Goal: Task Accomplishment & Management: Complete application form

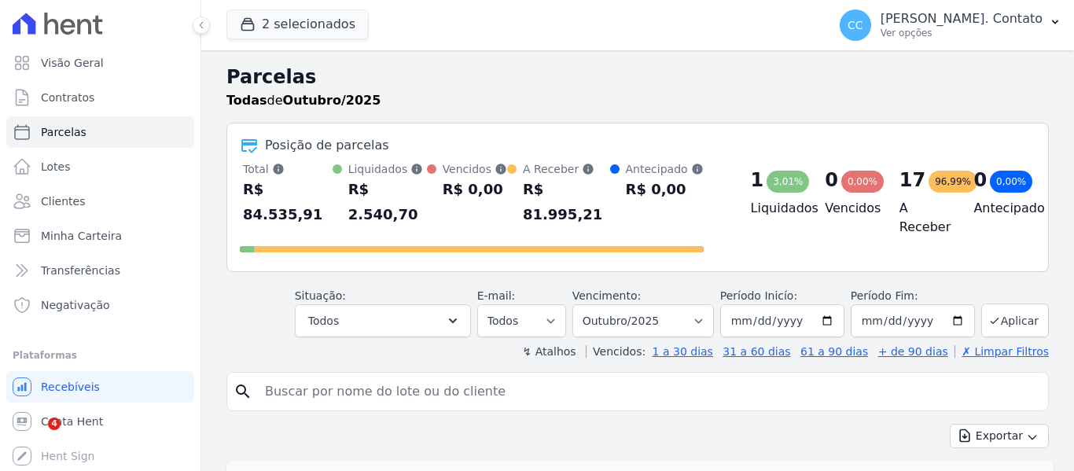
select select
click at [48, 205] on span "Clientes" at bounding box center [63, 201] width 44 height 16
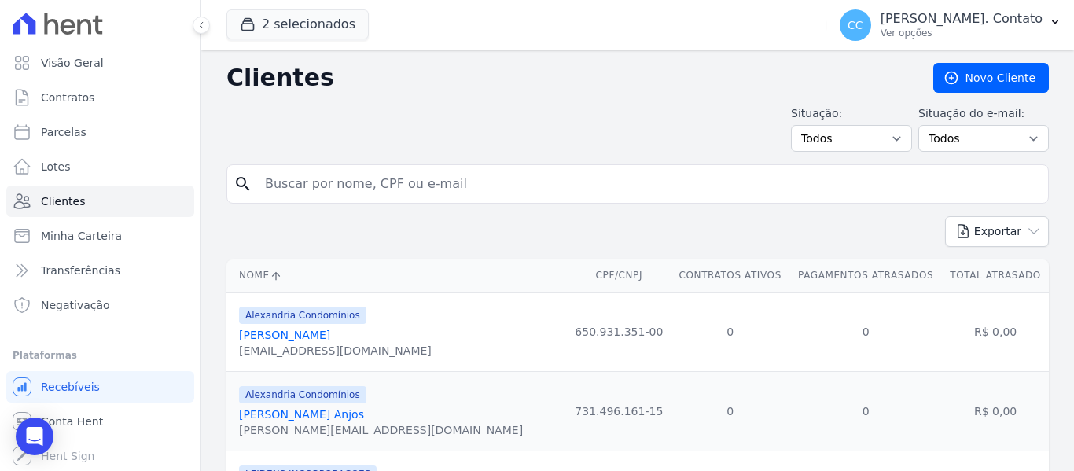
click at [286, 189] on input "search" at bounding box center [648, 183] width 786 height 31
type input "JONAS DANIEL"
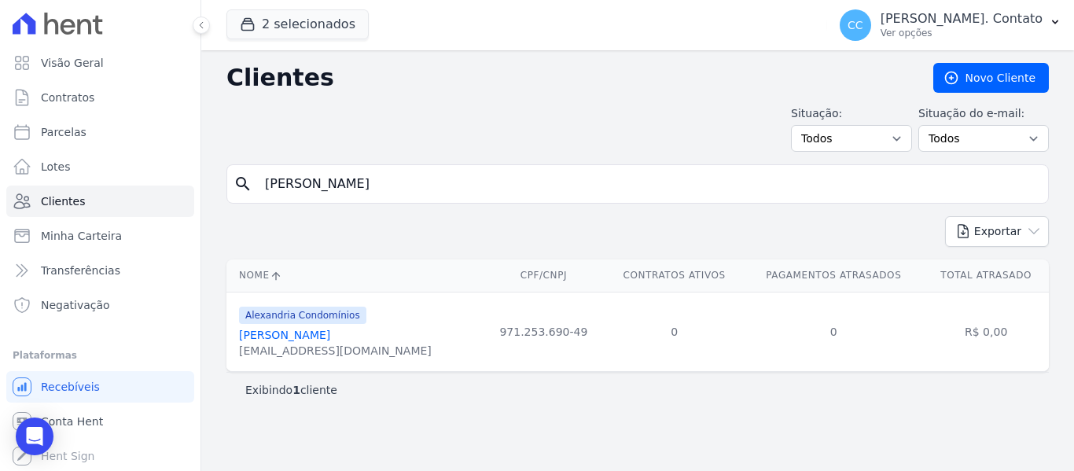
click at [273, 339] on link "Jonas Daniel Smaniotto" at bounding box center [284, 335] width 91 height 13
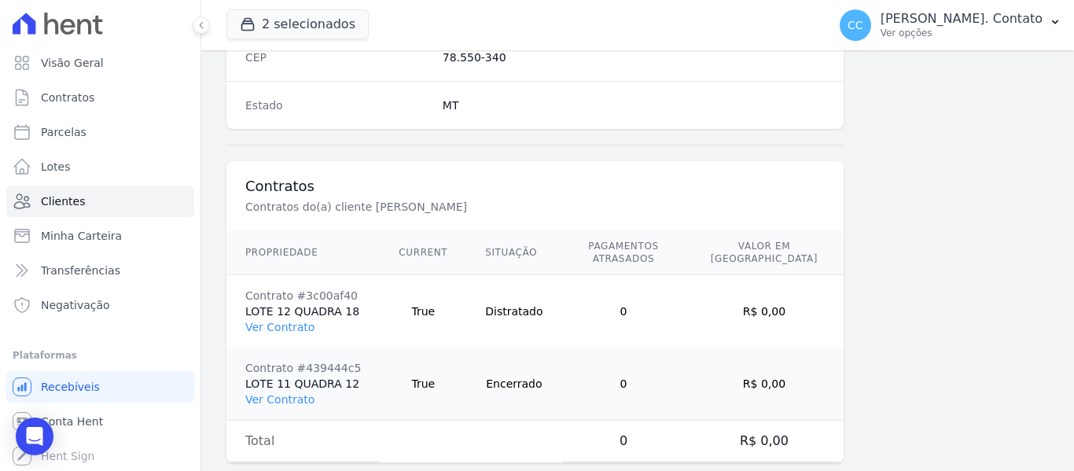
scroll to position [1072, 0]
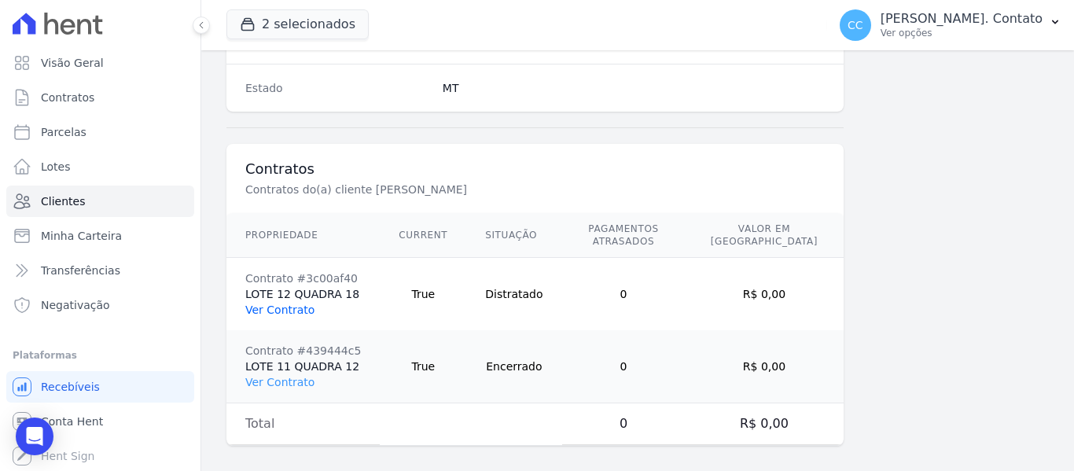
click at [292, 303] on link "Ver Contrato" at bounding box center [279, 309] width 69 height 13
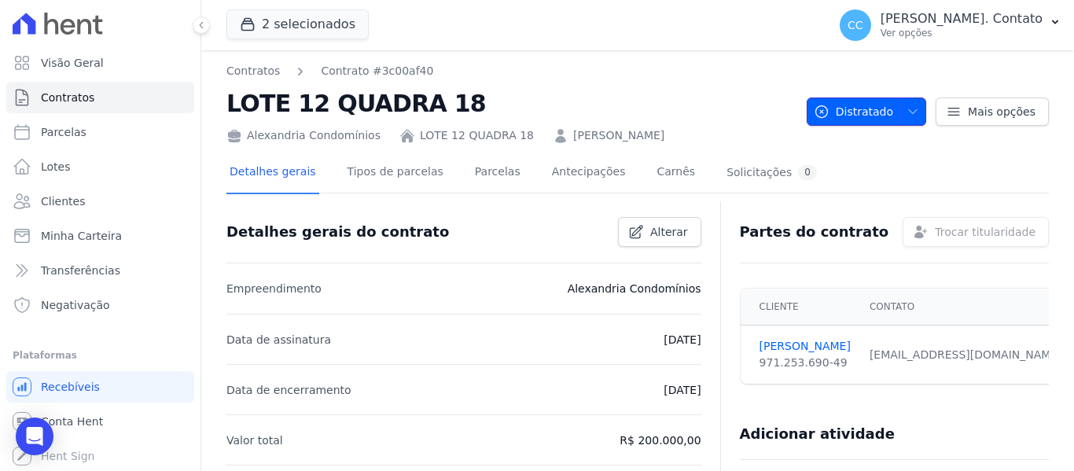
click at [906, 112] on icon "button" at bounding box center [912, 111] width 13 height 13
click at [946, 111] on icon at bounding box center [954, 112] width 16 height 16
click at [953, 111] on icon at bounding box center [953, 111] width 11 height 7
click at [982, 105] on span "Mais opções" at bounding box center [1002, 112] width 68 height 16
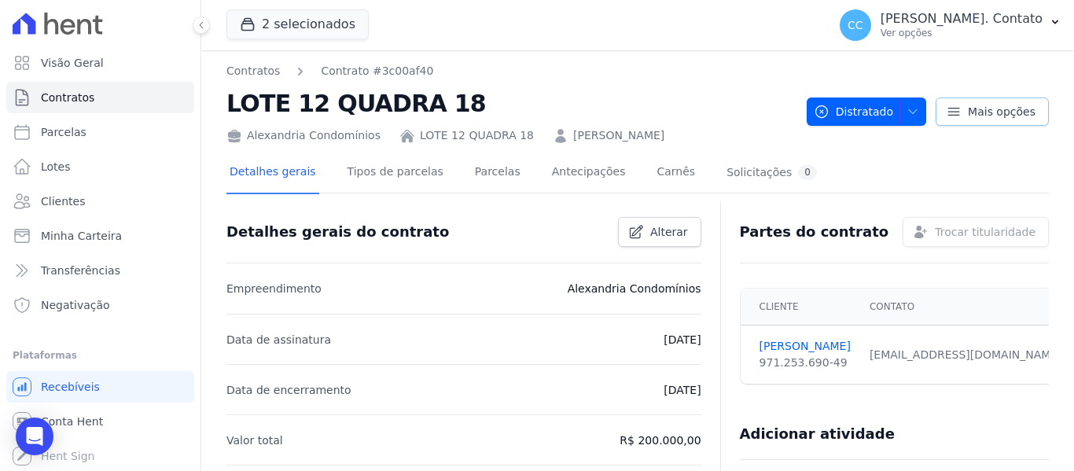
click at [946, 106] on icon at bounding box center [954, 112] width 16 height 16
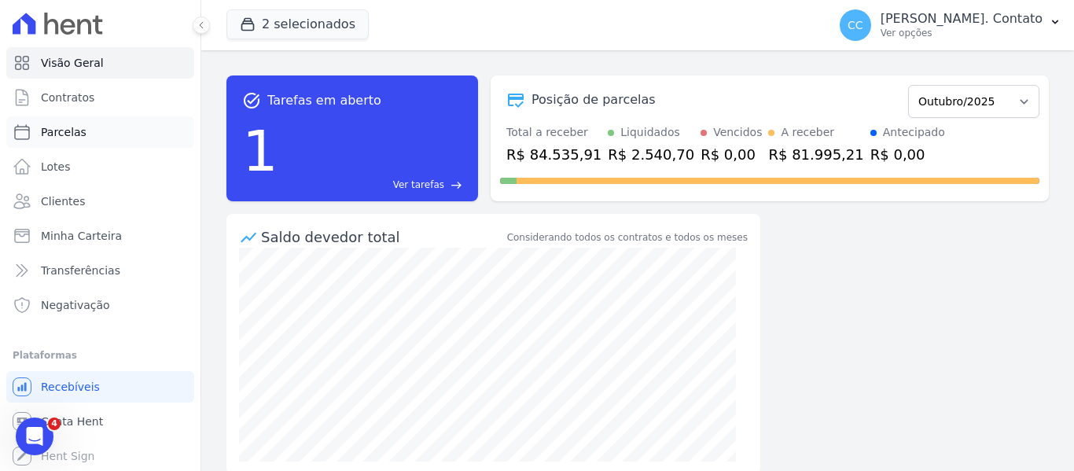
click at [94, 130] on link "Parcelas" at bounding box center [100, 131] width 188 height 31
select select
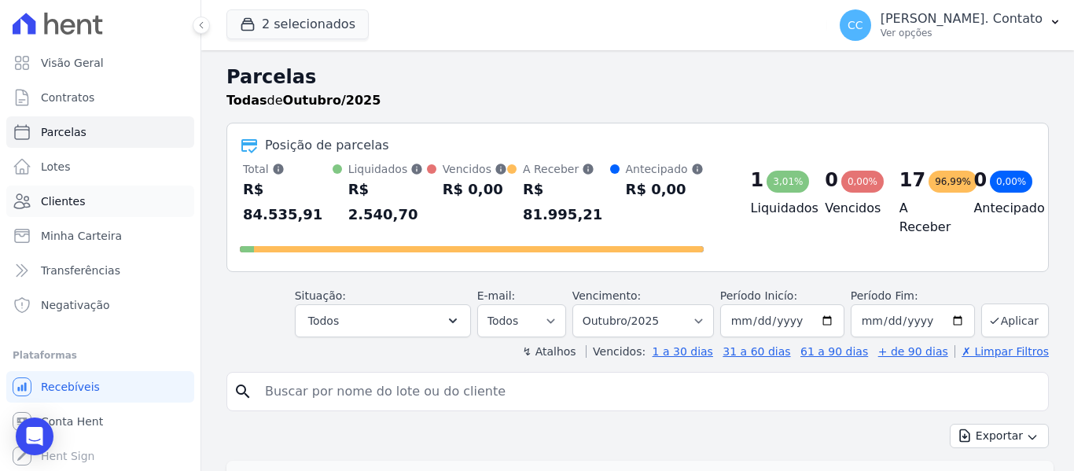
click at [69, 194] on span "Clientes" at bounding box center [63, 201] width 44 height 16
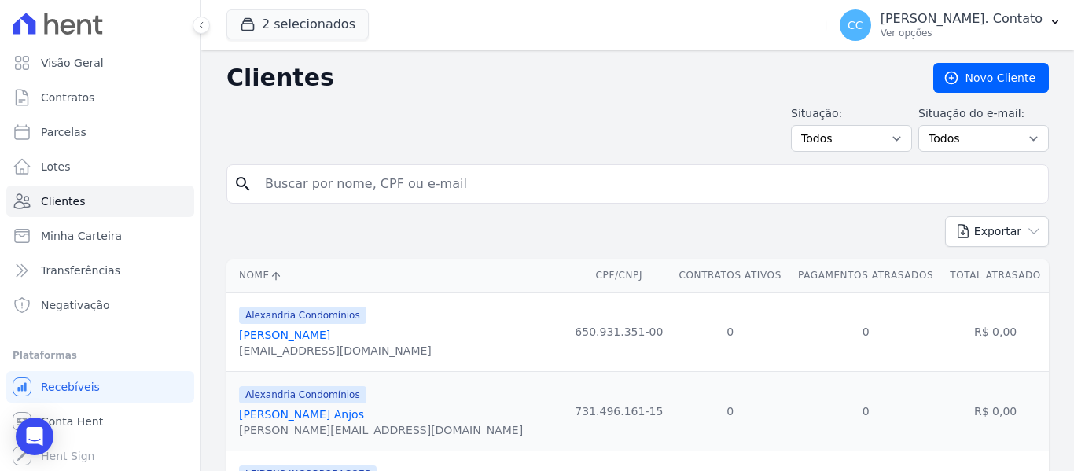
click at [309, 192] on input "search" at bounding box center [648, 183] width 786 height 31
type input "JONAS DANIEL"
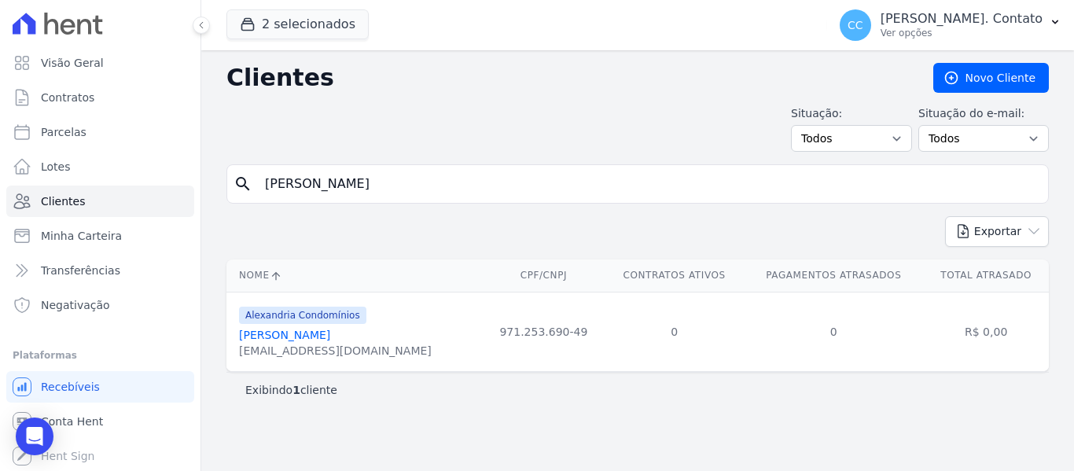
click at [306, 333] on link "Jonas Daniel Smaniotto" at bounding box center [284, 335] width 91 height 13
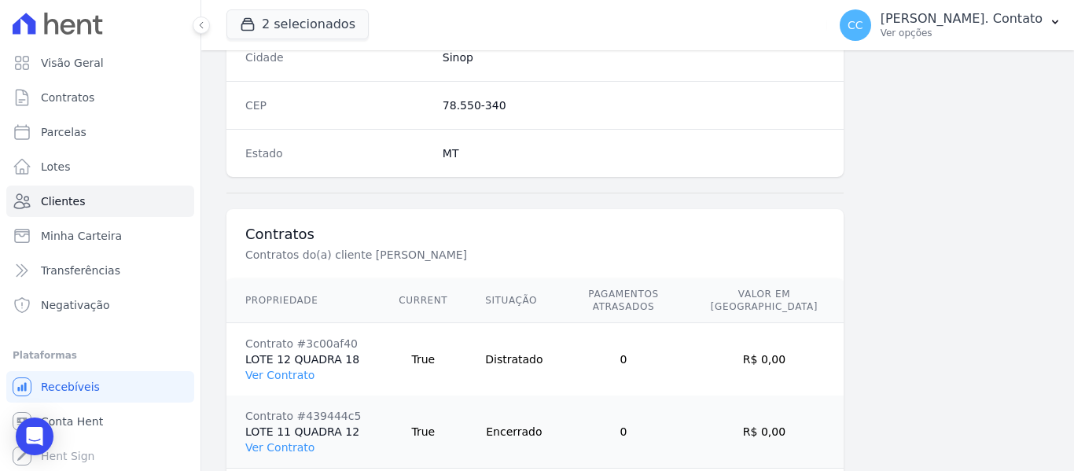
scroll to position [1072, 0]
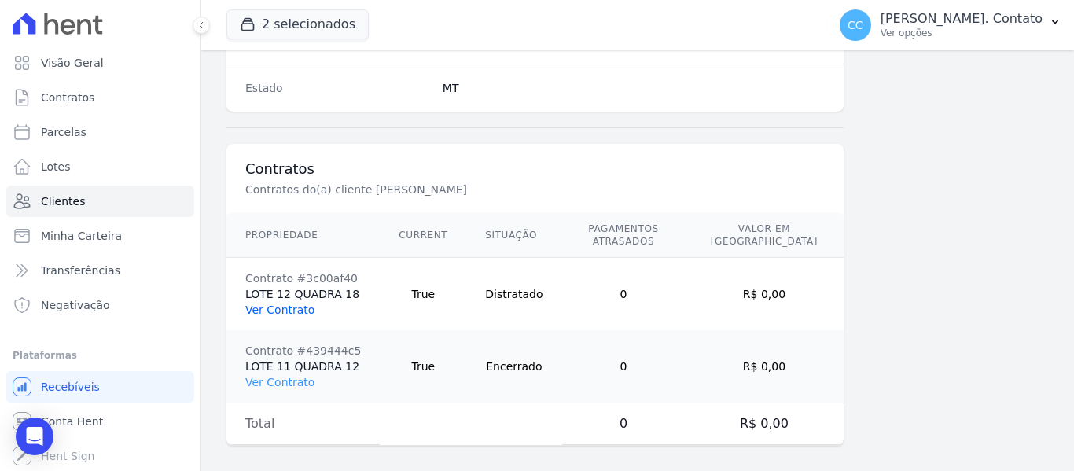
click at [304, 303] on link "Ver Contrato" at bounding box center [279, 309] width 69 height 13
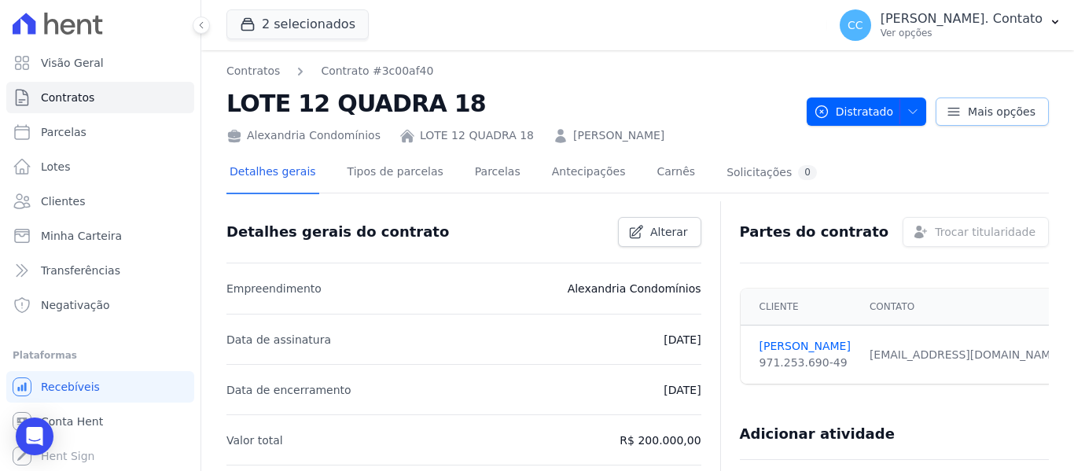
click at [955, 105] on link "Mais opções" at bounding box center [992, 111] width 113 height 28
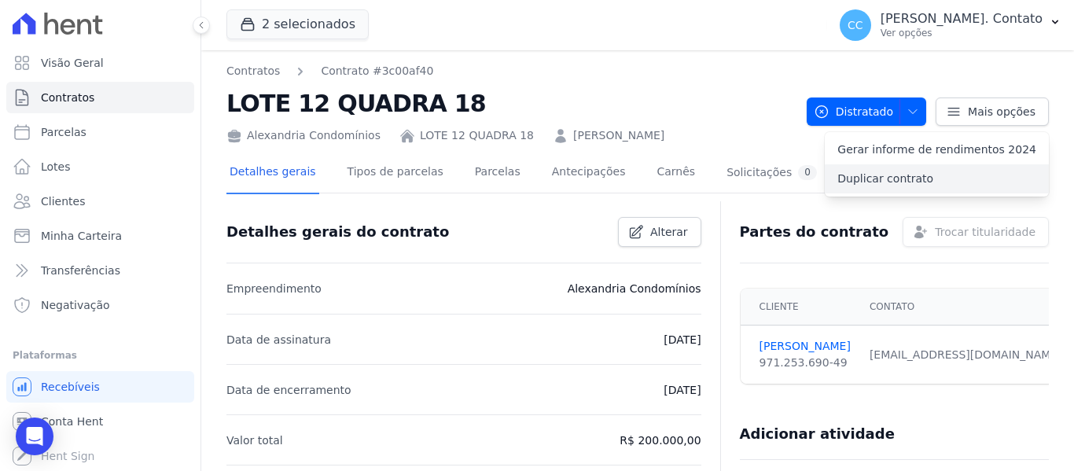
click at [925, 173] on link "Duplicar contrato" at bounding box center [937, 178] width 224 height 29
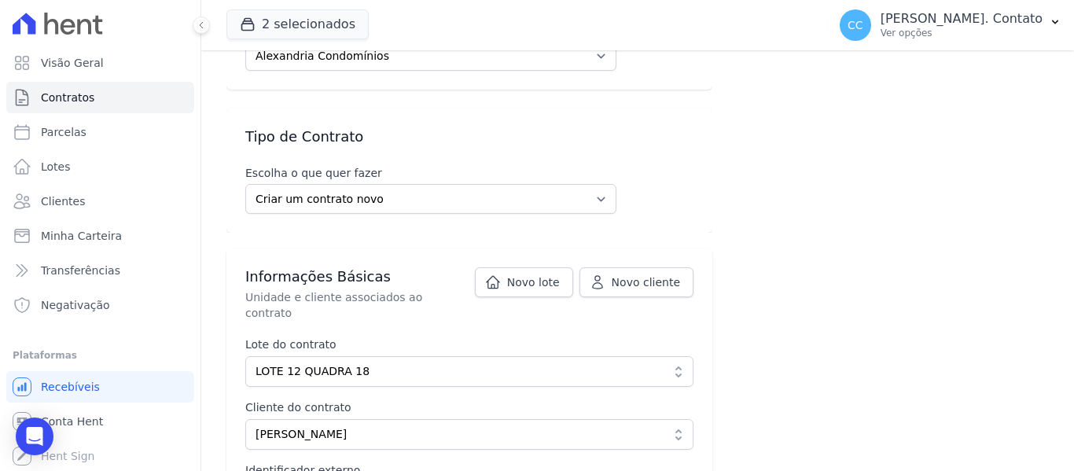
scroll to position [157, 0]
click at [495, 202] on select "Criar um contrato novo Incluir contrato ativo externo" at bounding box center [430, 197] width 371 height 30
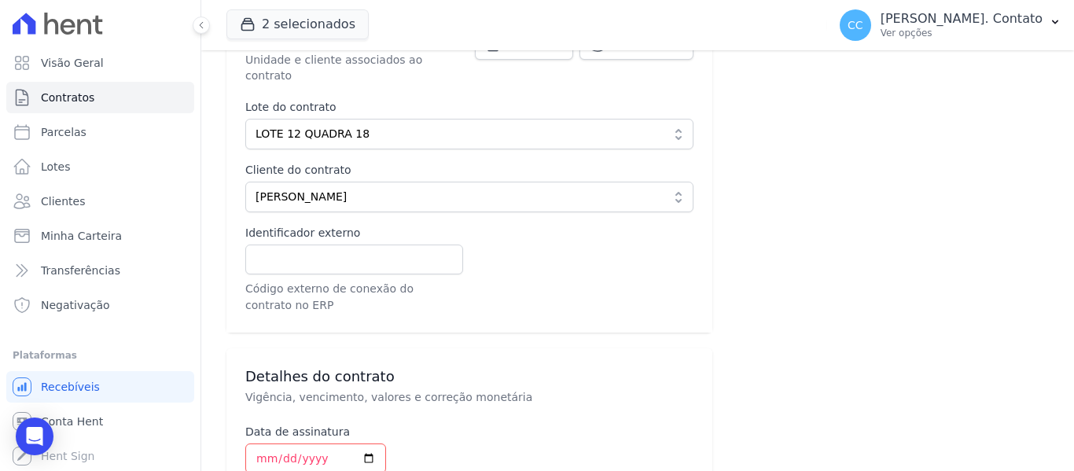
scroll to position [629, 0]
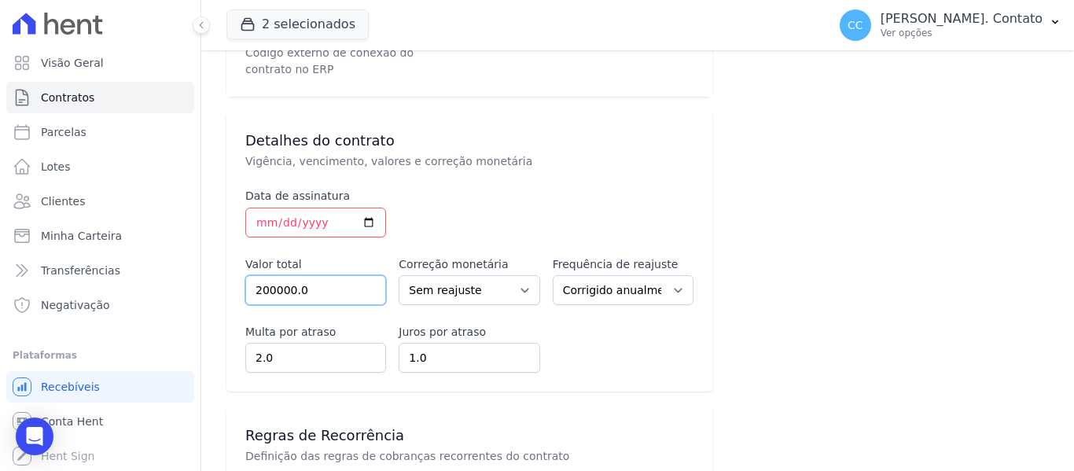
drag, startPoint x: 225, startPoint y: 269, endPoint x: 191, endPoint y: 264, distance: 34.1
click at [191, 264] on div "Visão Geral Contratos [GEOGRAPHIC_DATA] Lotes Clientes Minha Carteira Transferê…" at bounding box center [537, 235] width 1074 height 471
type input "100"
type input "100.0"
click at [273, 275] on input "100000.00" at bounding box center [315, 290] width 141 height 30
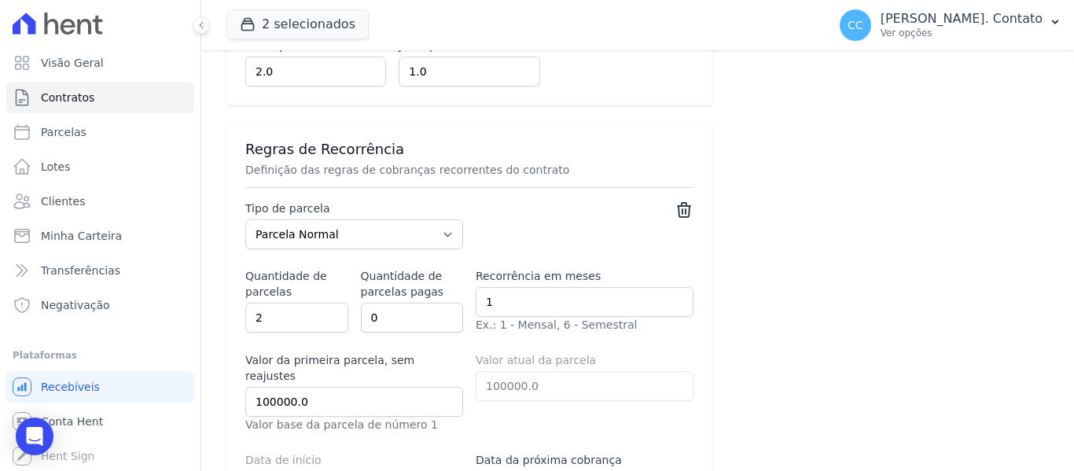
scroll to position [943, 0]
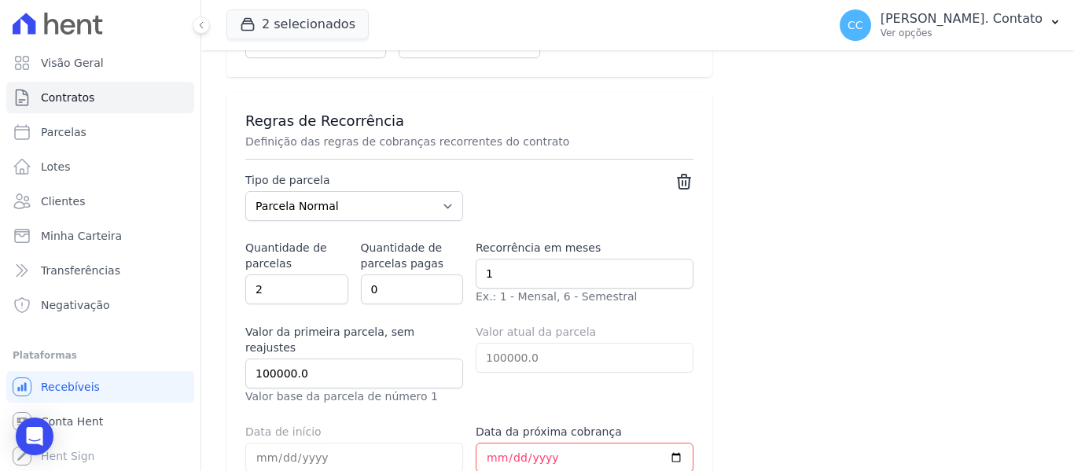
type input "100000.00"
drag, startPoint x: 303, startPoint y: 283, endPoint x: 177, endPoint y: 269, distance: 126.6
click at [177, 269] on div "Visão Geral Contratos [GEOGRAPHIC_DATA] Lotes Clientes Minha Carteira Transferê…" at bounding box center [537, 235] width 1074 height 471
type input "1"
select select "standard"
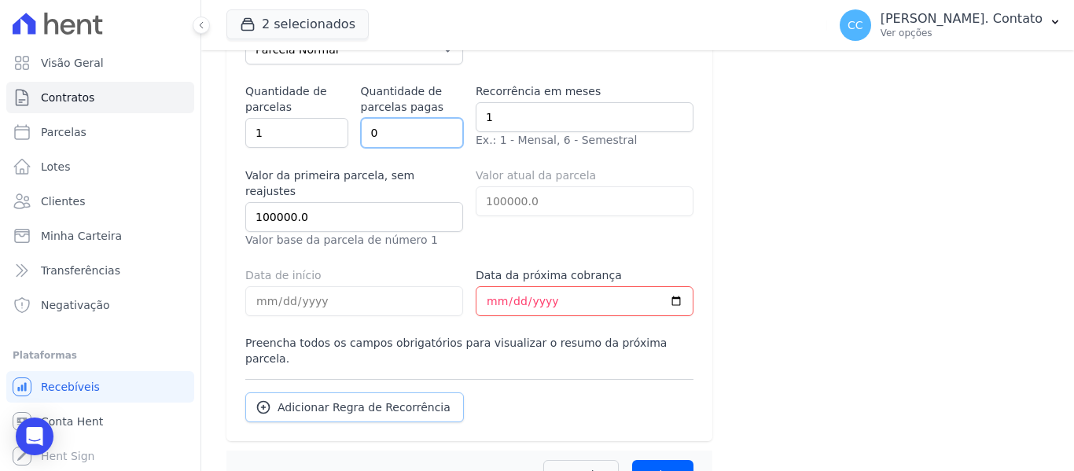
scroll to position [1101, 0]
click at [480, 285] on input "Data da próxima cobrança" at bounding box center [585, 300] width 218 height 30
type input "2025-03-01"
select select "standard"
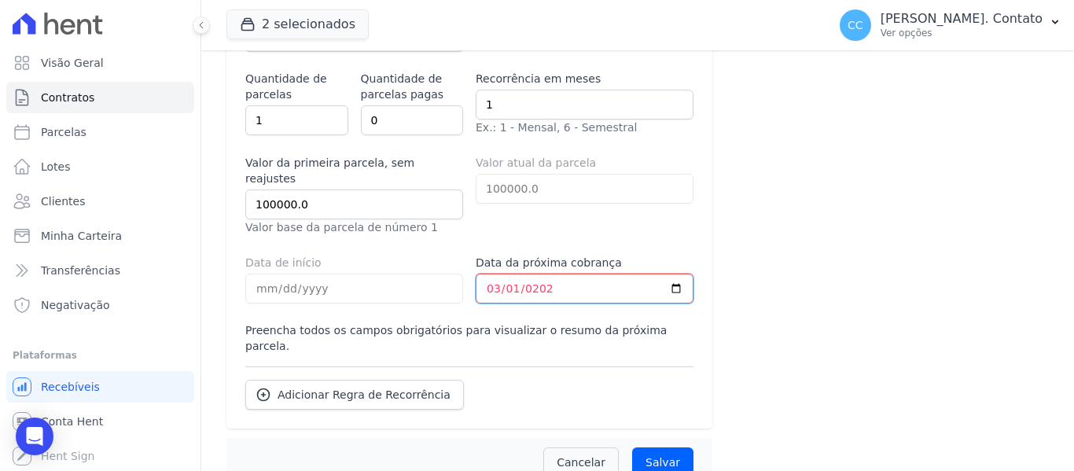
scroll to position [955, 0]
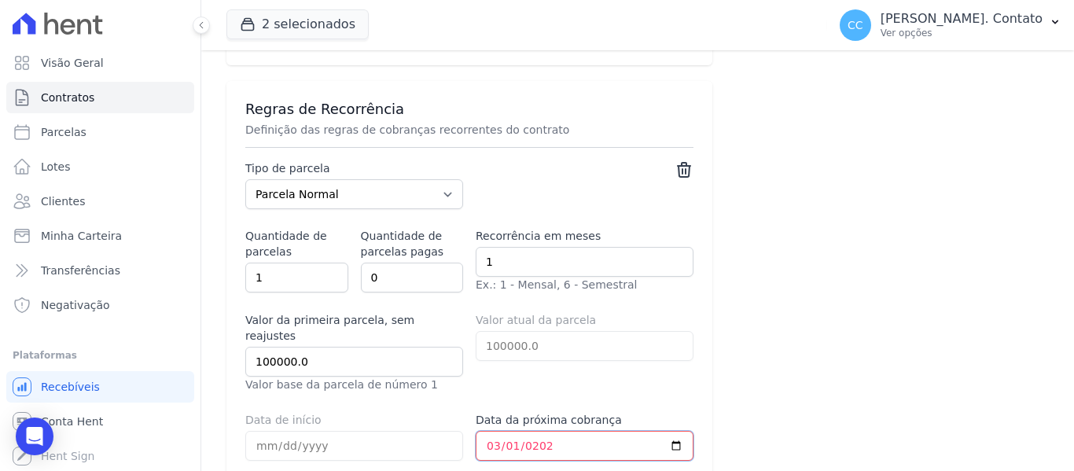
type input "[DATE]"
select select "standard"
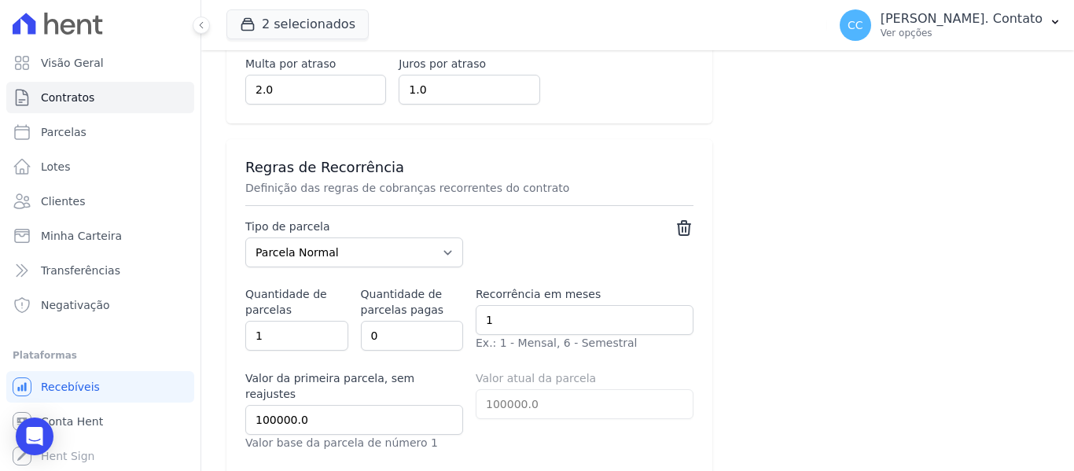
scroll to position [1112, 0]
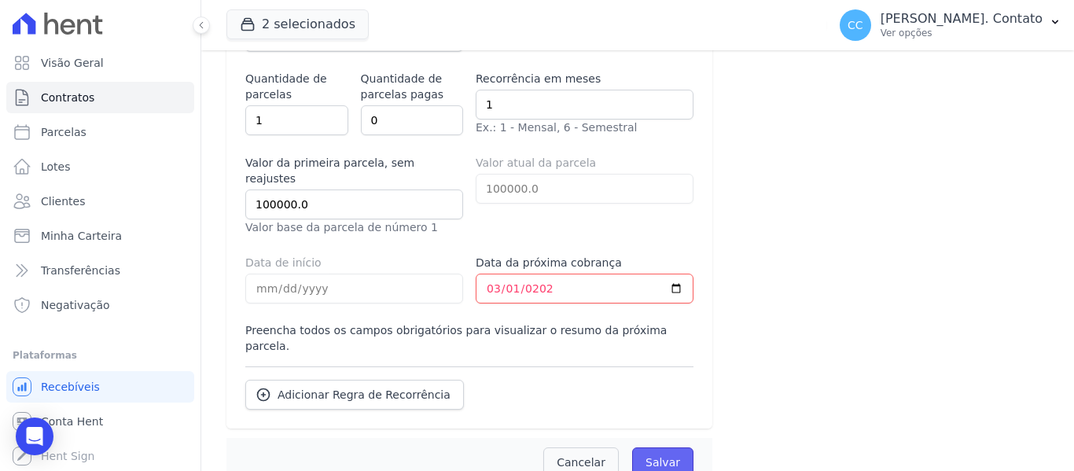
click at [664, 447] on input "Salvar" at bounding box center [662, 462] width 61 height 30
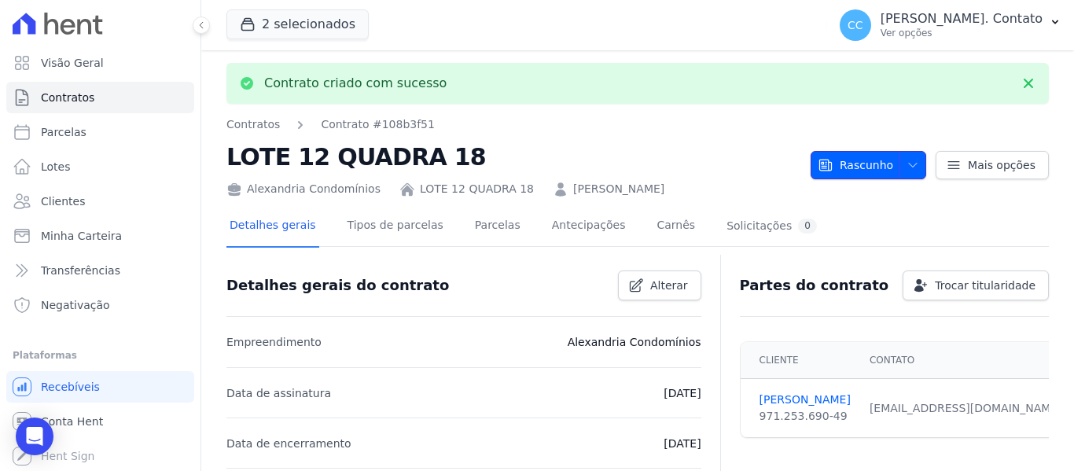
click at [906, 167] on icon "button" at bounding box center [912, 165] width 13 height 13
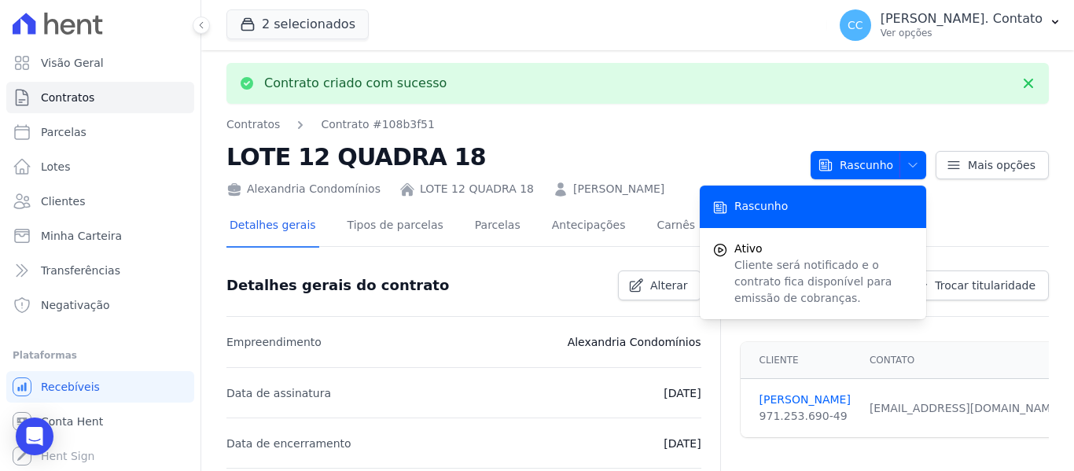
click at [722, 91] on div "Contrato criado com sucesso" at bounding box center [637, 83] width 822 height 41
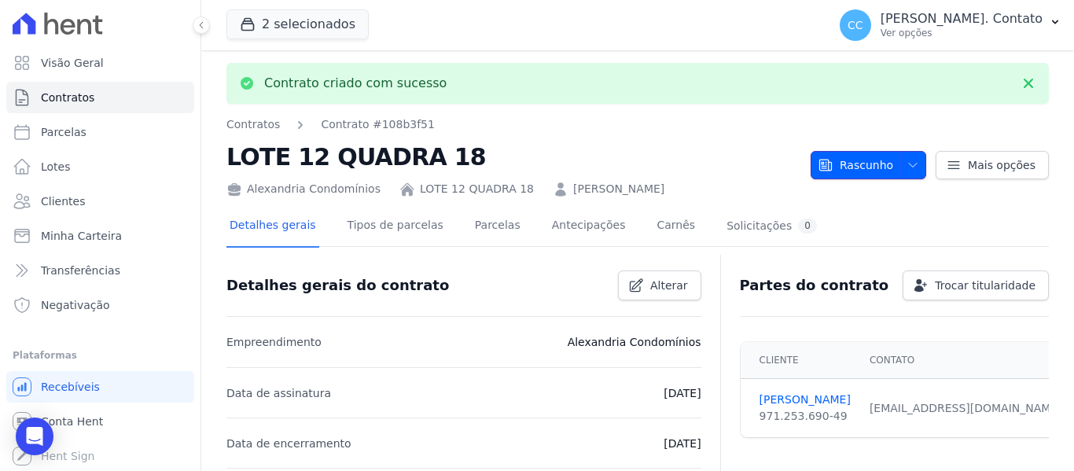
click at [906, 169] on icon "button" at bounding box center [912, 165] width 13 height 13
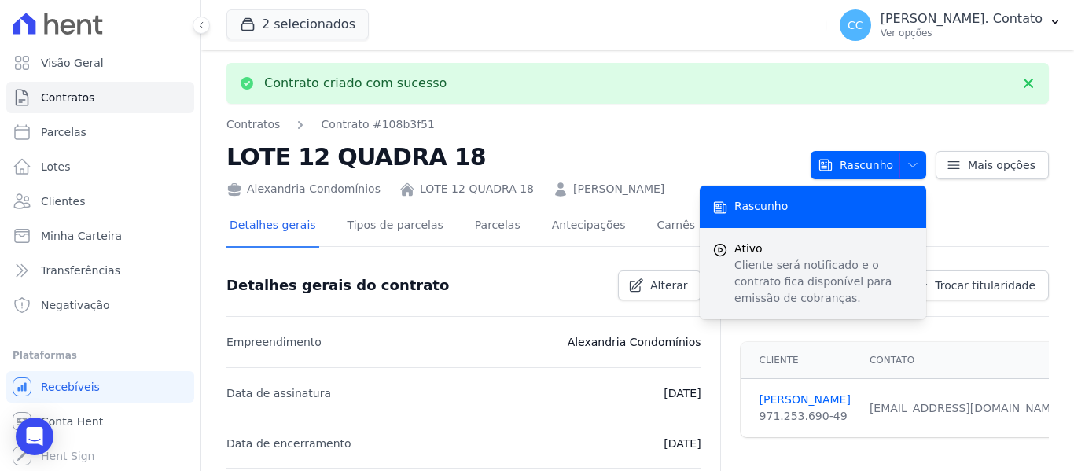
click at [770, 265] on p "Cliente será notificado e o contrato fica disponível para emissão de cobranças." at bounding box center [823, 282] width 179 height 50
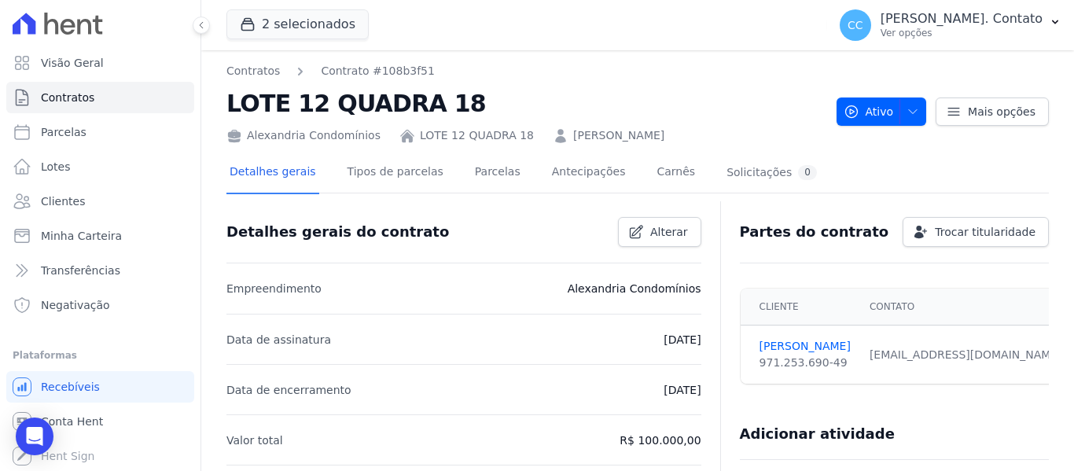
click at [481, 219] on div "Detalhes gerais do contrato Alterar" at bounding box center [457, 225] width 487 height 42
click at [483, 170] on link "Parcelas" at bounding box center [498, 174] width 52 height 42
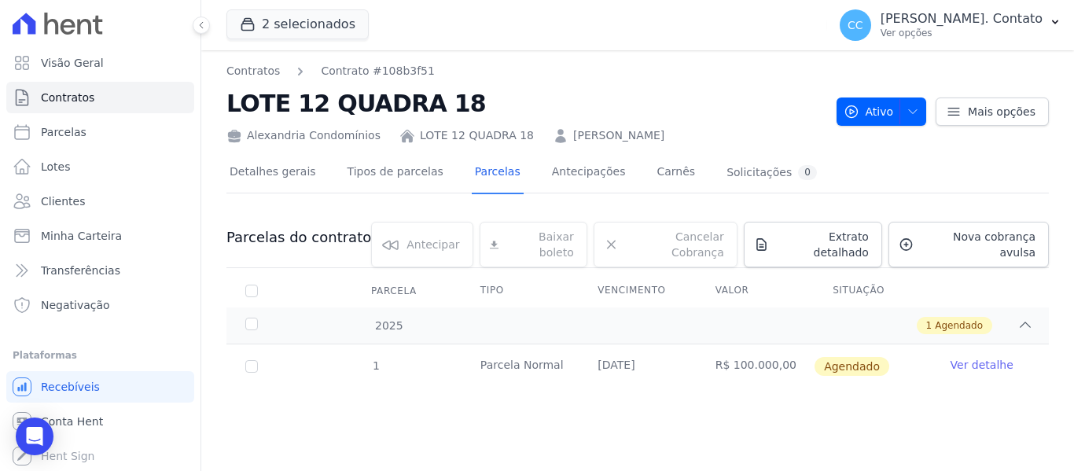
click at [968, 357] on link "Ver detalhe" at bounding box center [981, 365] width 63 height 16
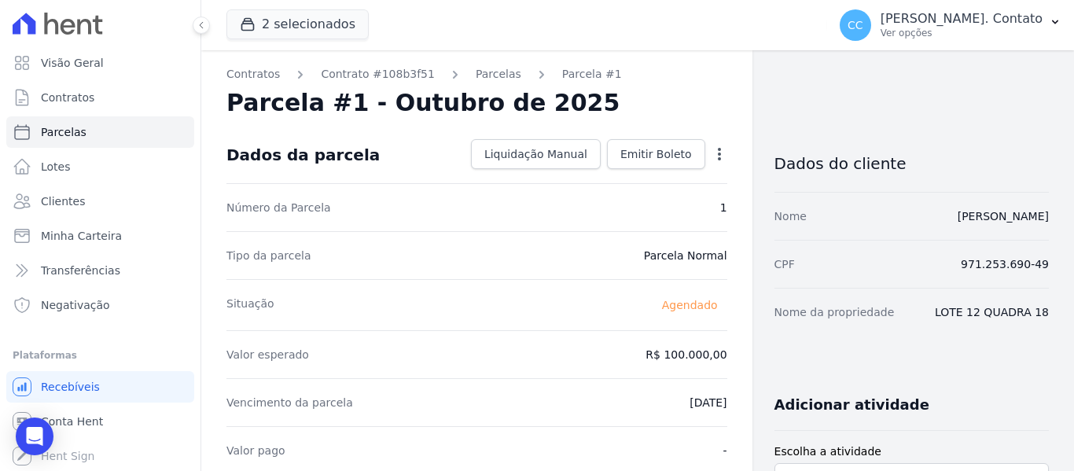
click at [713, 153] on icon "button" at bounding box center [719, 154] width 16 height 16
click at [635, 176] on link "Alterar" at bounding box center [652, 175] width 138 height 28
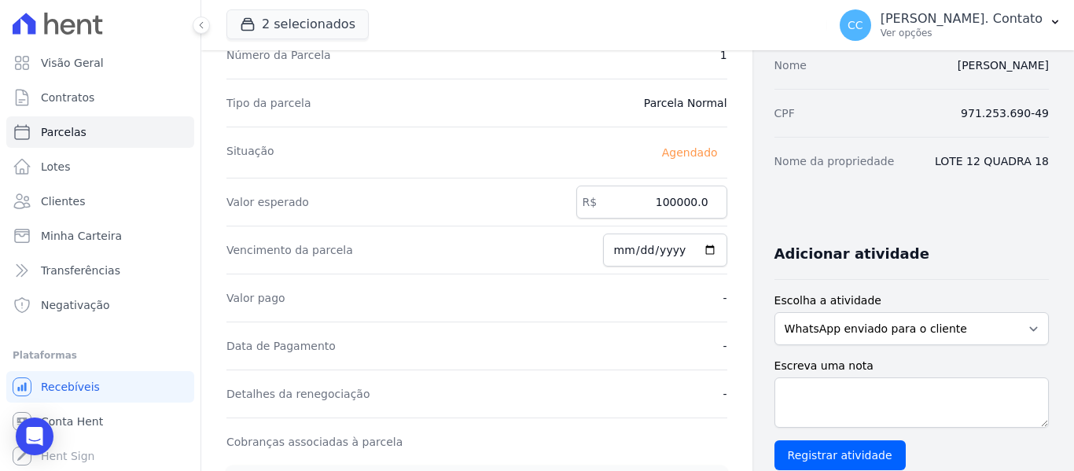
scroll to position [157, 0]
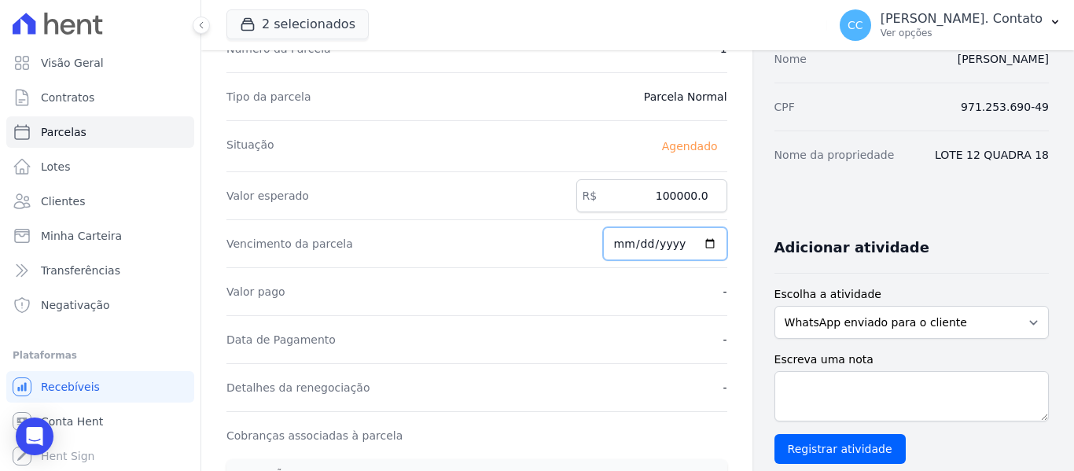
click at [701, 242] on input "2025-10-20" at bounding box center [665, 243] width 124 height 33
type input "[DATE]"
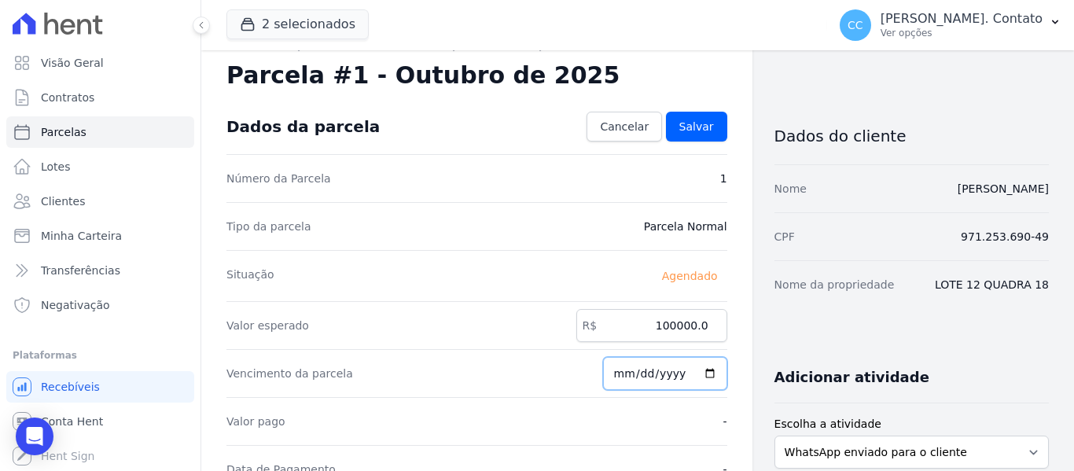
scroll to position [0, 0]
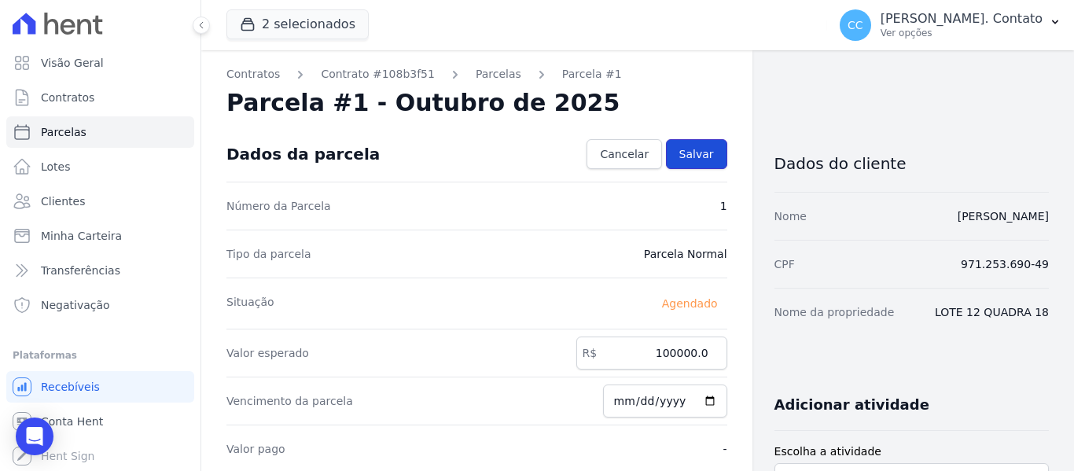
click at [693, 149] on span "Salvar" at bounding box center [696, 154] width 35 height 16
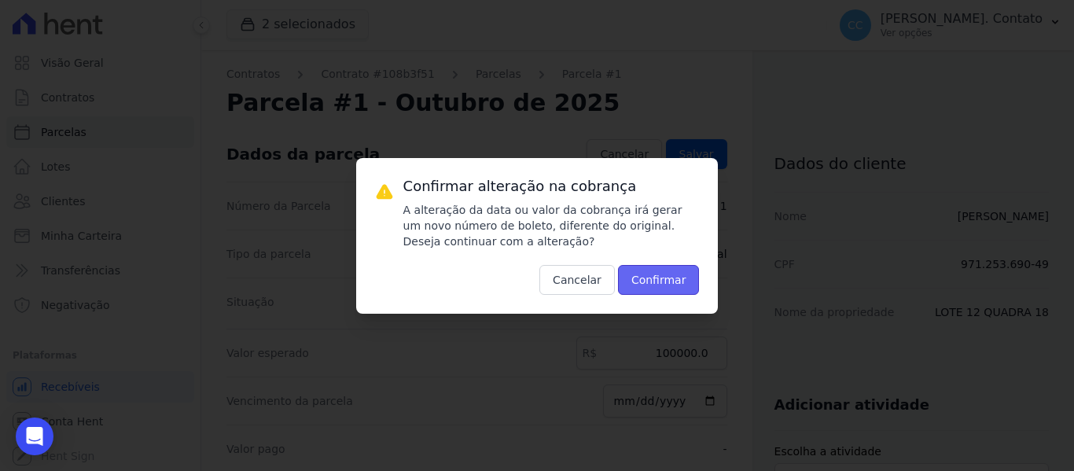
click at [671, 287] on button "Confirmar" at bounding box center [659, 280] width 82 height 30
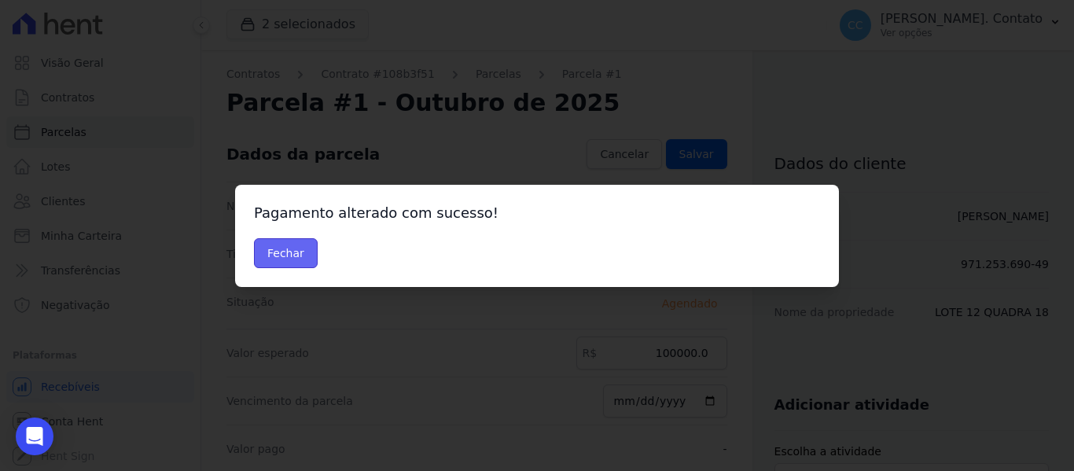
click at [291, 253] on button "Fechar" at bounding box center [286, 253] width 64 height 30
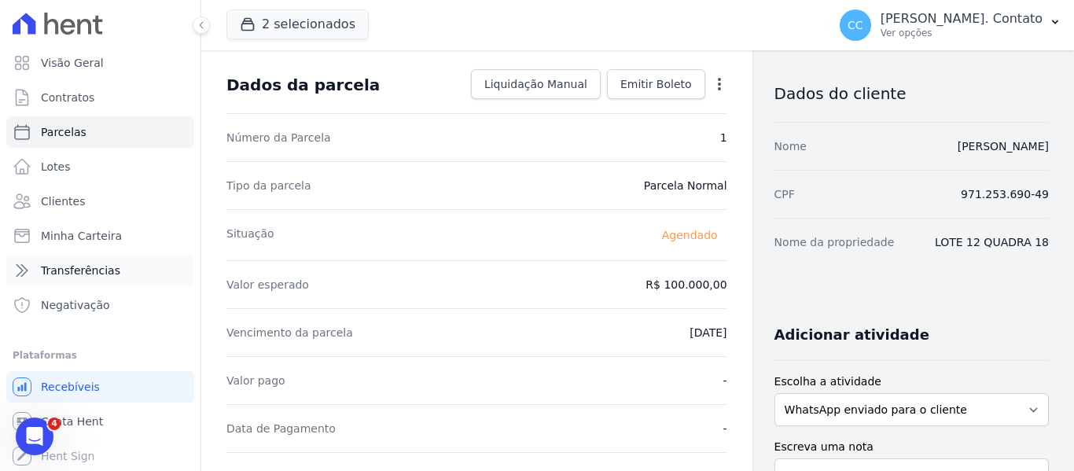
scroll to position [53, 0]
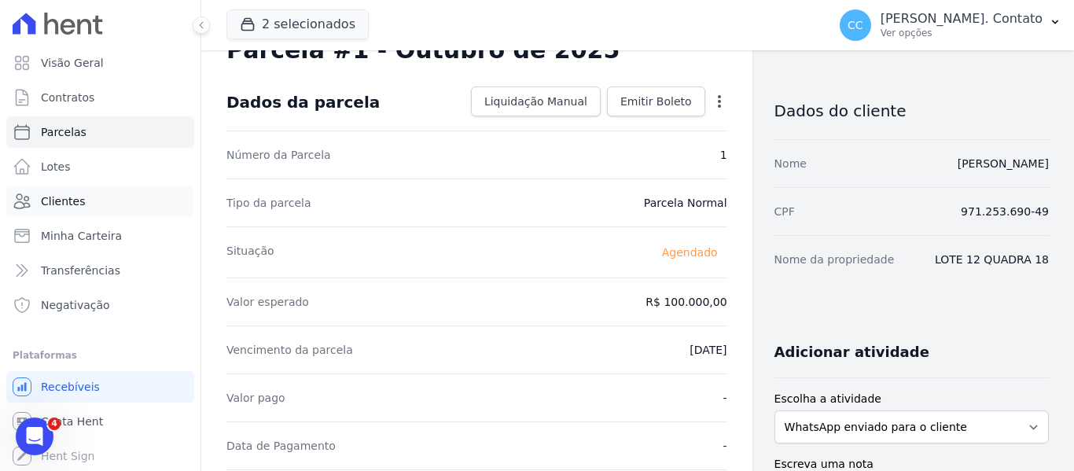
click at [65, 200] on span "Clientes" at bounding box center [63, 201] width 44 height 16
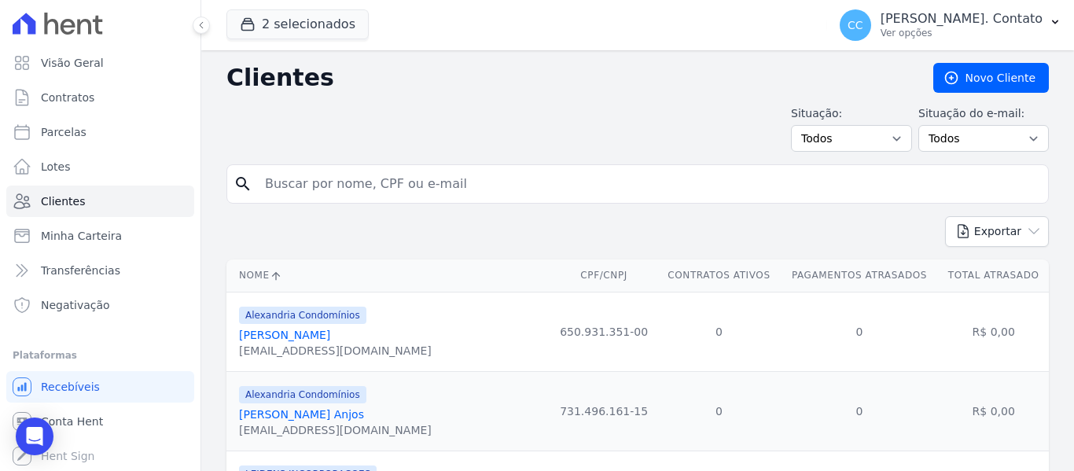
drag, startPoint x: 303, startPoint y: 189, endPoint x: 316, endPoint y: 183, distance: 14.5
click at [303, 189] on input "search" at bounding box center [648, 183] width 786 height 31
type input "j"
click at [73, 105] on link "Contratos" at bounding box center [100, 97] width 188 height 31
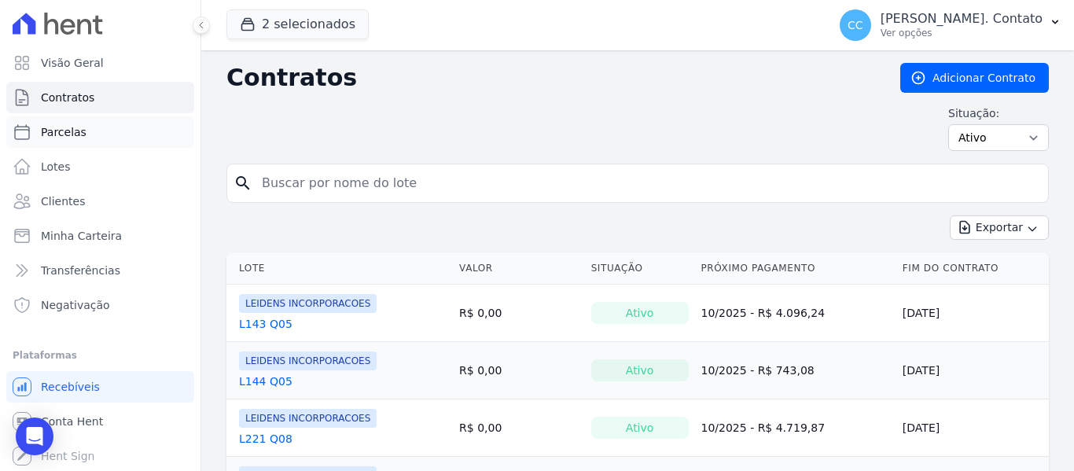
drag, startPoint x: 61, startPoint y: 127, endPoint x: 147, endPoint y: 145, distance: 87.6
click at [61, 127] on span "Parcelas" at bounding box center [64, 132] width 46 height 16
select select
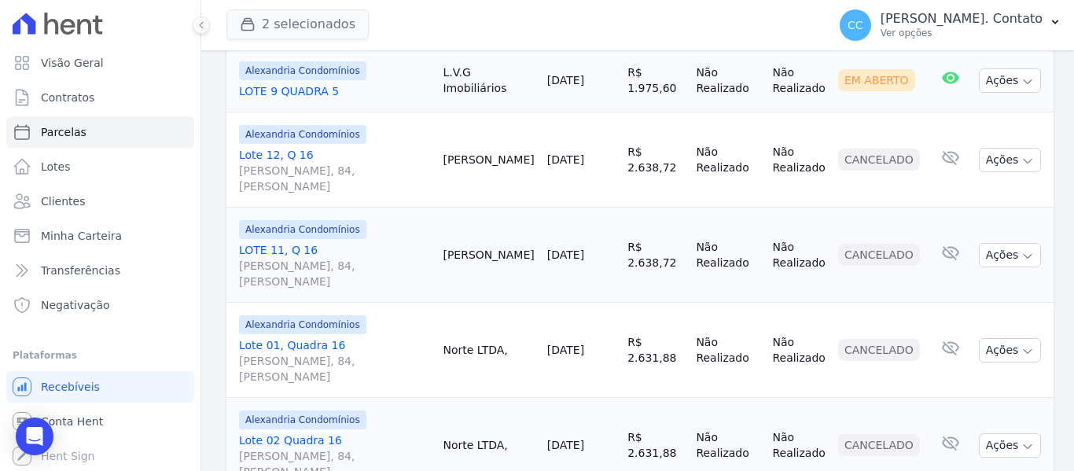
scroll to position [393, 0]
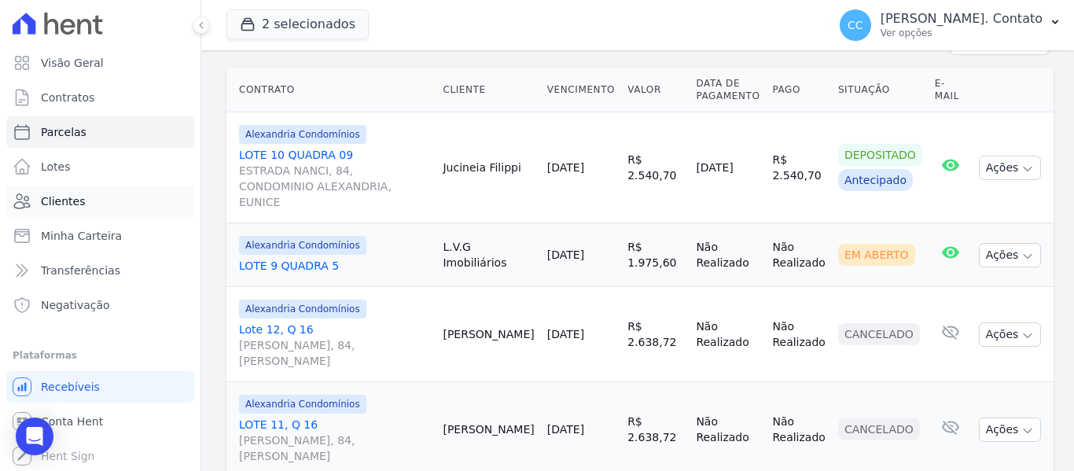
click at [96, 193] on link "Clientes" at bounding box center [100, 201] width 188 height 31
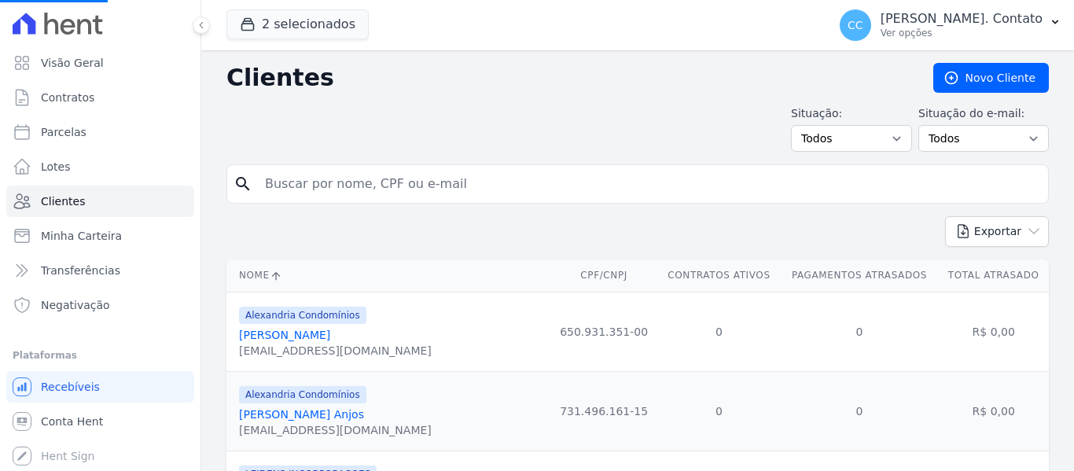
click at [299, 186] on input "search" at bounding box center [648, 183] width 786 height 31
click at [347, 186] on input "search" at bounding box center [648, 183] width 786 height 31
type input "[PERSON_NAME]"
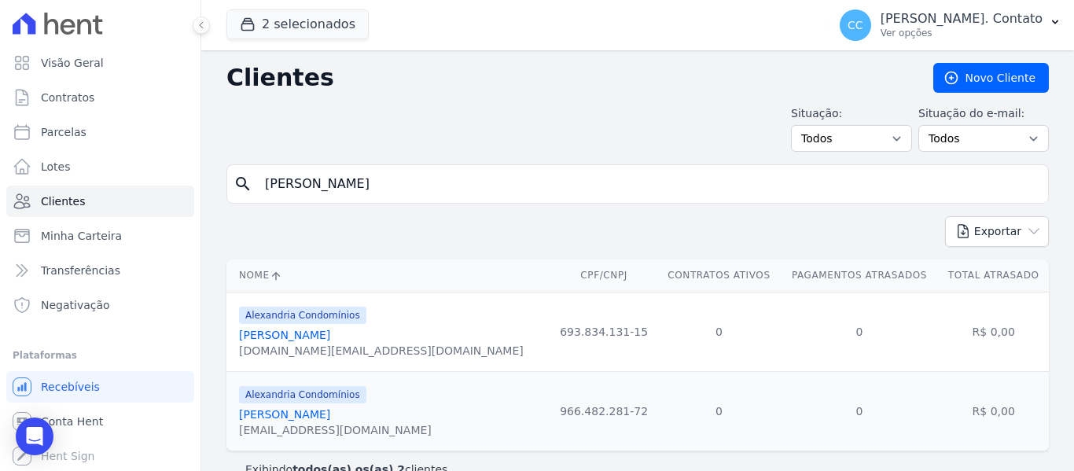
click at [296, 329] on link "[PERSON_NAME]" at bounding box center [284, 335] width 91 height 13
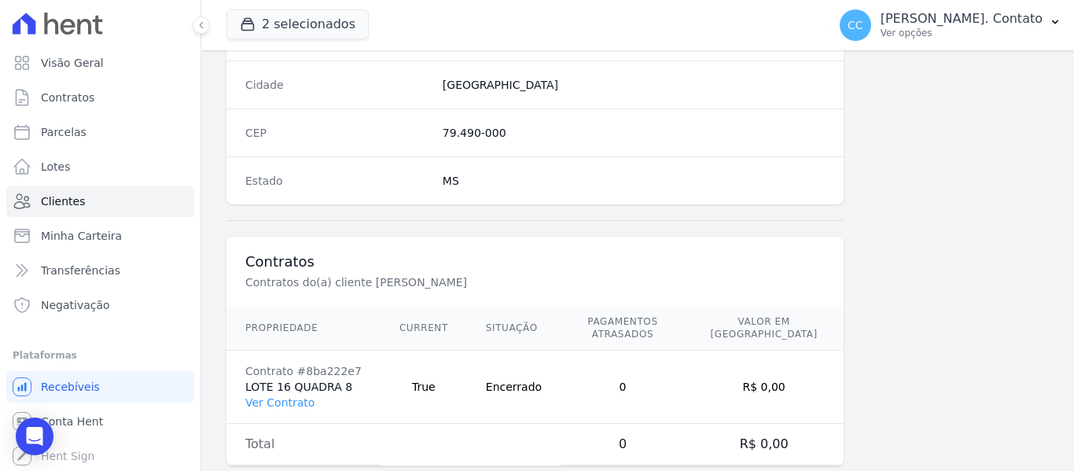
scroll to position [1000, 0]
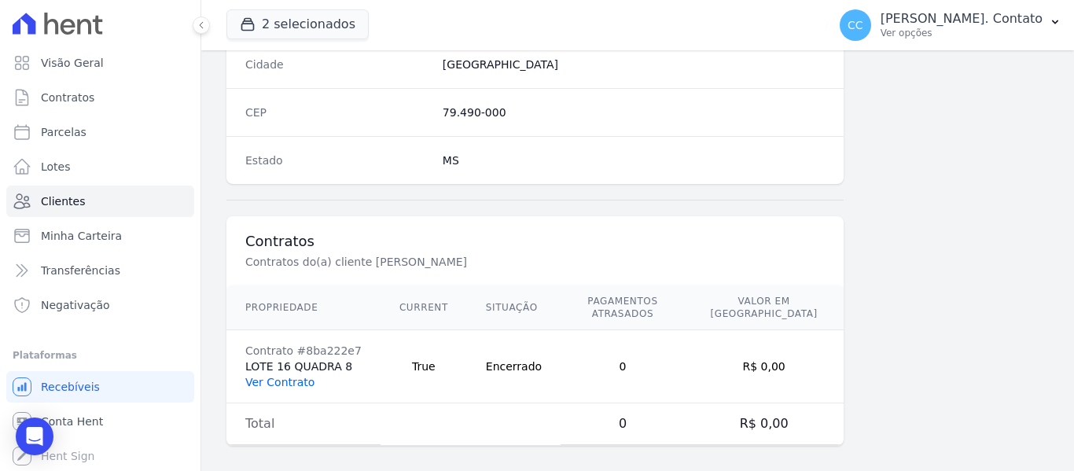
click at [291, 376] on link "Ver Contrato" at bounding box center [279, 382] width 69 height 13
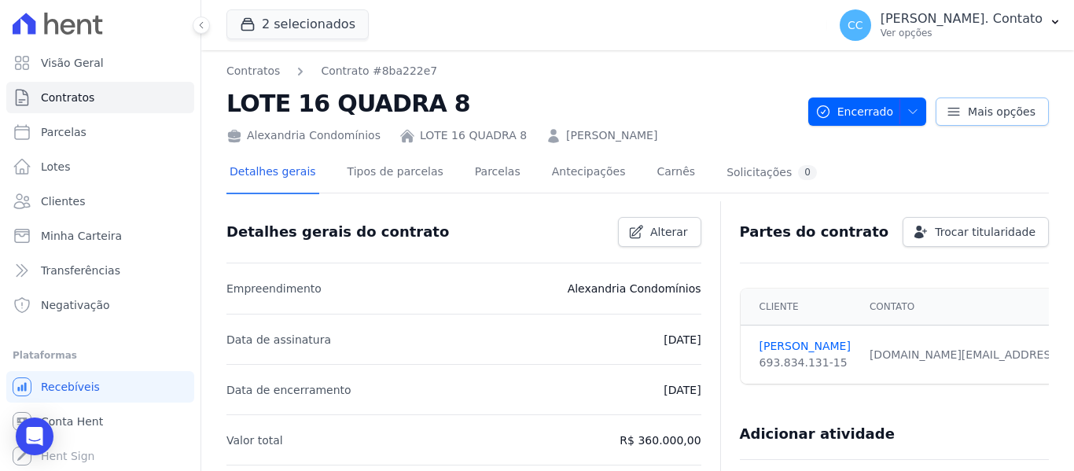
click at [954, 111] on icon at bounding box center [954, 112] width 16 height 16
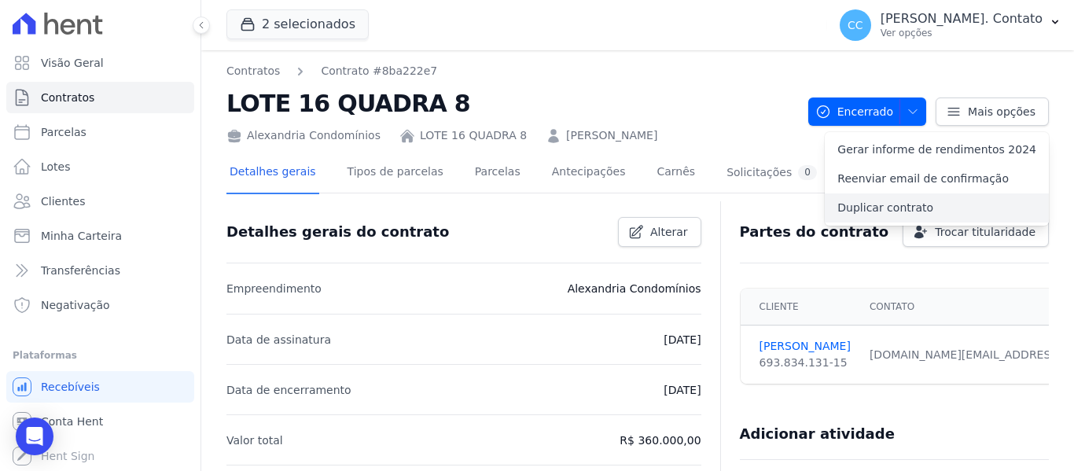
click at [910, 209] on link "Duplicar contrato" at bounding box center [937, 207] width 224 height 29
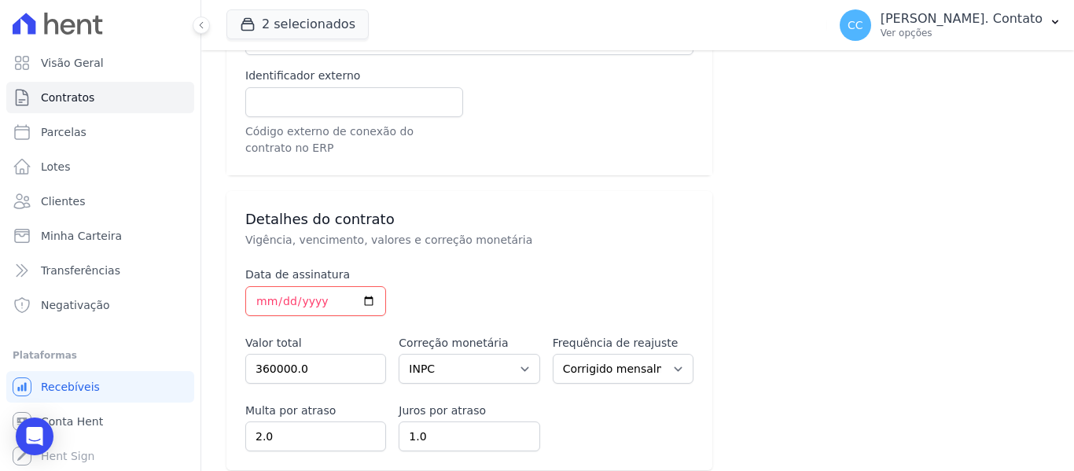
scroll to position [629, 0]
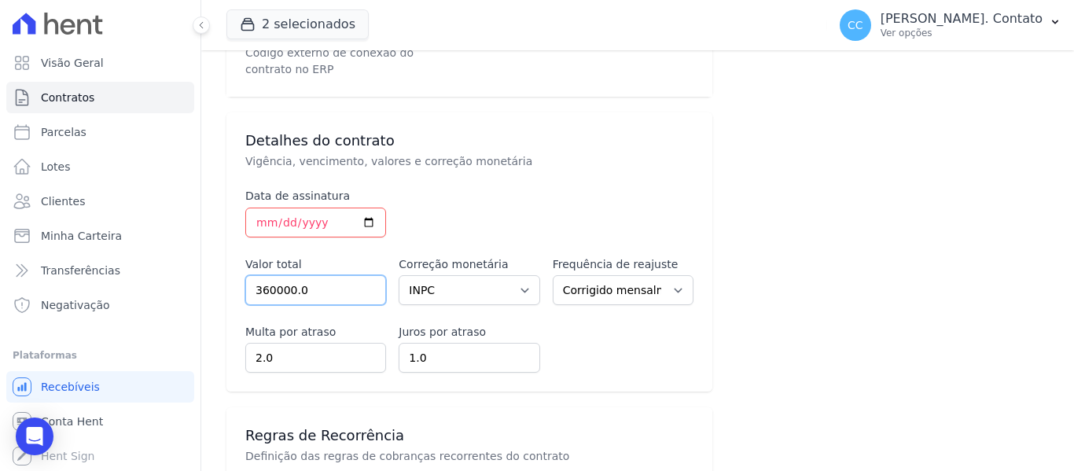
drag, startPoint x: 352, startPoint y: 284, endPoint x: 224, endPoint y: 282, distance: 128.2
type input "85000.00"
click at [514, 281] on select "Sem reajuste Média dos últimos 12 meses acumulado de INCCM Média dos últimos 12…" at bounding box center [469, 290] width 141 height 30
select select
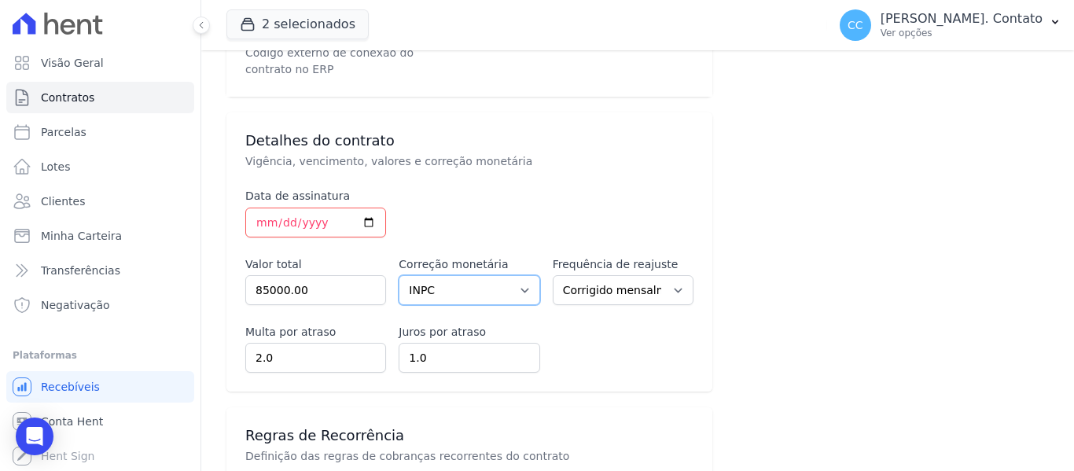
click at [399, 275] on select "Sem reajuste Média dos últimos 12 meses acumulado de INCCM Média dos últimos 12…" at bounding box center [469, 290] width 141 height 30
click at [681, 283] on select "Corrigido semestralmente Corrigido mensalmente Corrigido anualmente" at bounding box center [623, 290] width 141 height 30
select select
click at [553, 275] on select "Corrigido semestralmente Corrigido mensalmente Corrigido anualmente" at bounding box center [623, 290] width 141 height 30
click at [356, 343] on input "2.0" at bounding box center [315, 358] width 141 height 30
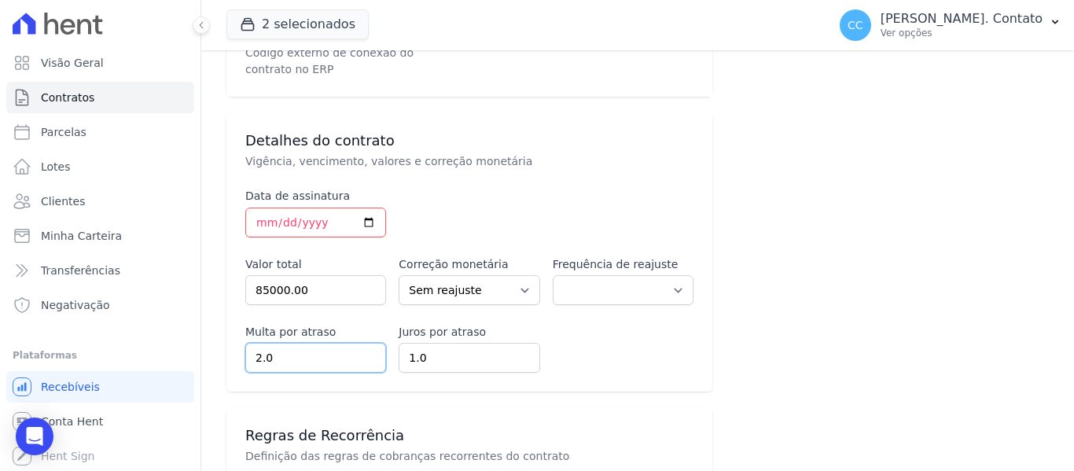
drag, startPoint x: 297, startPoint y: 340, endPoint x: 170, endPoint y: 340, distance: 127.4
click at [168, 340] on div "Visão Geral Contratos [GEOGRAPHIC_DATA] Lotes Clientes Minha Carteira Transferê…" at bounding box center [537, 235] width 1074 height 471
type input "0"
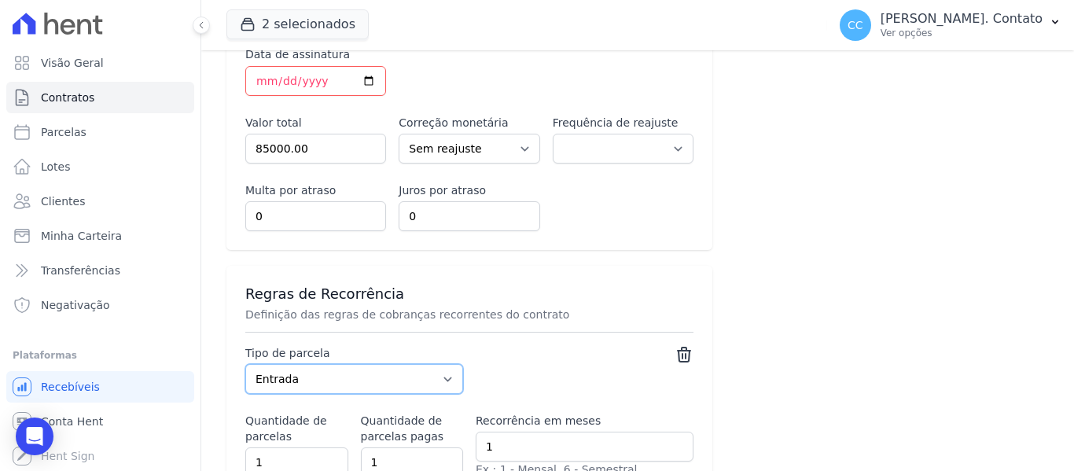
scroll to position [795, 0]
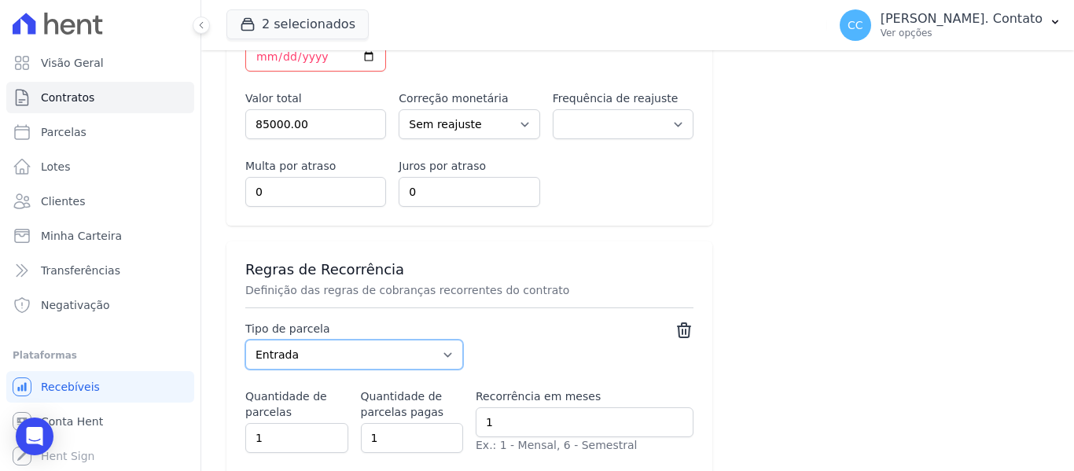
click at [334, 340] on select "Parcela Normal Entrada Sinal Intercalada Chaves Pré-chaves Pós-chaves Impostos …" at bounding box center [354, 355] width 218 height 30
drag, startPoint x: 410, startPoint y: 339, endPoint x: 449, endPoint y: 340, distance: 39.3
click at [410, 340] on select "Parcela Normal Entrada Sinal Intercalada Chaves Pré-chaves Pós-chaves Impostos …" at bounding box center [354, 355] width 218 height 30
select select "discharge"
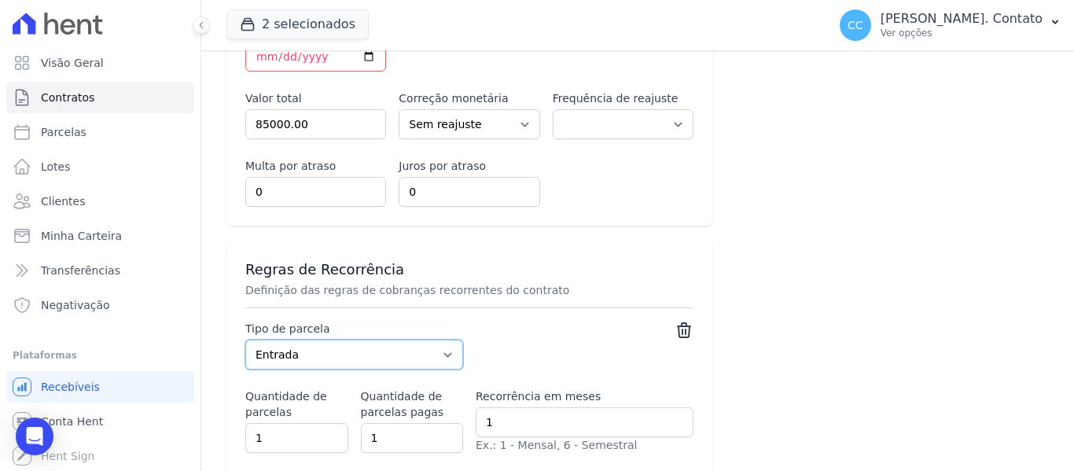
click at [245, 340] on select "Parcela Normal Entrada Sinal Intercalada Chaves Pré-chaves Pós-chaves Impostos …" at bounding box center [354, 355] width 218 height 30
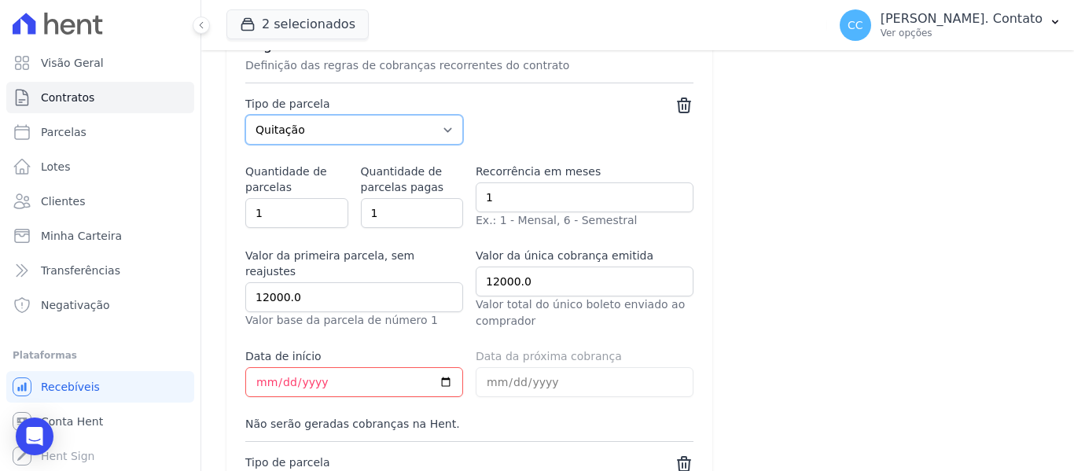
scroll to position [1031, 0]
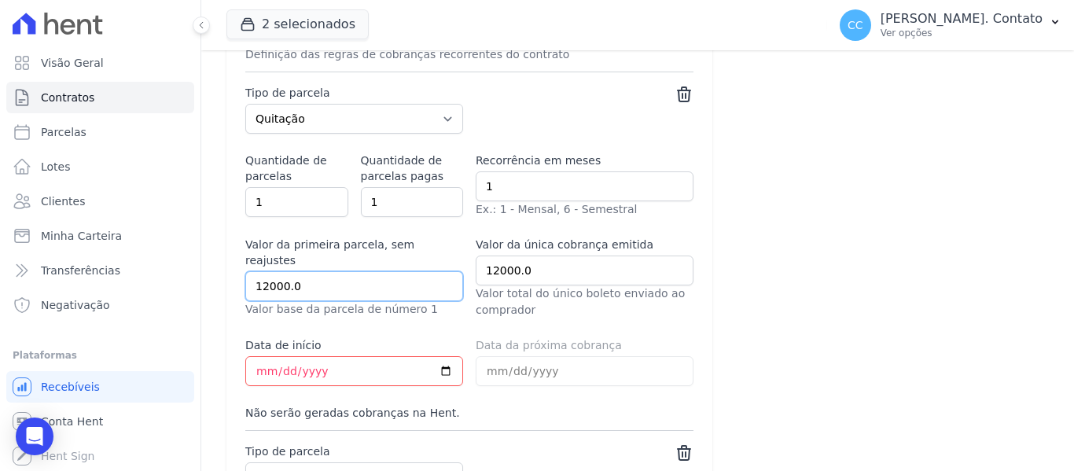
drag, startPoint x: 323, startPoint y: 255, endPoint x: 213, endPoint y: 246, distance: 110.4
click at [213, 246] on div "Contratos Editar Contrato Adicionar Contrato Empreendimento Selecione o empreen…" at bounding box center [637, 168] width 873 height 2297
type input "85000.00"
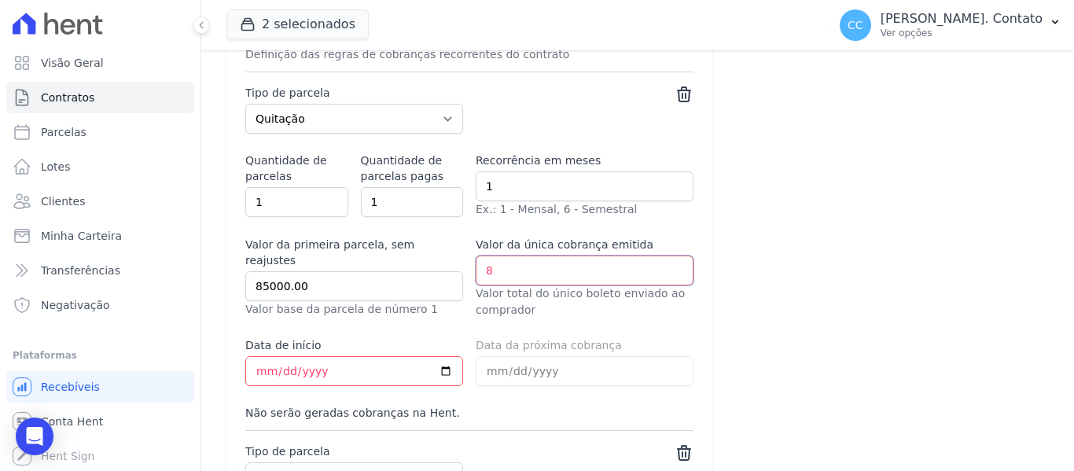
type input "85"
select select "down_payment"
select select "interleaved"
select select "down_payment"
type input "85000"
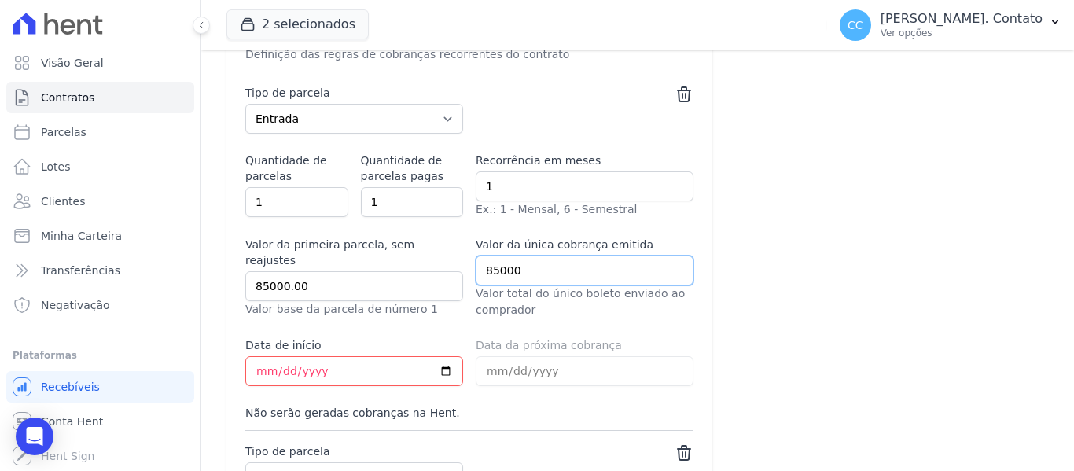
select select "down_payment"
select select "interleaved"
select select "down_payment"
type input "85000.00"
select select "down_payment"
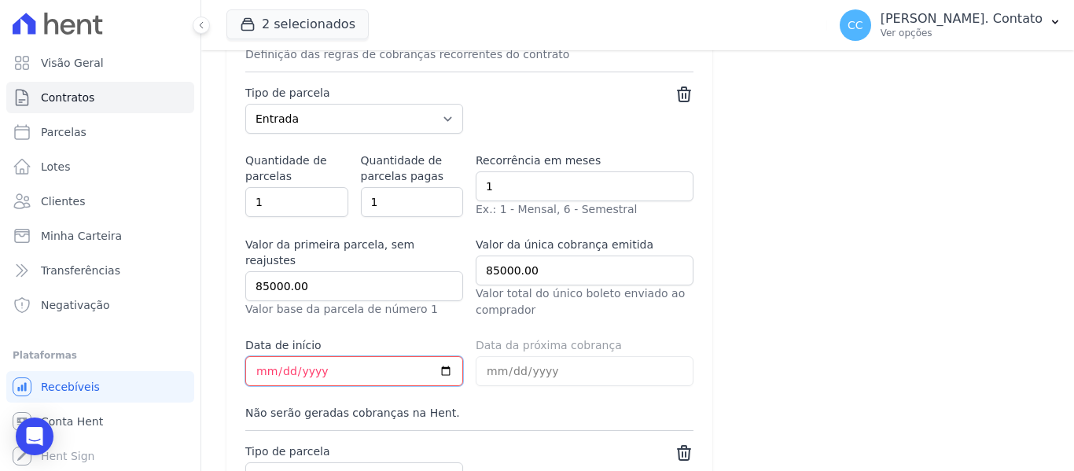
select select "interleaved"
select select "down_payment"
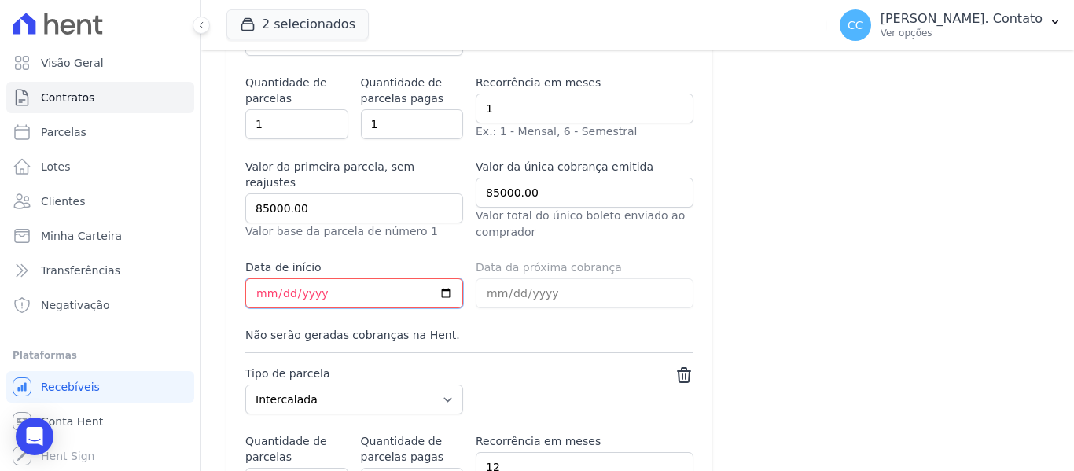
scroll to position [1109, 0]
type input "[DATE]"
select select "down_payment"
select select "interleaved"
select select "down_payment"
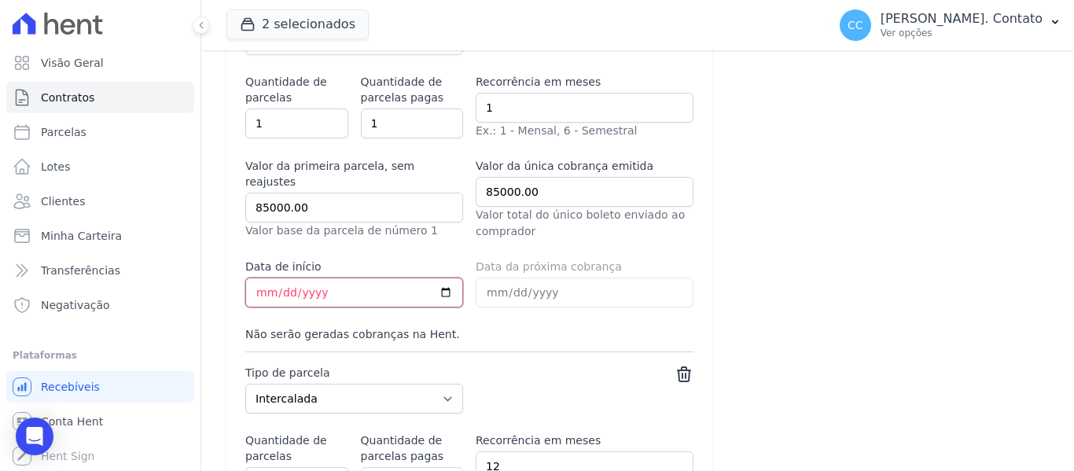
select select "down_payment"
select select "interleaved"
select select "down_payment"
type input "[DATE]"
select select "down_payment"
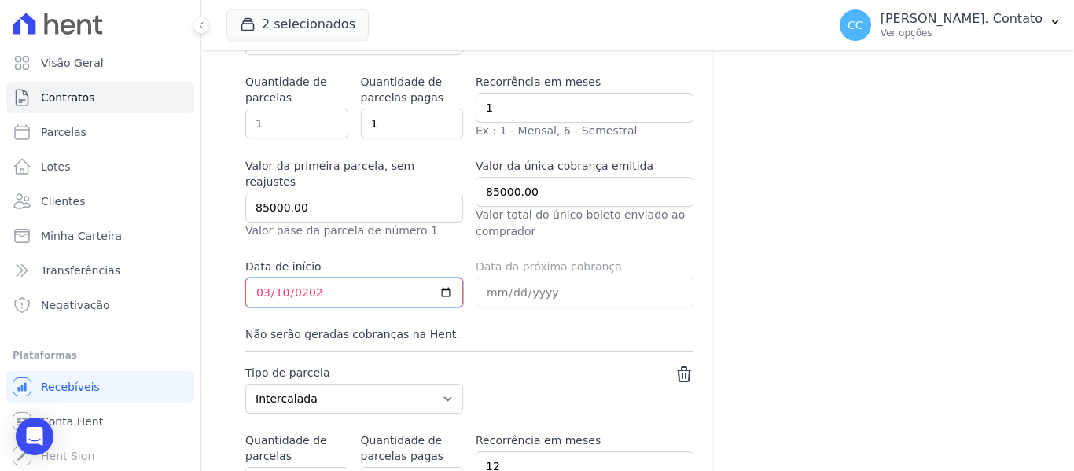
select select "interleaved"
select select "down_payment"
type input "[DATE]"
select select "down_payment"
select select "interleaved"
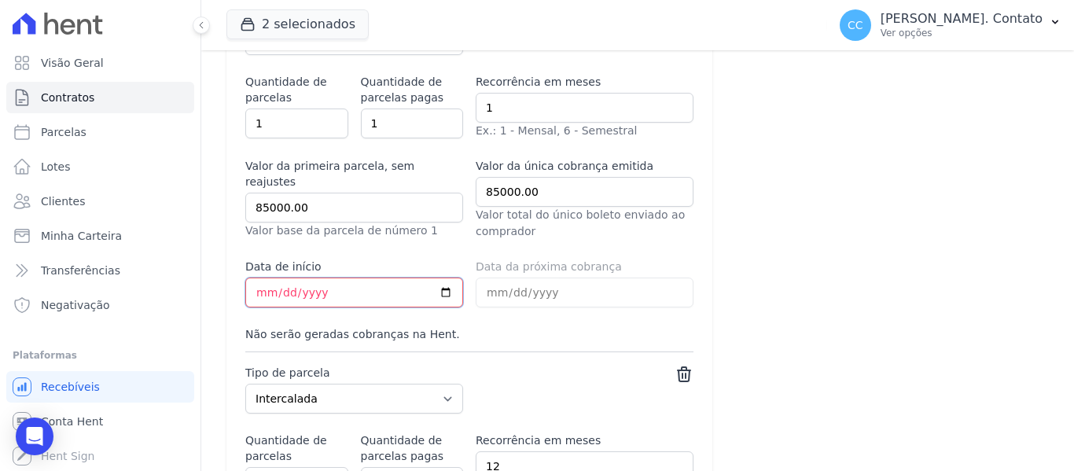
select select "down_payment"
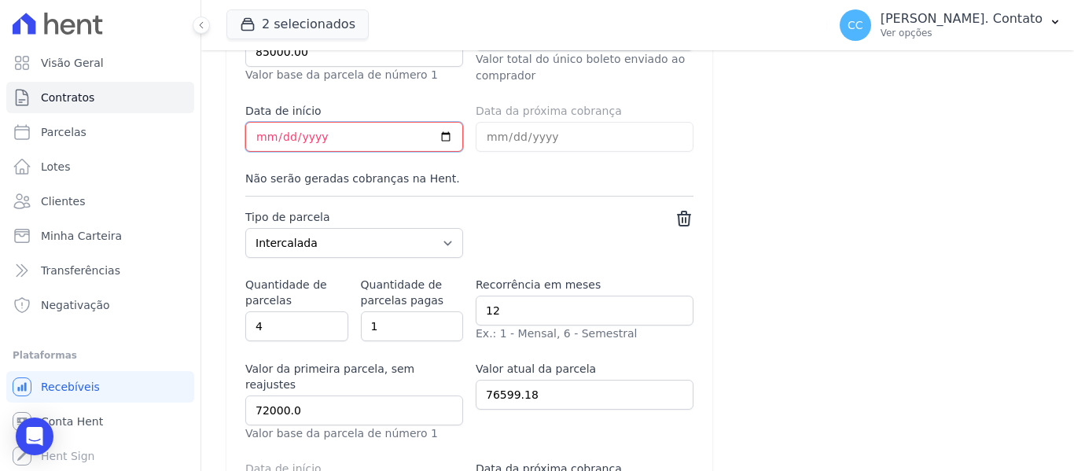
scroll to position [1266, 0]
click at [408, 226] on select "Parcela Normal Entrada Sinal Intercalada Chaves Pré-chaves Pós-chaves Impostos …" at bounding box center [354, 241] width 218 height 30
select select "discharge"
click at [245, 226] on select "Parcela Normal Entrada Sinal Intercalada Chaves Pré-chaves Pós-chaves Impostos …" at bounding box center [354, 241] width 218 height 30
click at [195, 311] on div "Visão Geral Contratos [GEOGRAPHIC_DATA] Lotes Clientes Minha Carteira Transferê…" at bounding box center [537, 235] width 1074 height 471
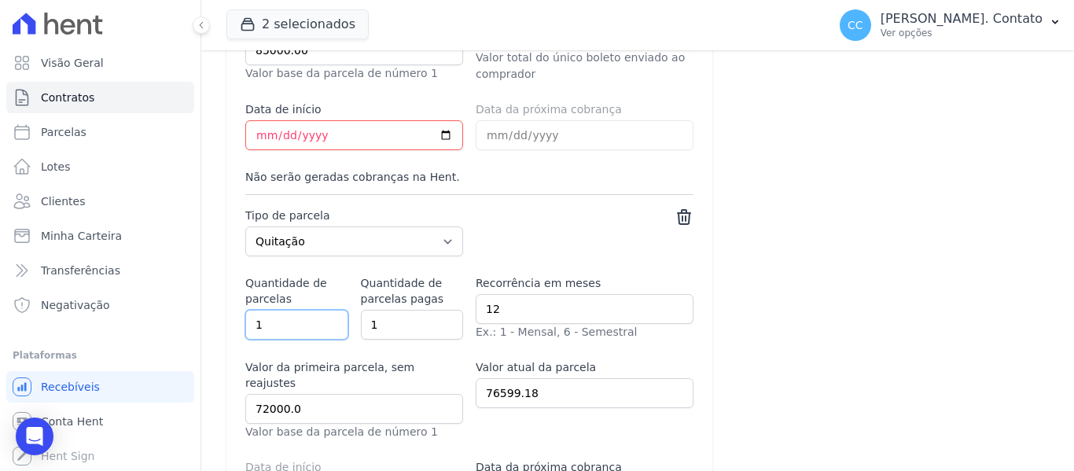
type input "1"
select select "down_payment"
select select "interleaved"
select select "down_payment"
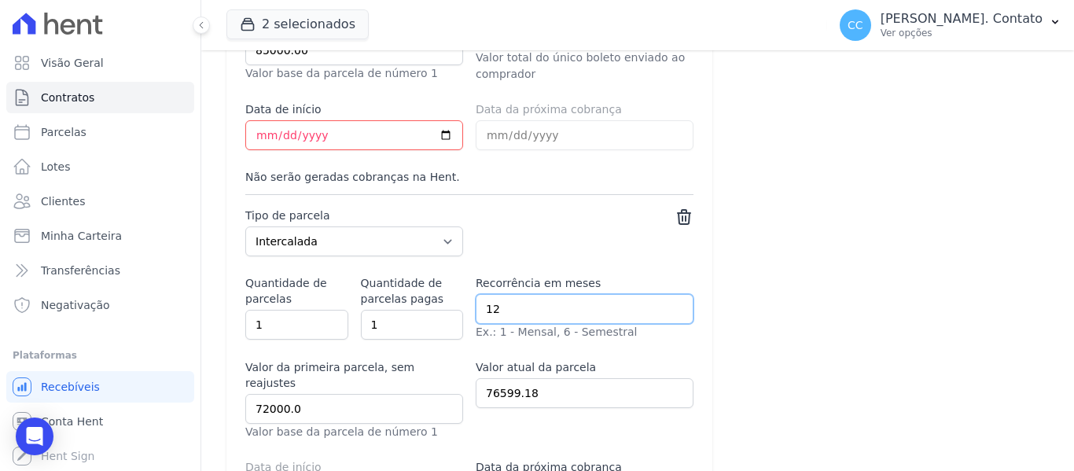
select select "interleaved"
select select "down_payment"
type input "0"
select select "down_payment"
select select "interleaved"
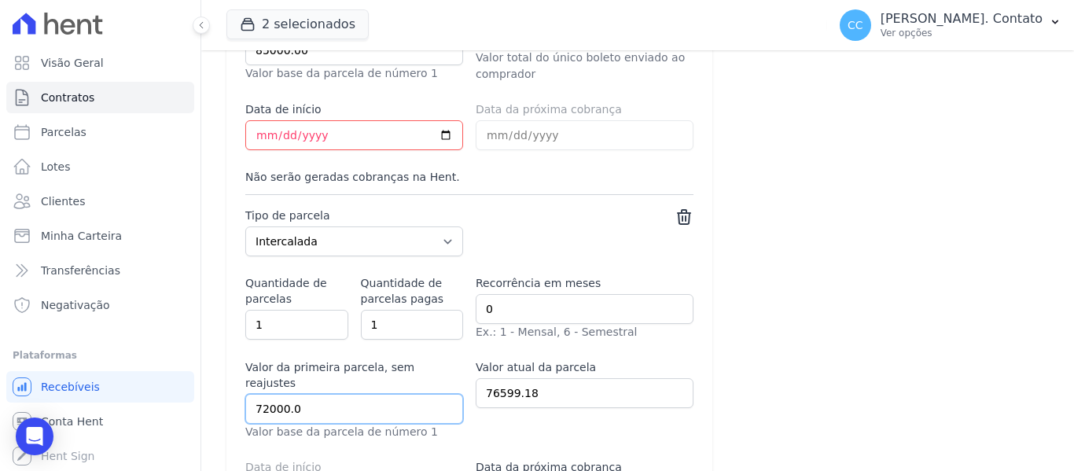
select select "down_payment"
type input "85000.00"
select select "down_payment"
select select "interleaved"
select select "down_payment"
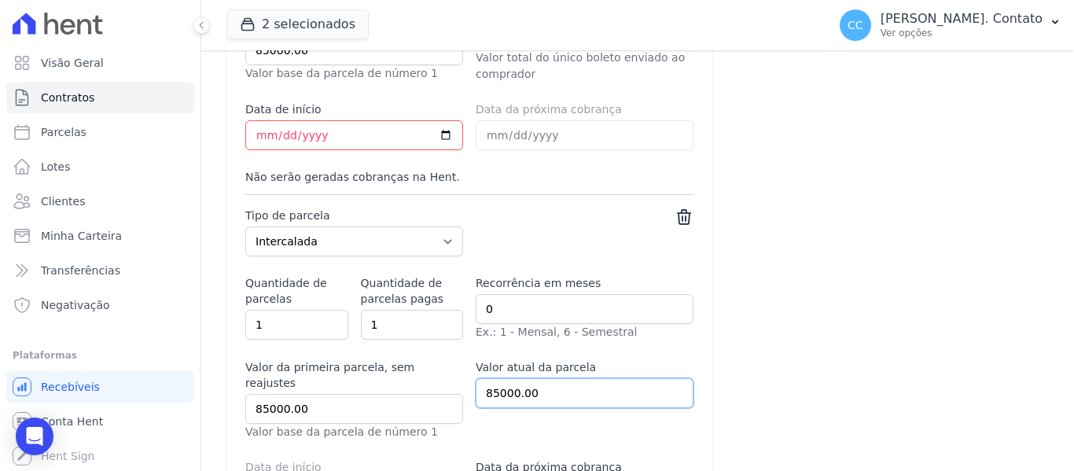
type input "85000.00"
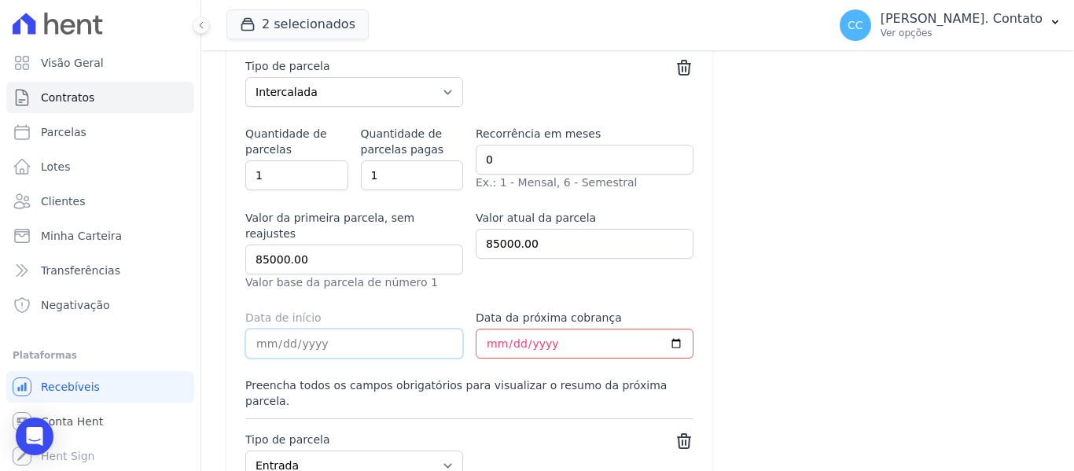
select select "down_payment"
select select "interleaved"
select select "down_payment"
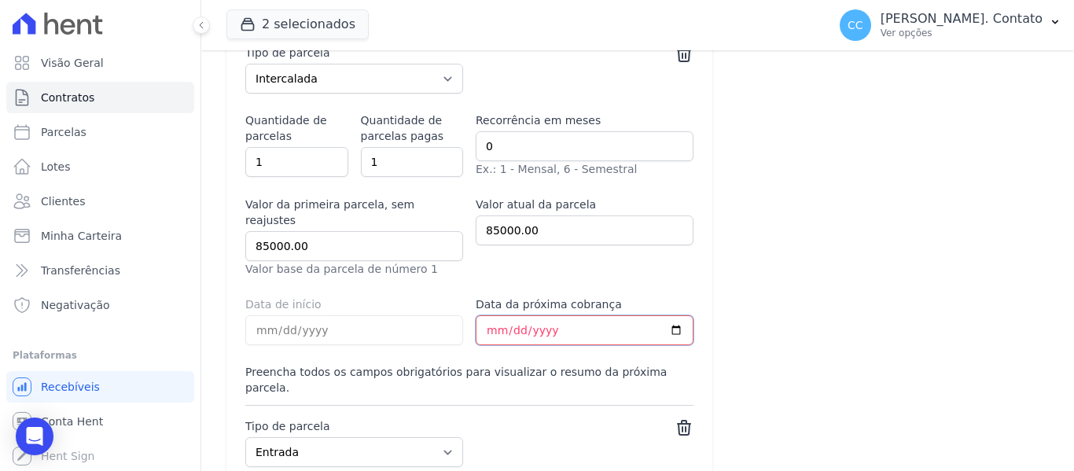
click at [483, 315] on input "Data da próxima cobrança" at bounding box center [585, 330] width 218 height 30
type input "[DATE]"
select select "down_payment"
select select "interleaved"
click at [428, 437] on select "Parcela Normal Entrada Sinal Intercalada Chaves Pré-chaves Pós-chaves Impostos …" at bounding box center [354, 452] width 218 height 30
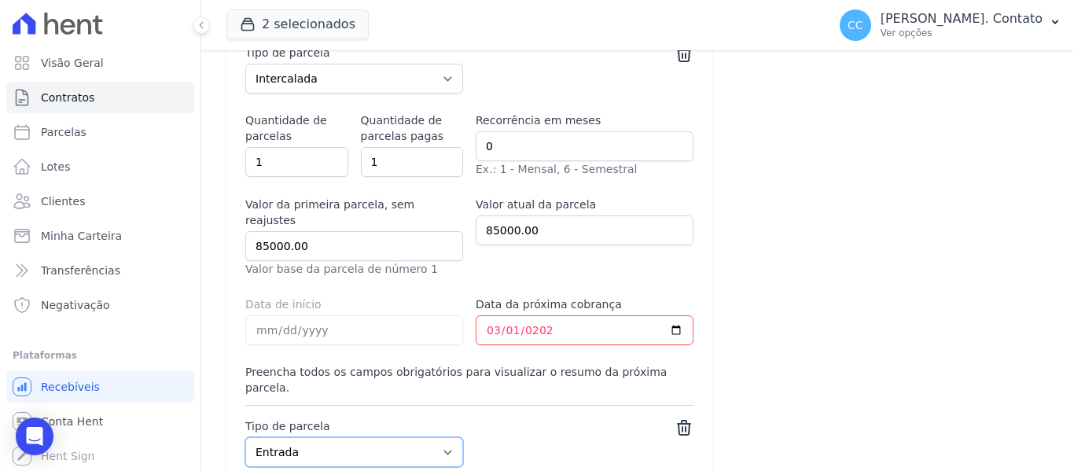
select select "discharge"
click at [245, 437] on select "Parcela Normal Entrada Sinal Intercalada Chaves Pré-chaves Pós-chaves Impostos …" at bounding box center [354, 452] width 218 height 30
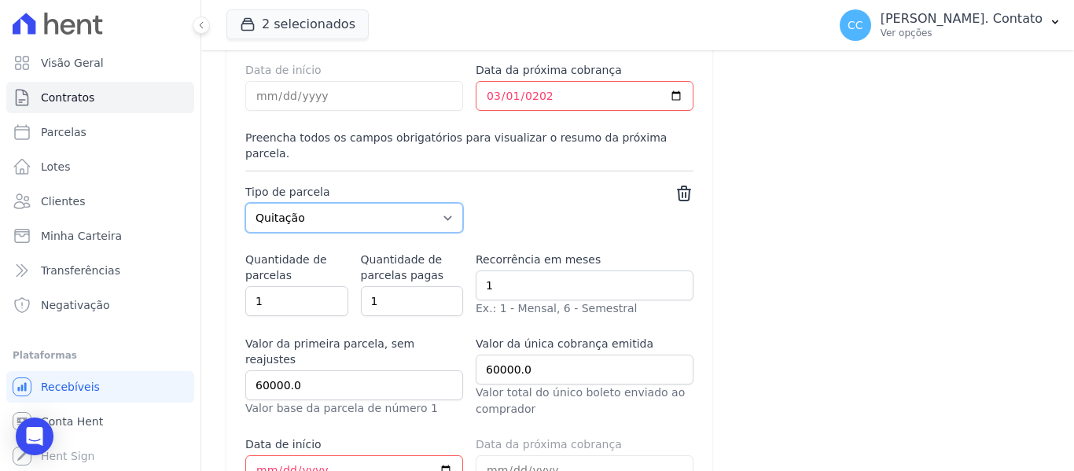
scroll to position [1665, 0]
drag, startPoint x: 251, startPoint y: 325, endPoint x: 188, endPoint y: 325, distance: 62.9
click at [188, 325] on div "Visão Geral Contratos [GEOGRAPHIC_DATA] Lotes Clientes Minha Carteira Transferê…" at bounding box center [537, 235] width 1074 height 471
type input "60000.03"
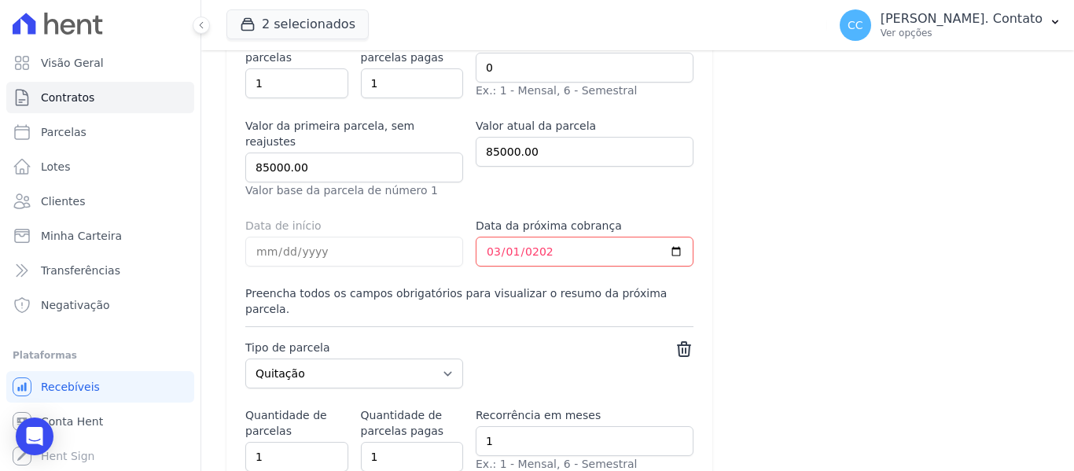
select select "down_payment"
select select "interleaved"
select select "down_payment"
type input "60000.03"
click at [684, 340] on icon at bounding box center [684, 349] width 19 height 19
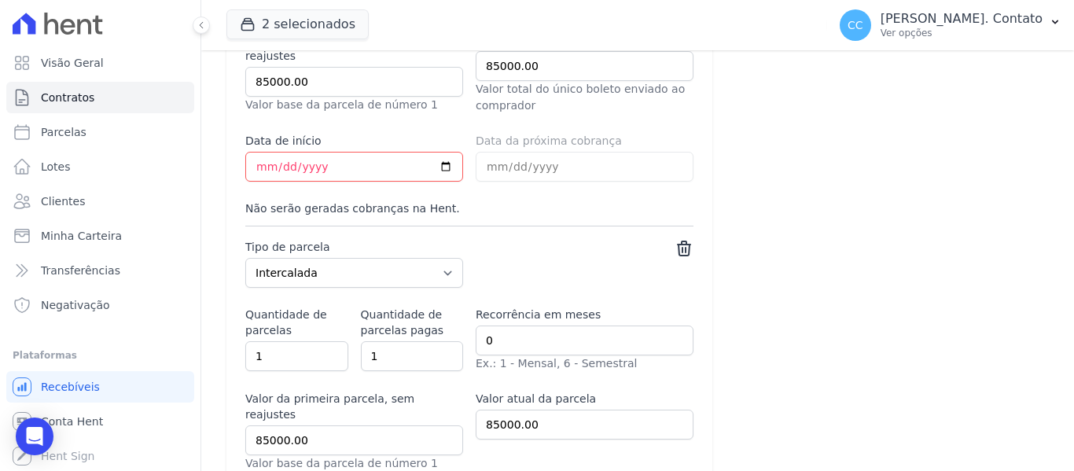
click at [678, 241] on icon at bounding box center [684, 248] width 13 height 14
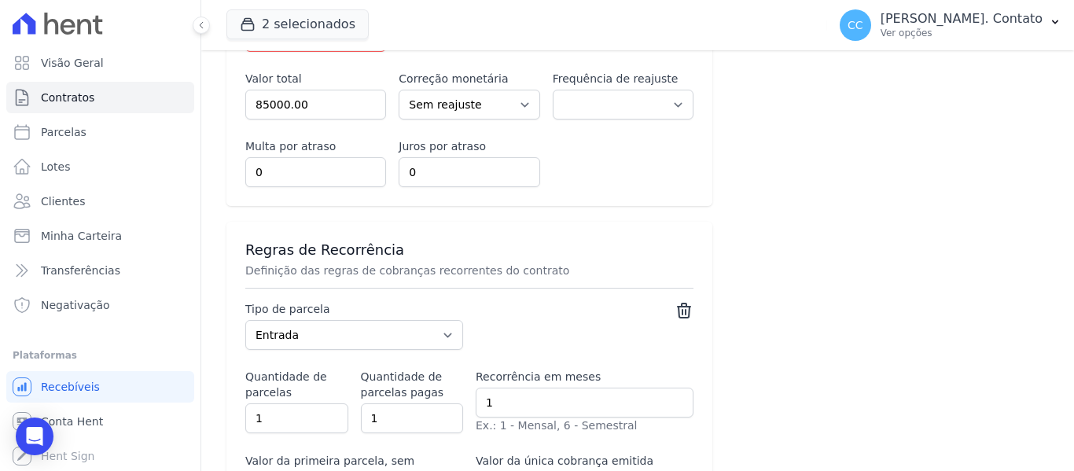
scroll to position [1129, 0]
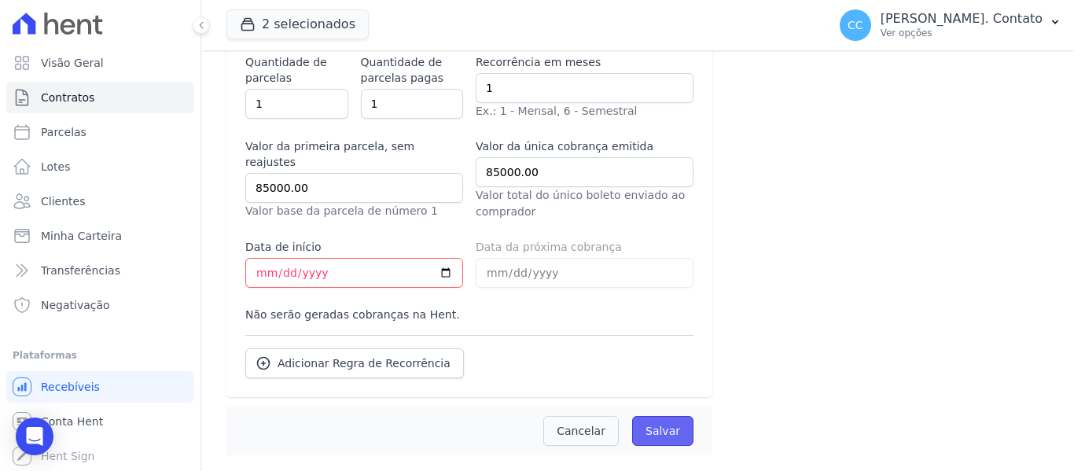
click at [656, 416] on input "Salvar" at bounding box center [662, 431] width 61 height 30
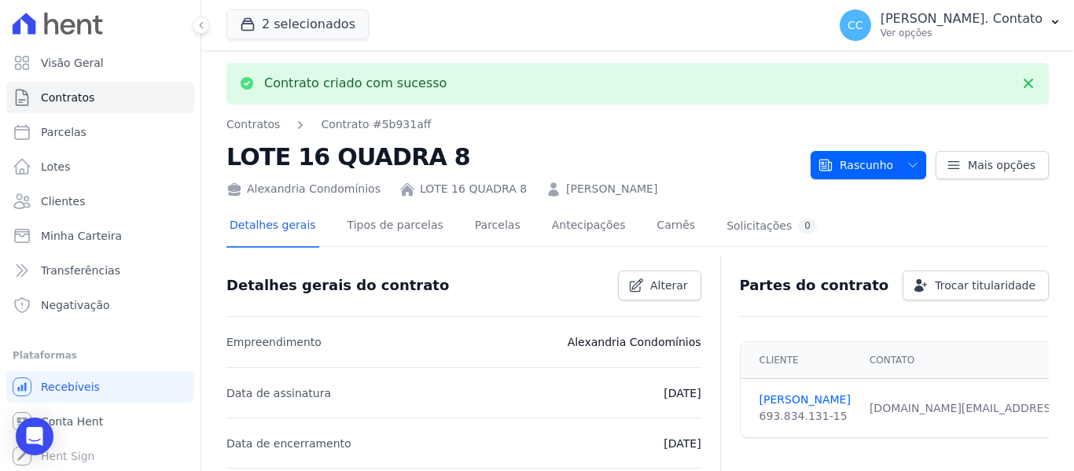
click at [926, 162] on div "Mais opções" at bounding box center [987, 165] width 123 height 28
click at [909, 167] on icon "button" at bounding box center [913, 165] width 8 height 4
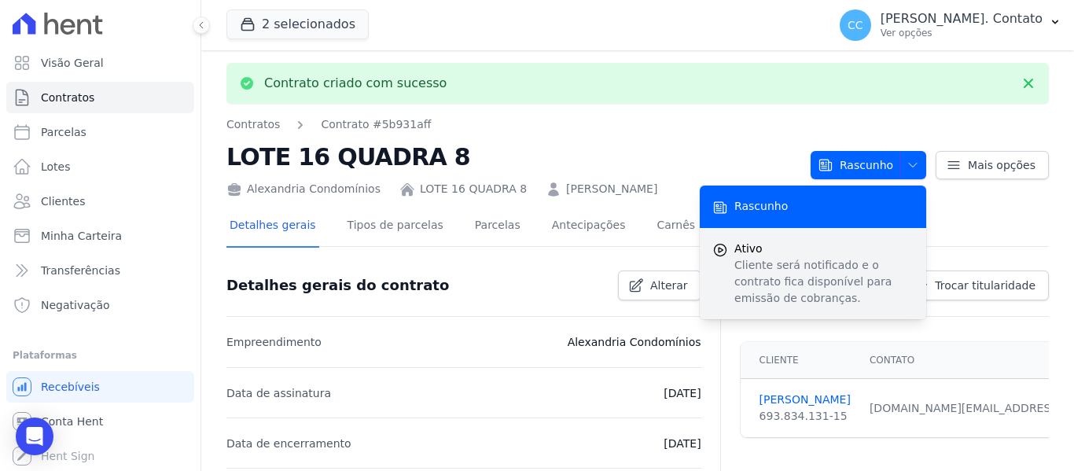
click at [722, 260] on div "Ativo Cliente será notificado e o contrato fica disponível para emissão de cobr…" at bounding box center [813, 273] width 226 height 91
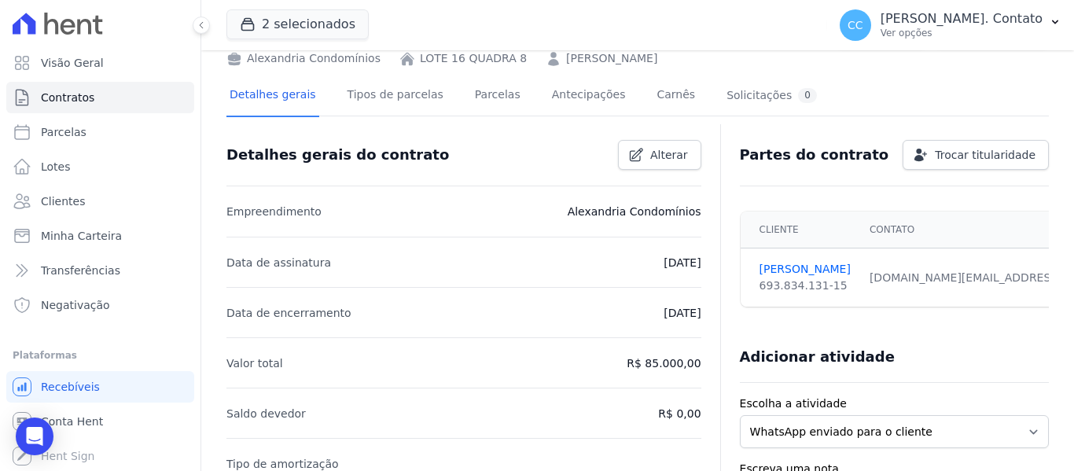
scroll to position [126, 0]
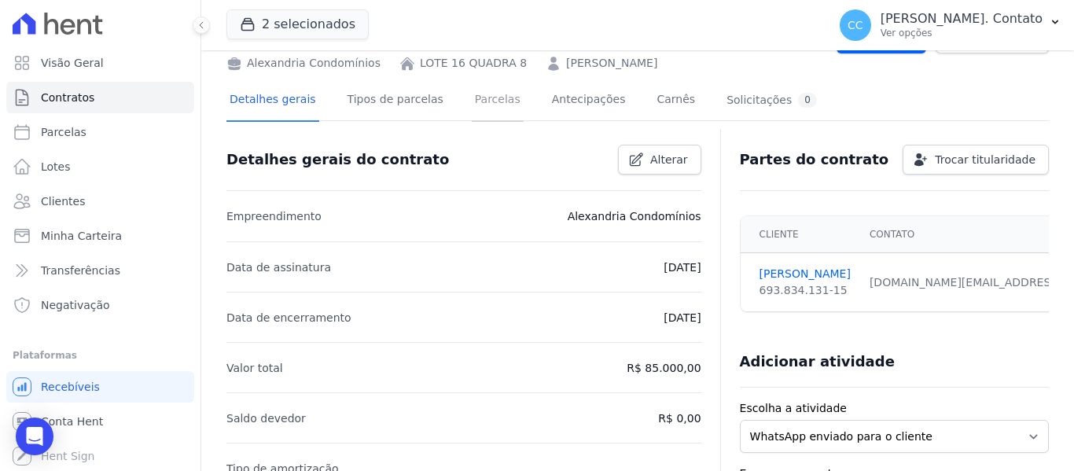
click at [472, 105] on link "Parcelas" at bounding box center [498, 101] width 52 height 42
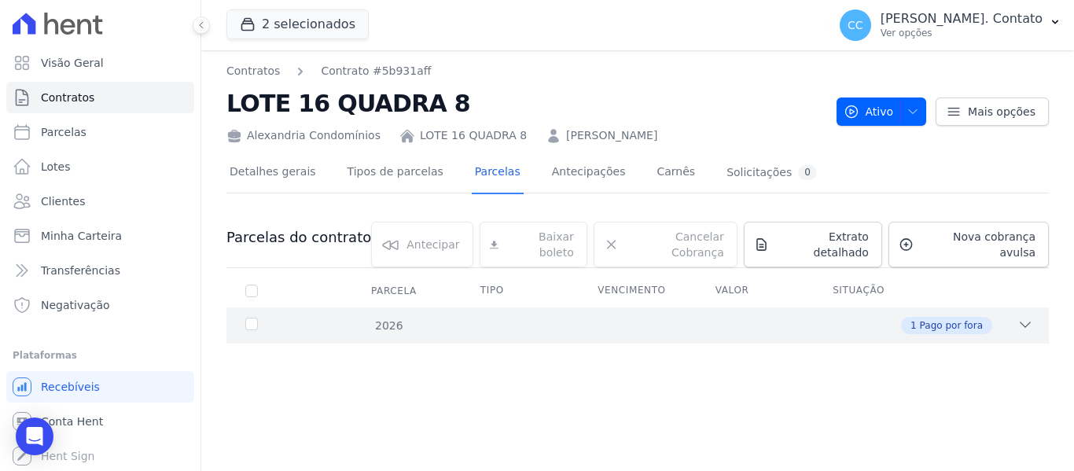
click at [246, 318] on div "2026" at bounding box center [277, 326] width 71 height 17
click at [975, 357] on link "Ver detalhe" at bounding box center [981, 365] width 63 height 16
click at [972, 239] on span "Nova cobrança avulsa" at bounding box center [978, 244] width 116 height 31
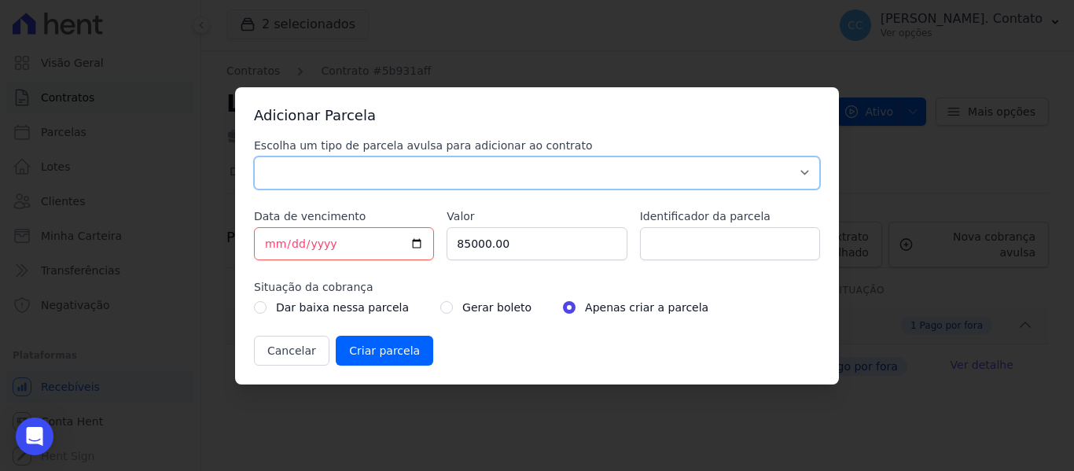
click at [351, 182] on select "Parcela Normal Sinal Caução Intercalada Chaves Pré Chaves Pós Chaves Taxas Quit…" at bounding box center [537, 172] width 566 height 33
select select "discharge"
click at [254, 156] on select "Parcela Normal Sinal Caução Intercalada Chaves Pré Chaves Pós Chaves Taxas Quit…" at bounding box center [537, 172] width 566 height 33
click at [420, 238] on input "[DATE]" at bounding box center [344, 243] width 180 height 33
type input "[DATE]"
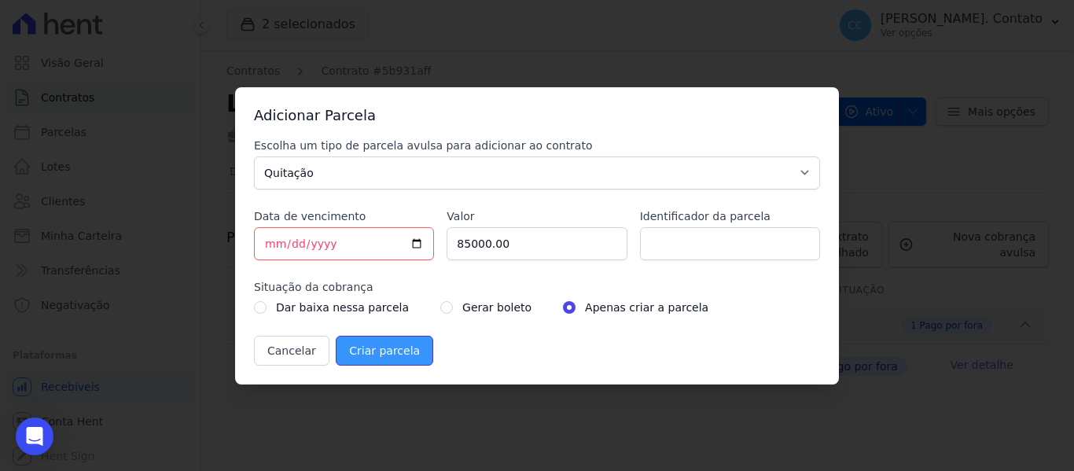
click at [377, 344] on input "Criar parcela" at bounding box center [384, 351] width 97 height 30
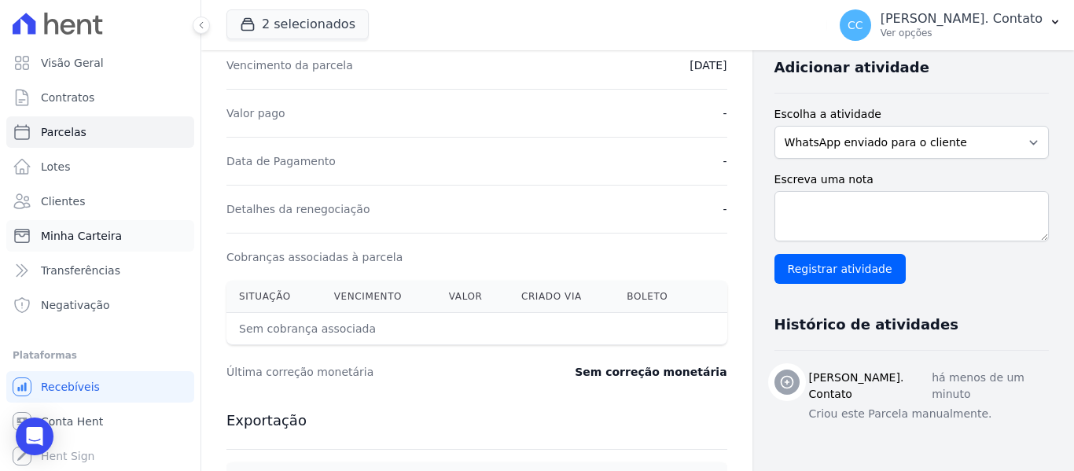
scroll to position [131, 0]
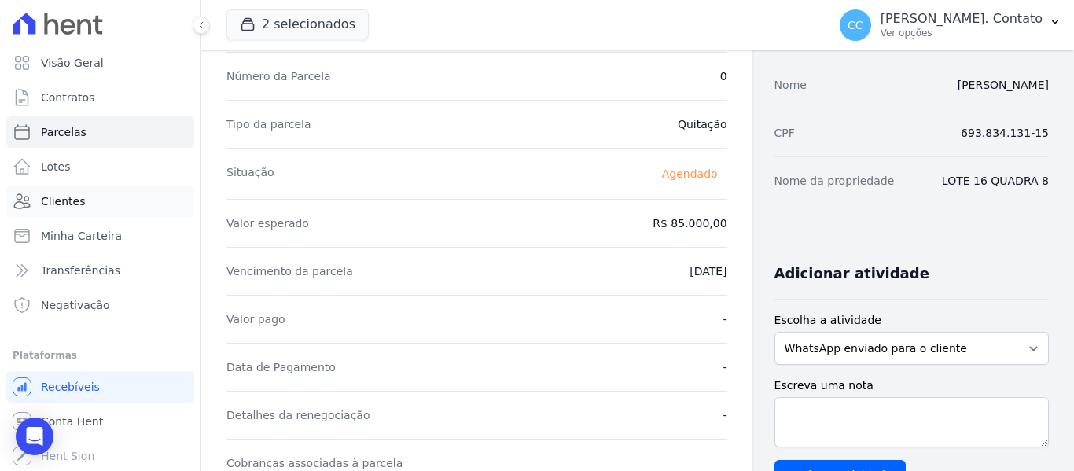
drag, startPoint x: 82, startPoint y: 203, endPoint x: 114, endPoint y: 208, distance: 32.6
click at [82, 203] on link "Clientes" at bounding box center [100, 201] width 188 height 31
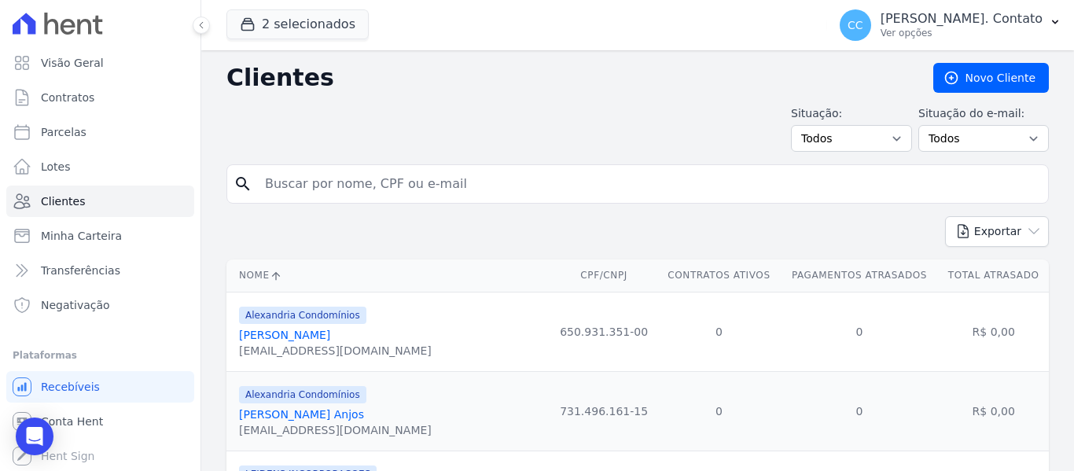
click at [334, 204] on form "search" at bounding box center [637, 190] width 822 height 52
click at [39, 132] on link "Parcelas" at bounding box center [100, 131] width 188 height 31
select select
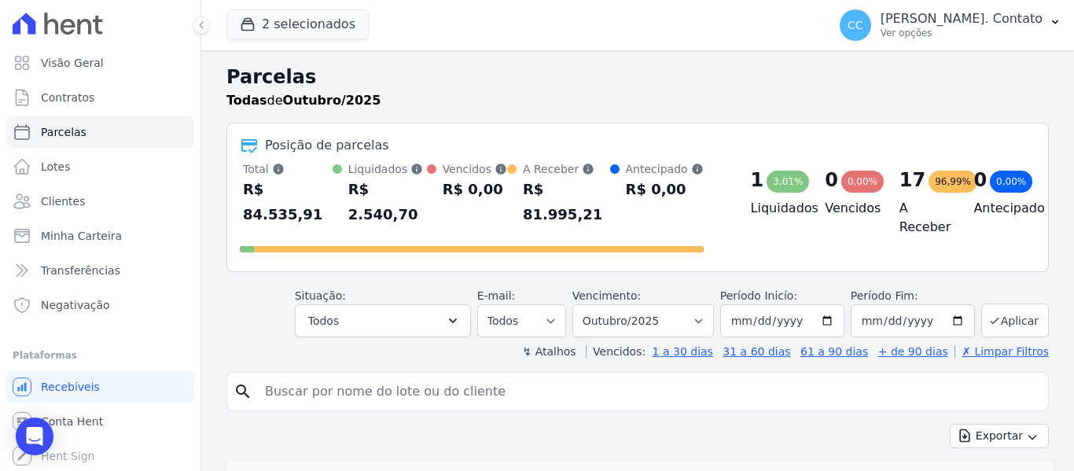
click at [314, 376] on input "search" at bounding box center [648, 391] width 786 height 31
type input "[PERSON_NAME]"
select select
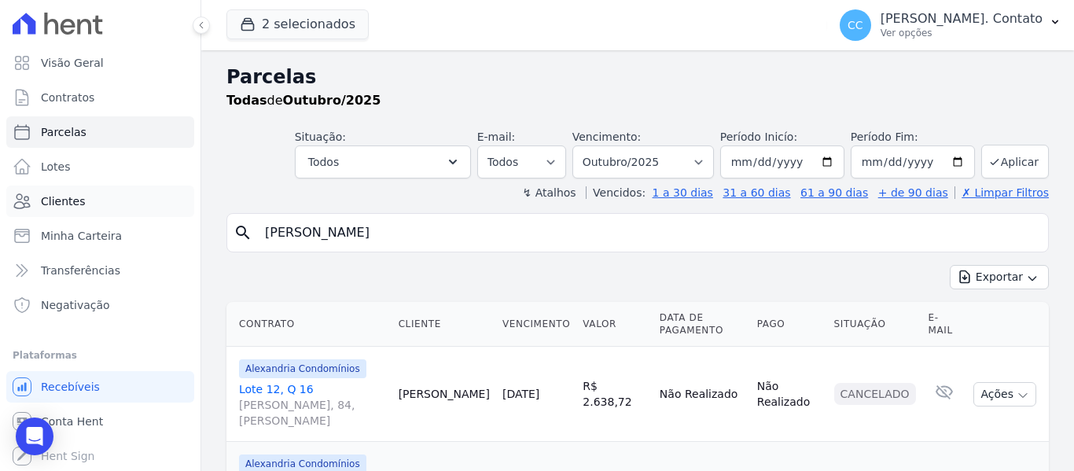
click at [49, 199] on span "Clientes" at bounding box center [63, 201] width 44 height 16
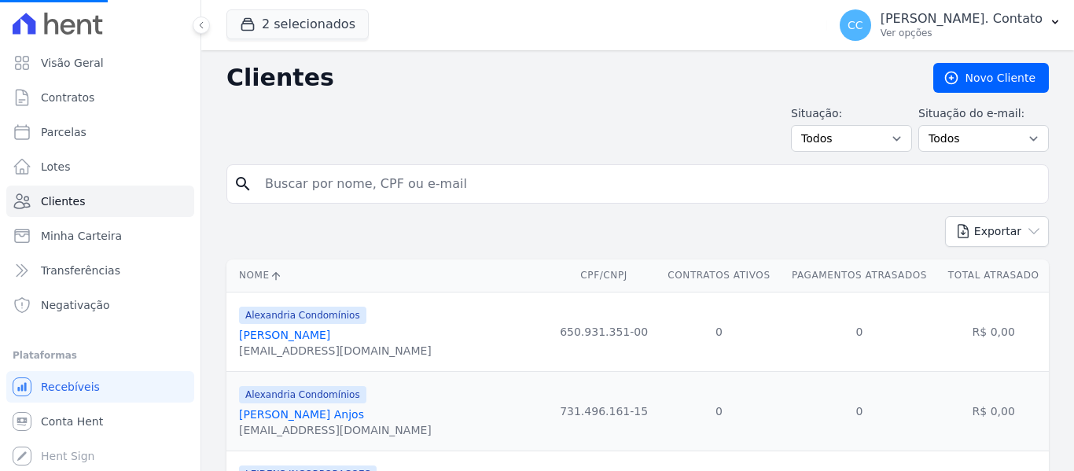
click at [374, 182] on input "search" at bounding box center [648, 183] width 786 height 31
type input "a"
click at [373, 182] on input "search" at bounding box center [648, 183] width 786 height 31
type input "[PERSON_NAME]"
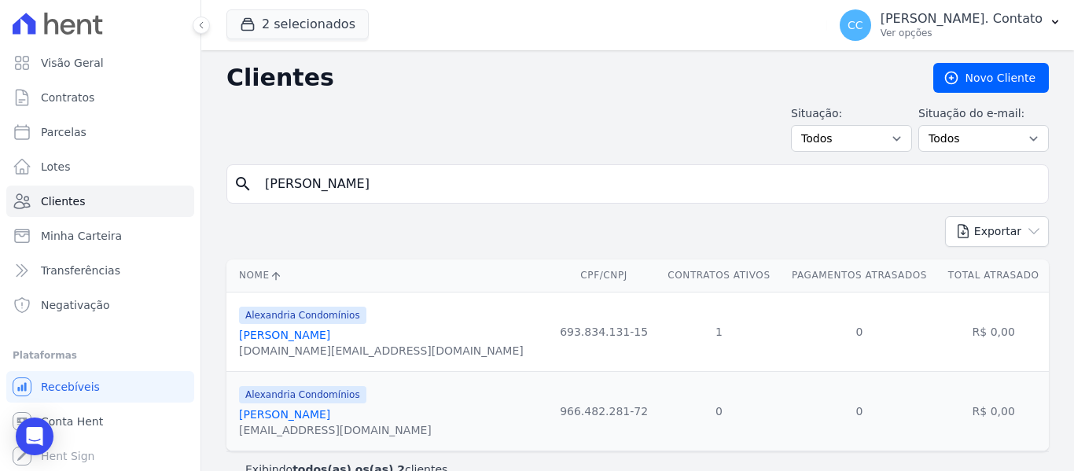
click at [298, 336] on link "[PERSON_NAME]" at bounding box center [284, 335] width 91 height 13
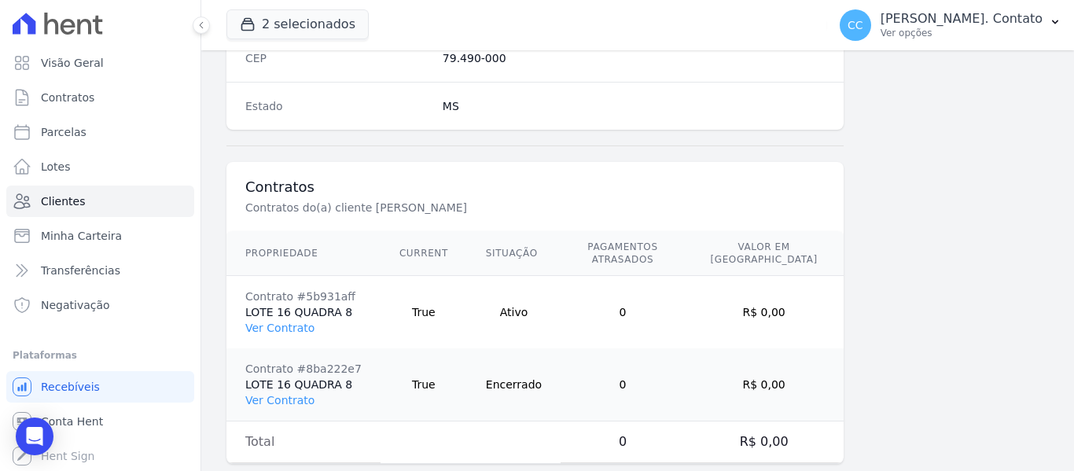
scroll to position [1072, 0]
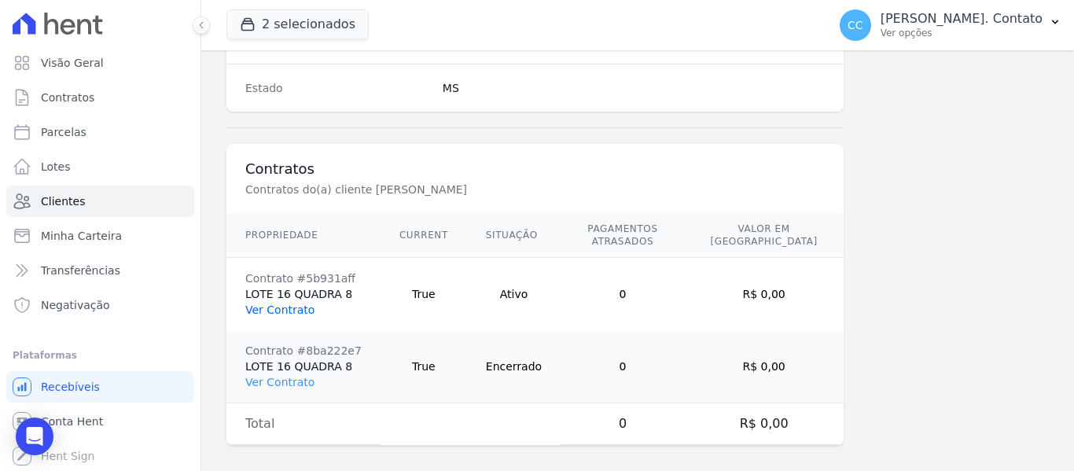
click at [296, 303] on link "Ver Contrato" at bounding box center [279, 309] width 69 height 13
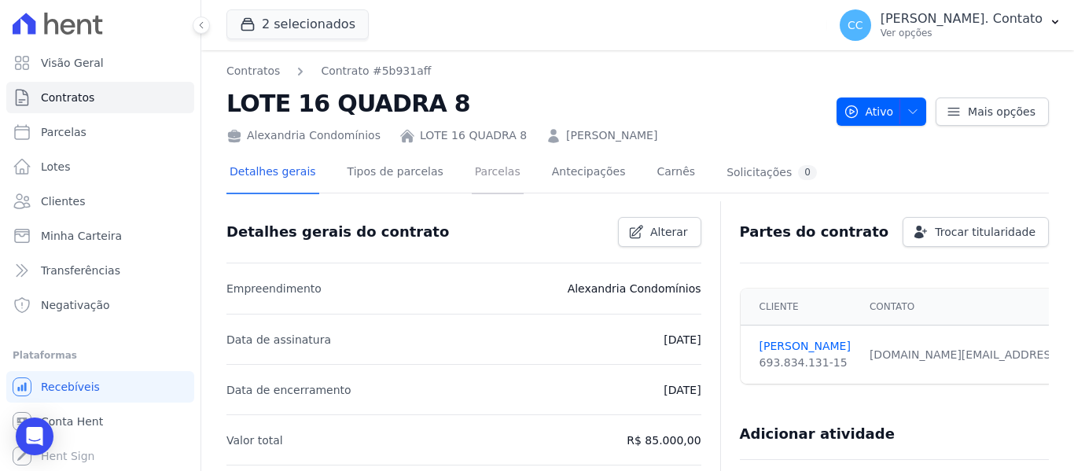
click at [472, 170] on link "Parcelas" at bounding box center [498, 174] width 52 height 42
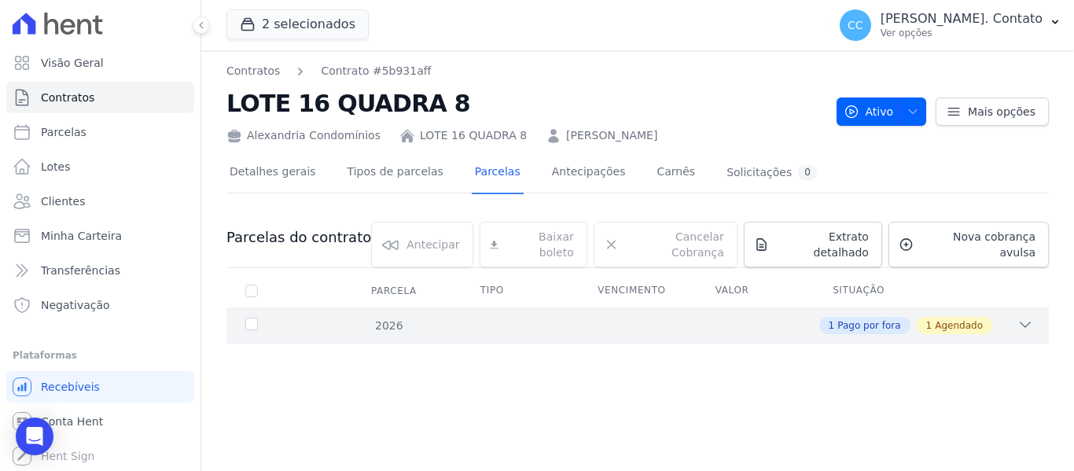
click at [1024, 317] on icon at bounding box center [1025, 325] width 16 height 16
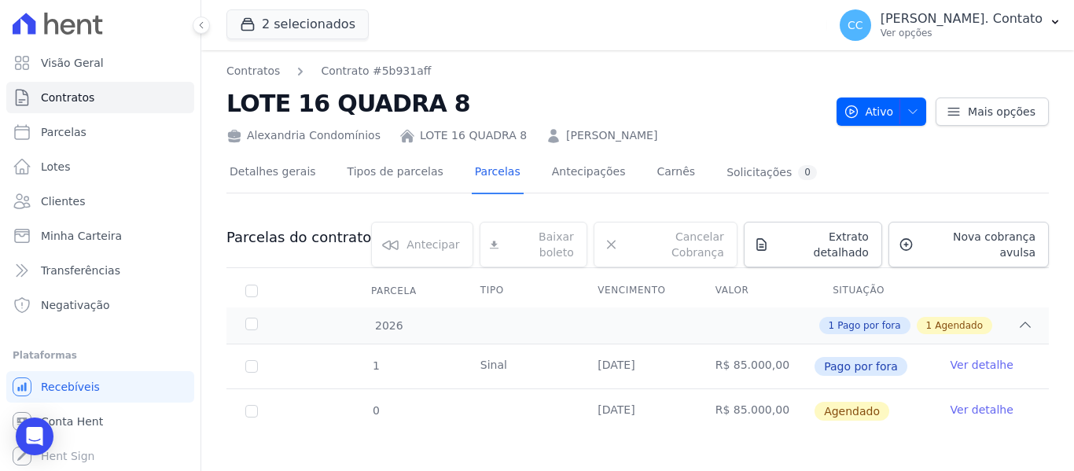
click at [969, 402] on link "Ver detalhe" at bounding box center [981, 410] width 63 height 16
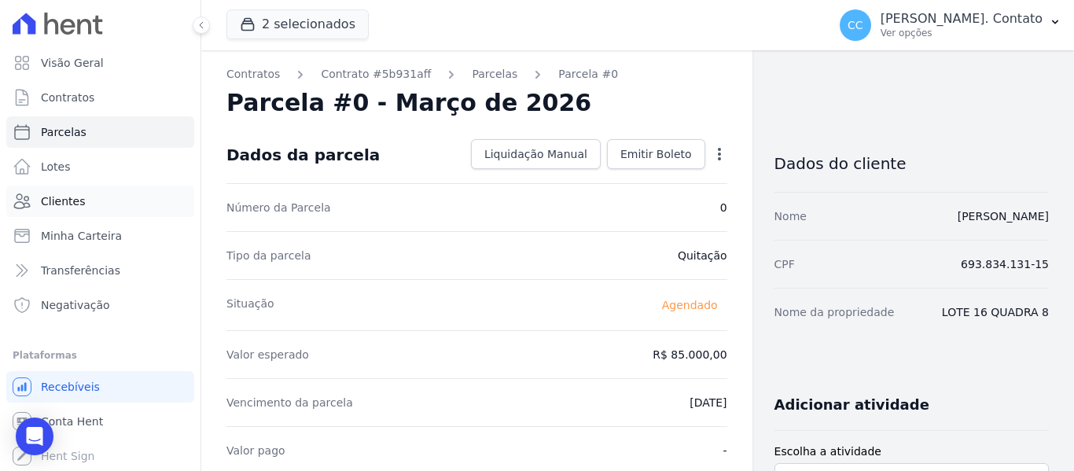
click at [75, 202] on span "Clientes" at bounding box center [63, 201] width 44 height 16
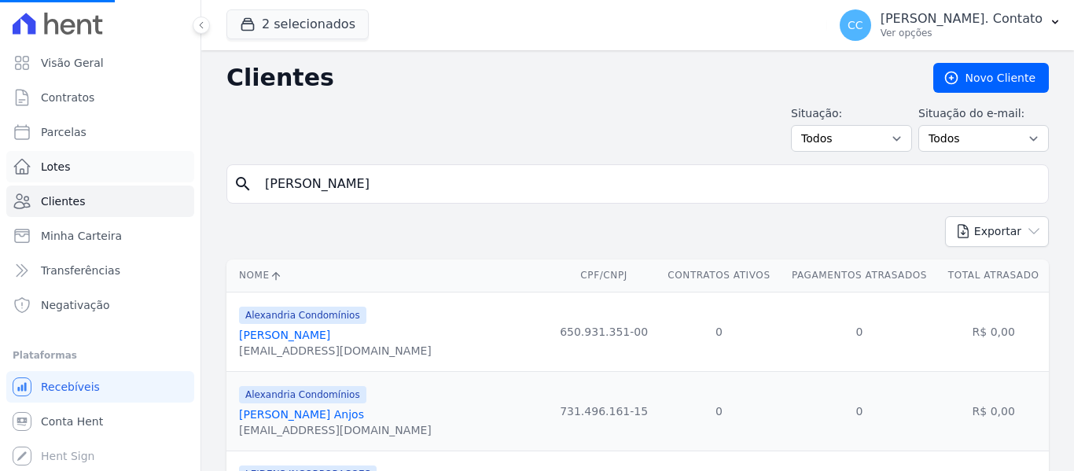
drag, startPoint x: 344, startPoint y: 184, endPoint x: 175, endPoint y: 177, distance: 169.2
click at [175, 177] on div "Visão Geral Contratos [GEOGRAPHIC_DATA] Lotes Clientes Minha Carteira Transferê…" at bounding box center [537, 235] width 1074 height 471
type input "brun"
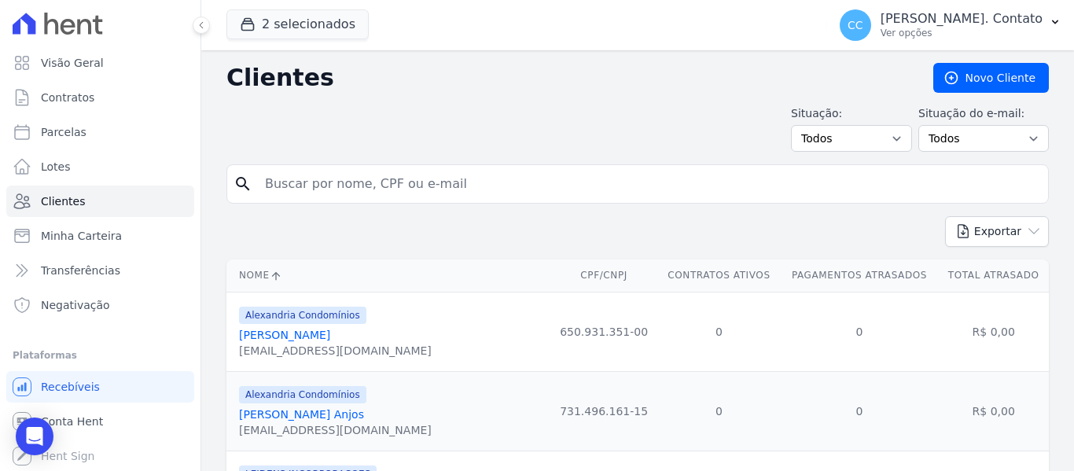
click at [319, 186] on input "search" at bounding box center [648, 183] width 786 height 31
type input "[PERSON_NAME]"
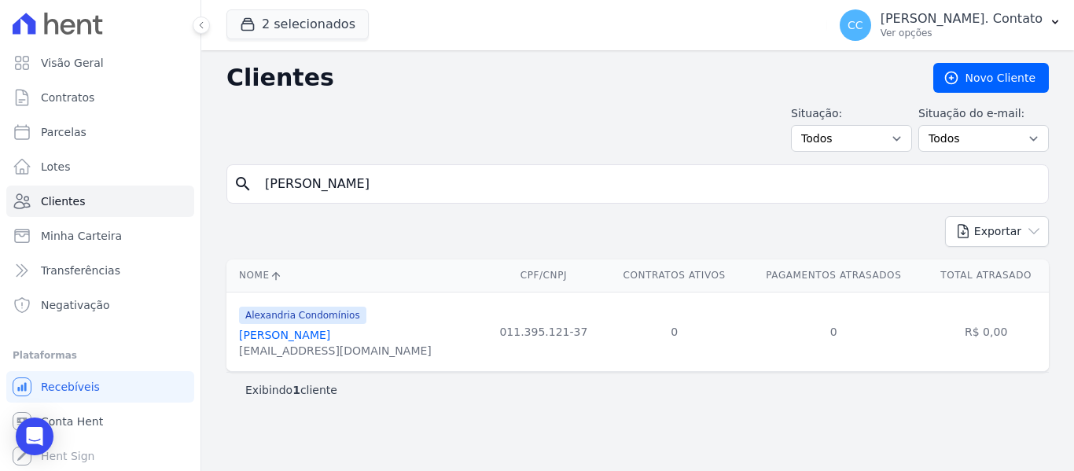
click at [327, 336] on link "[PERSON_NAME]" at bounding box center [284, 335] width 91 height 13
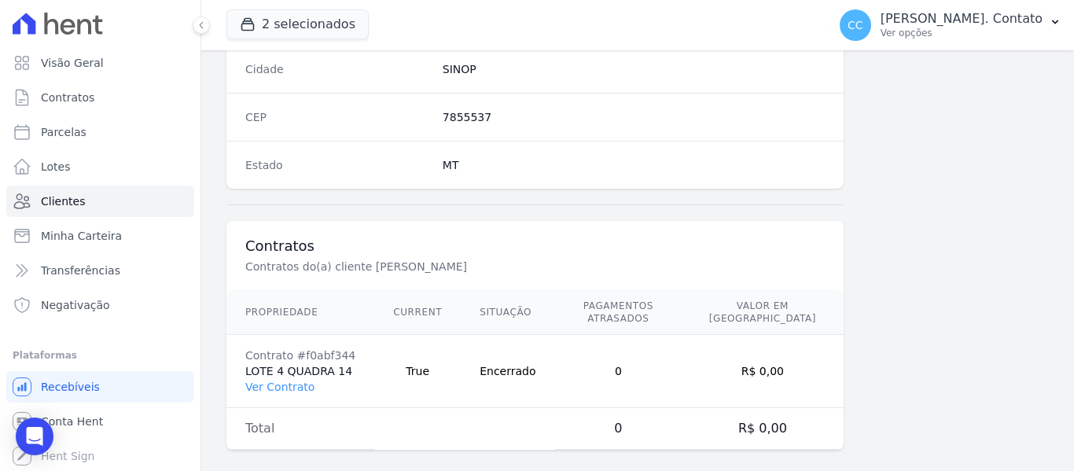
scroll to position [1000, 0]
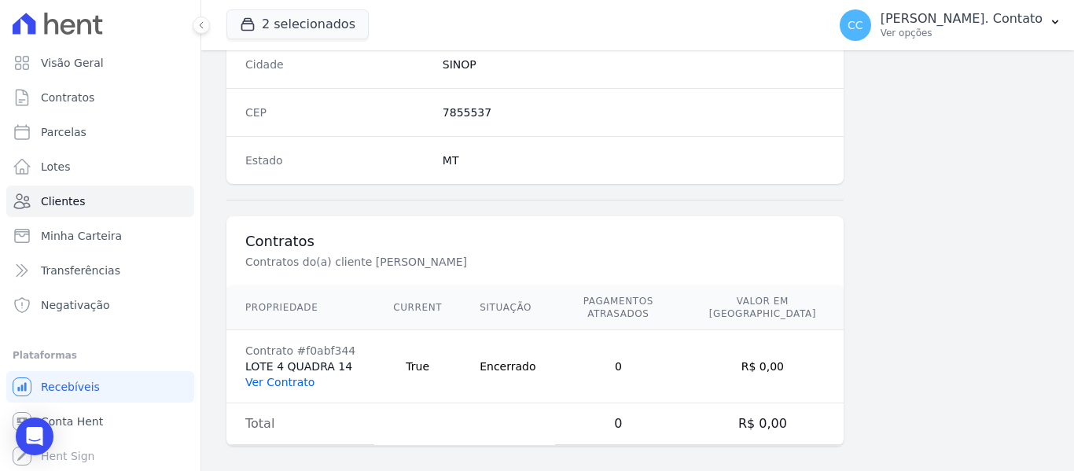
click at [283, 376] on link "Ver Contrato" at bounding box center [279, 382] width 69 height 13
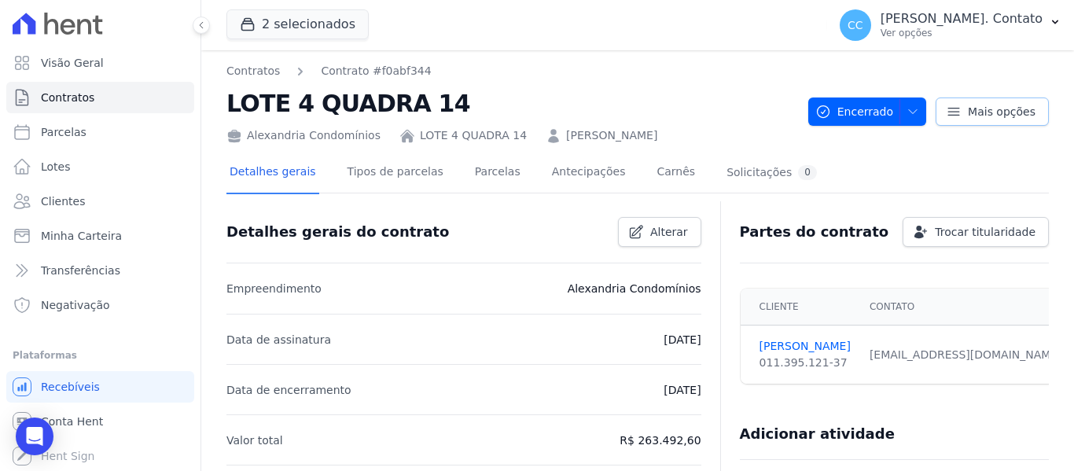
click at [986, 116] on span "Mais opções" at bounding box center [1002, 112] width 68 height 16
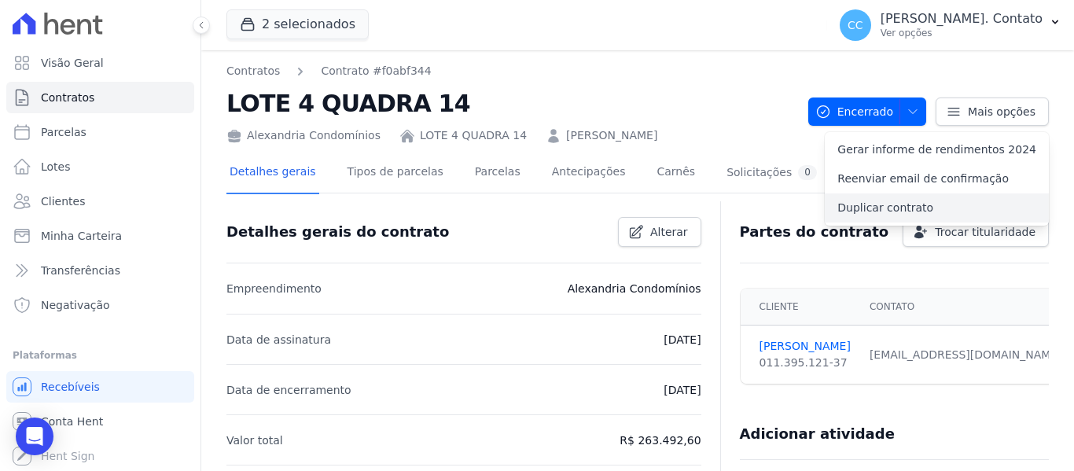
click at [899, 212] on link "Duplicar contrato" at bounding box center [937, 207] width 224 height 29
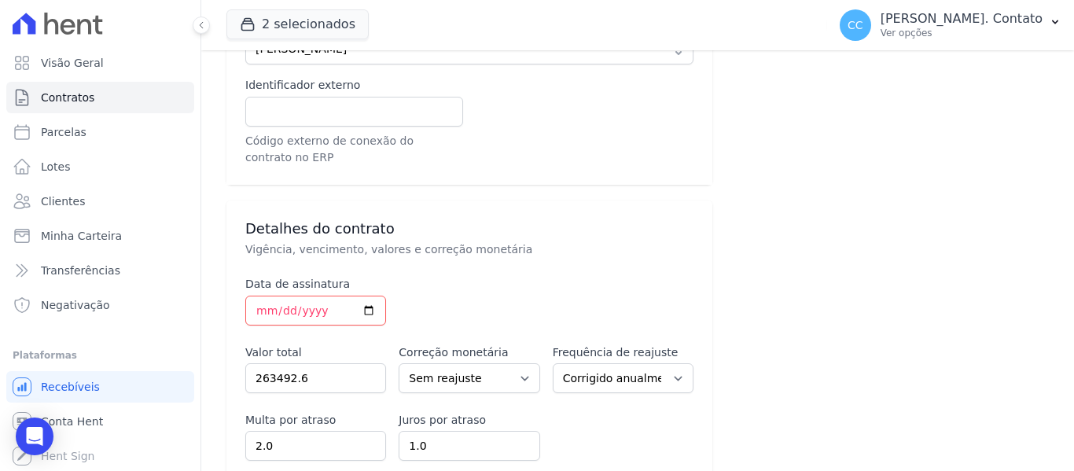
scroll to position [550, 0]
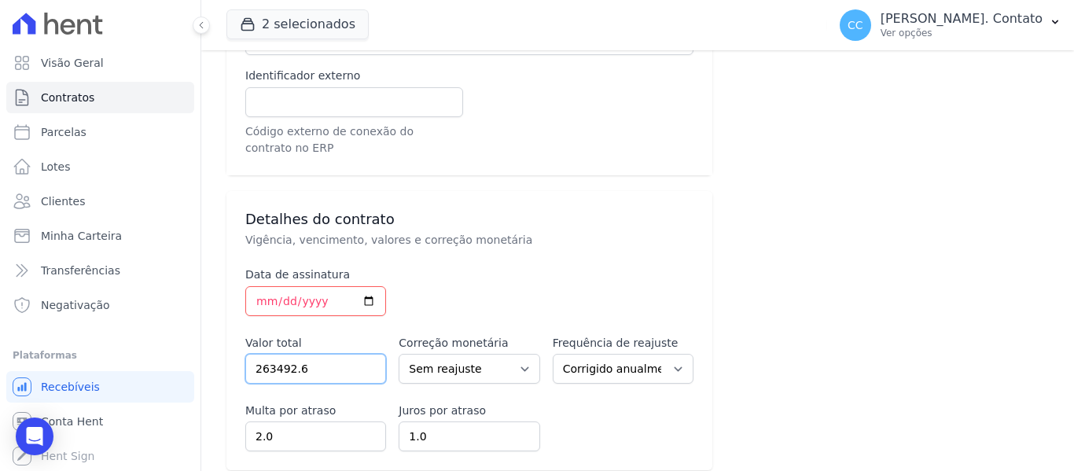
drag, startPoint x: 310, startPoint y: 352, endPoint x: 156, endPoint y: 359, distance: 154.2
click at [156, 359] on div "Visão Geral Contratos [GEOGRAPHIC_DATA] Lotes Clientes Minha Carteira Transferê…" at bounding box center [537, 235] width 1074 height 471
type input "75705.00"
drag, startPoint x: 315, startPoint y: 431, endPoint x: 193, endPoint y: 431, distance: 121.9
click at [193, 431] on div "Visão Geral Contratos [GEOGRAPHIC_DATA] Lotes Clientes Minha Carteira Transferê…" at bounding box center [537, 235] width 1074 height 471
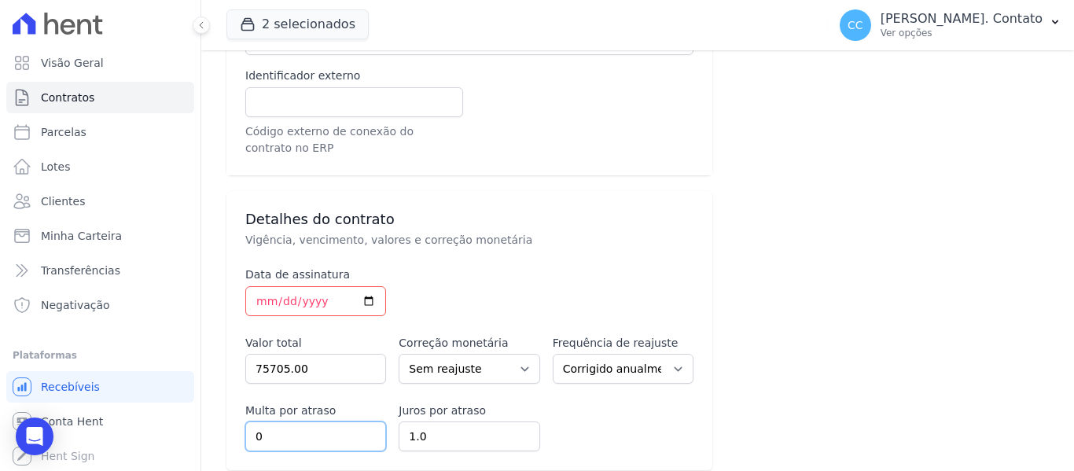
type input "0"
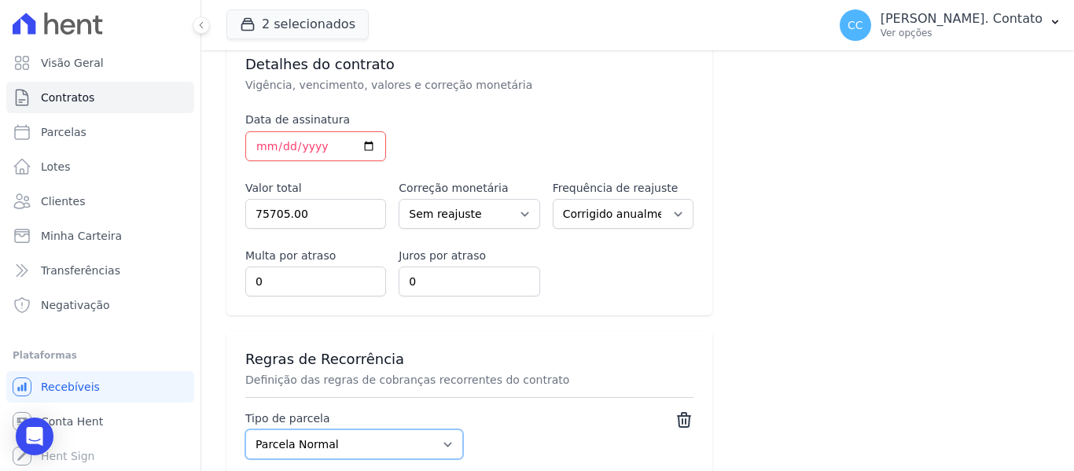
scroll to position [795, 0]
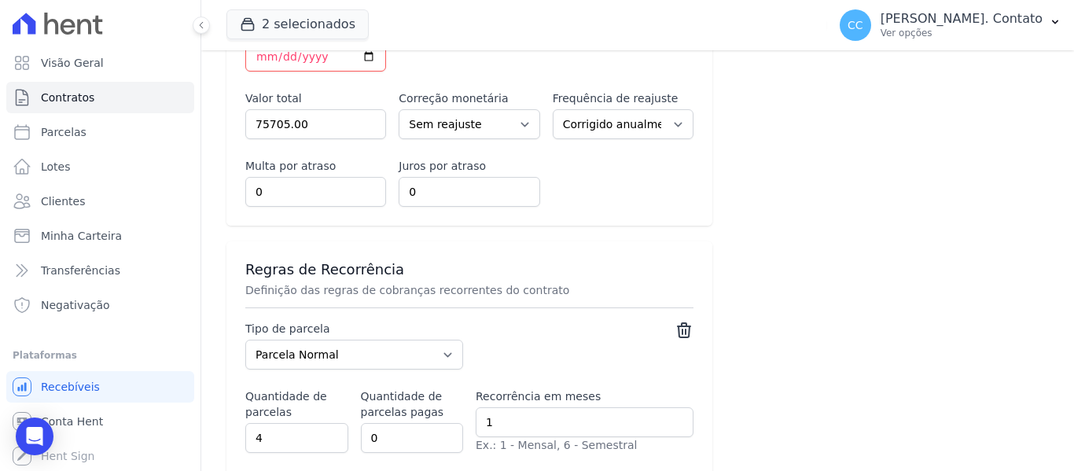
click at [681, 323] on icon at bounding box center [684, 330] width 13 height 14
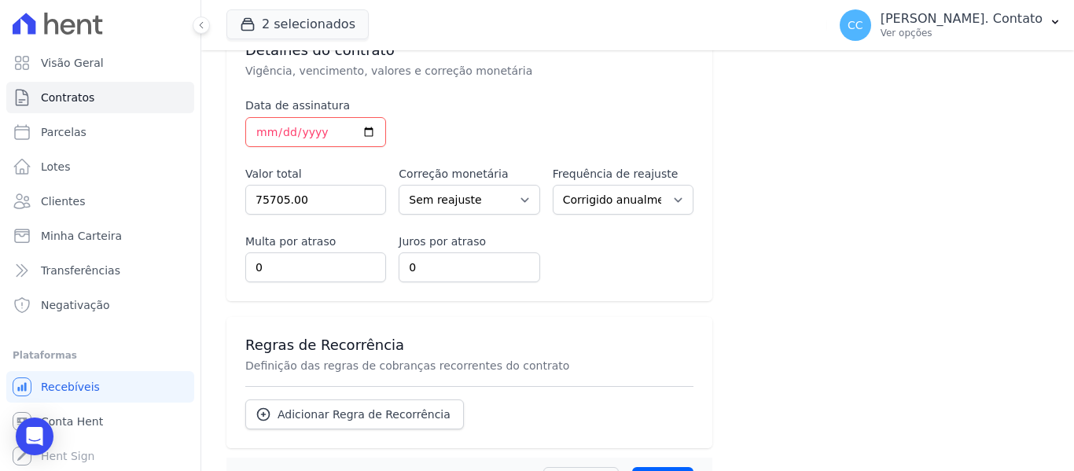
scroll to position [692, 0]
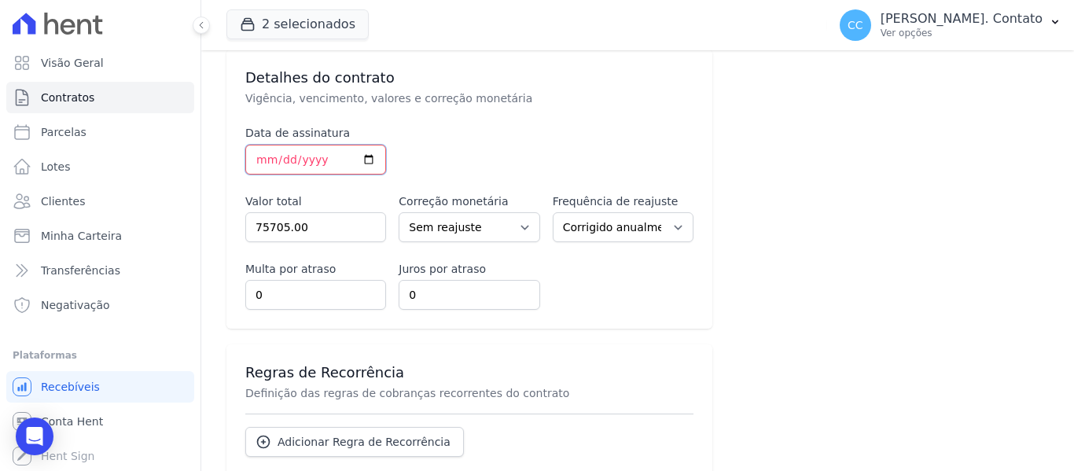
click at [367, 145] on input "[DATE]" at bounding box center [315, 160] width 141 height 30
click at [642, 344] on div "Regras de Recorrência Definição das regras de cobranças recorrentes do contrato…" at bounding box center [469, 409] width 486 height 131
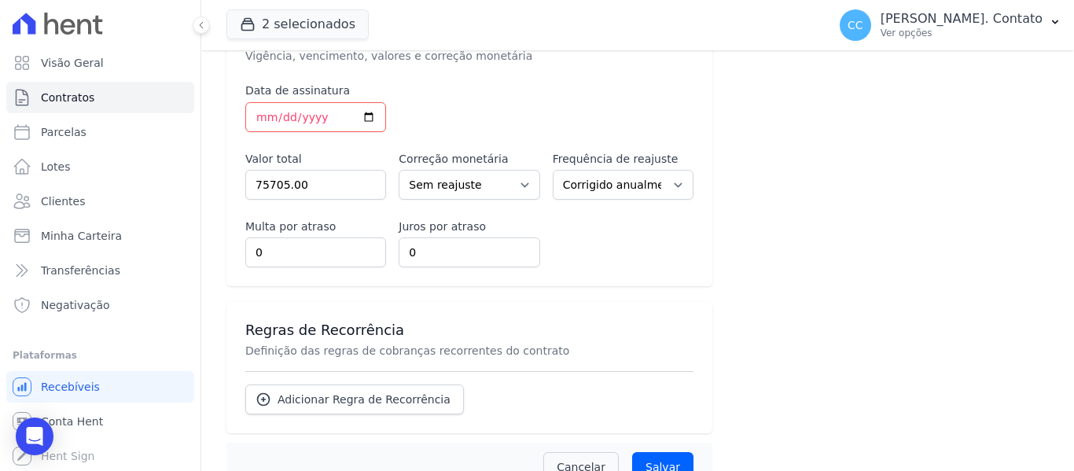
scroll to position [770, 0]
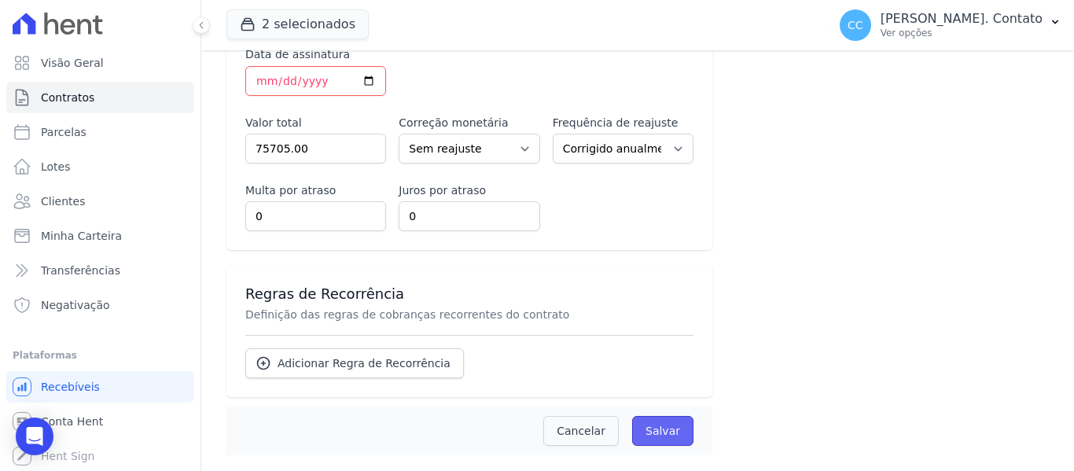
click at [675, 416] on input "Salvar" at bounding box center [662, 431] width 61 height 30
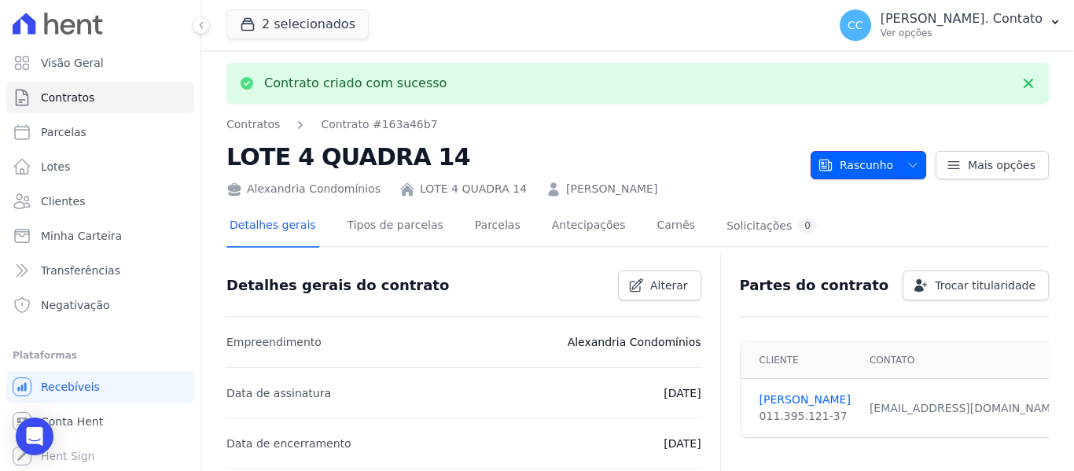
click at [899, 160] on span "button" at bounding box center [909, 165] width 20 height 25
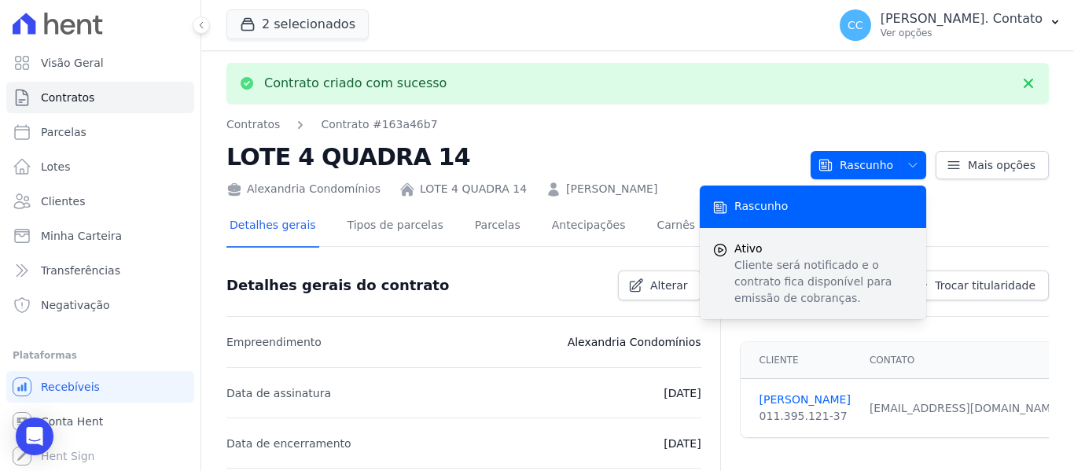
click at [771, 271] on p "Cliente será notificado e o contrato fica disponível para emissão de cobranças." at bounding box center [823, 282] width 179 height 50
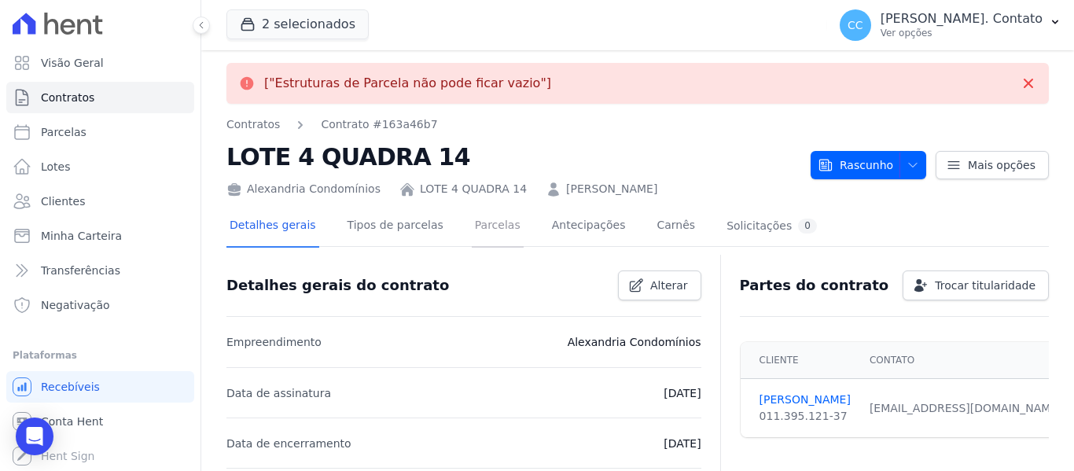
click at [482, 221] on link "Parcelas" at bounding box center [498, 227] width 52 height 42
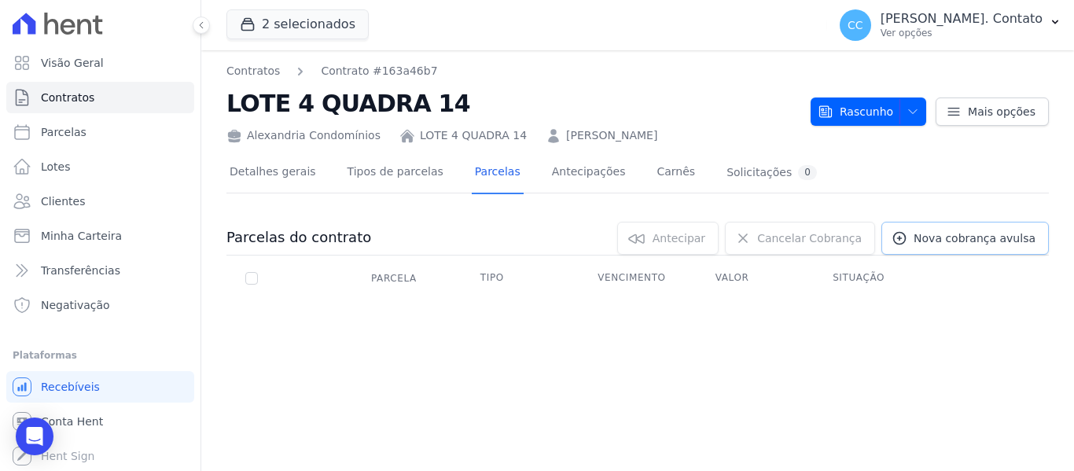
click at [958, 241] on span "Nova cobrança avulsa" at bounding box center [975, 238] width 122 height 16
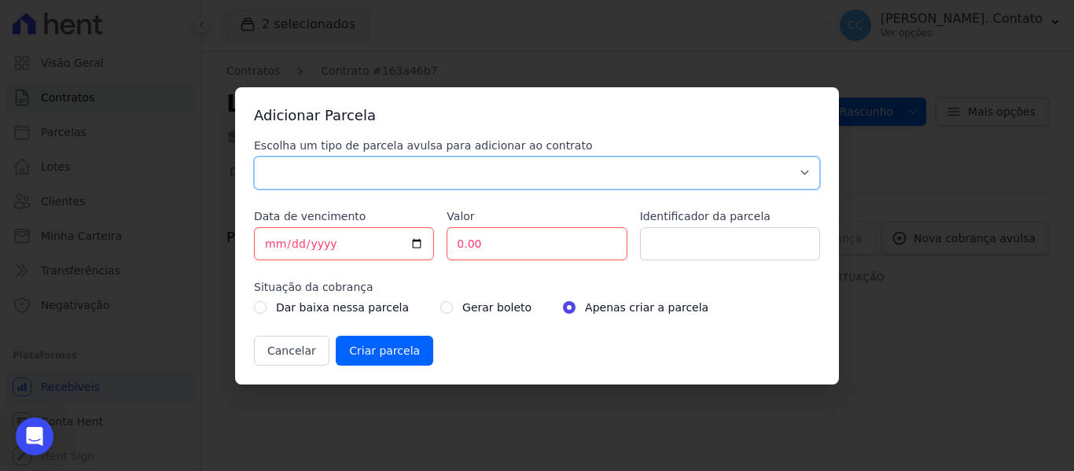
click at [402, 169] on select "Parcela Normal Sinal Caução Intercalada Chaves Pré Chaves Pós Chaves Taxas Quit…" at bounding box center [537, 172] width 566 height 33
select select "discharge"
click at [254, 156] on select "Parcela Normal Sinal Caução Intercalada Chaves Pré Chaves Pós Chaves Taxas Quit…" at bounding box center [537, 172] width 566 height 33
click at [420, 243] on input "[DATE]" at bounding box center [344, 243] width 180 height 33
type input "[DATE]"
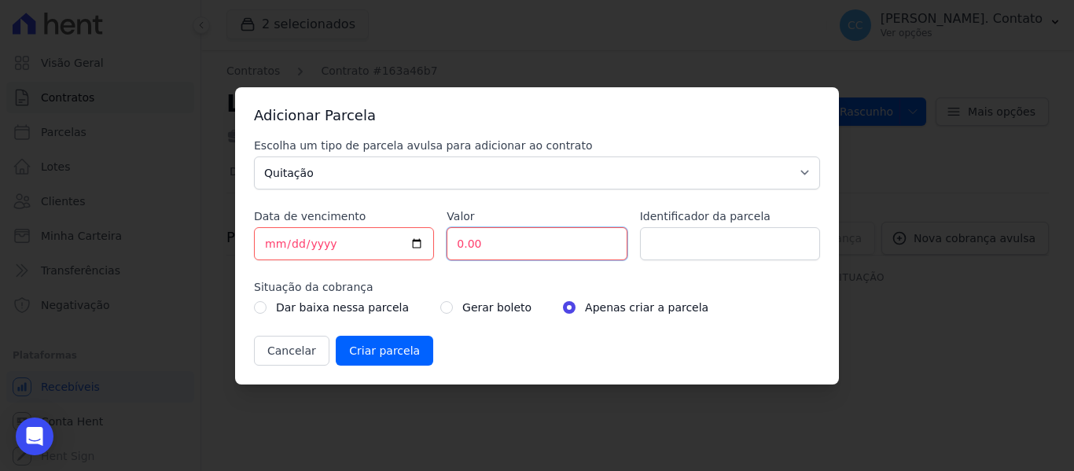
drag, startPoint x: 491, startPoint y: 246, endPoint x: 403, endPoint y: 246, distance: 88.8
click at [403, 246] on div "Escolha um tipo de parcela avulsa para adicionar ao contrato Parcela Normal Sin…" at bounding box center [537, 252] width 566 height 228
type input "75705.00"
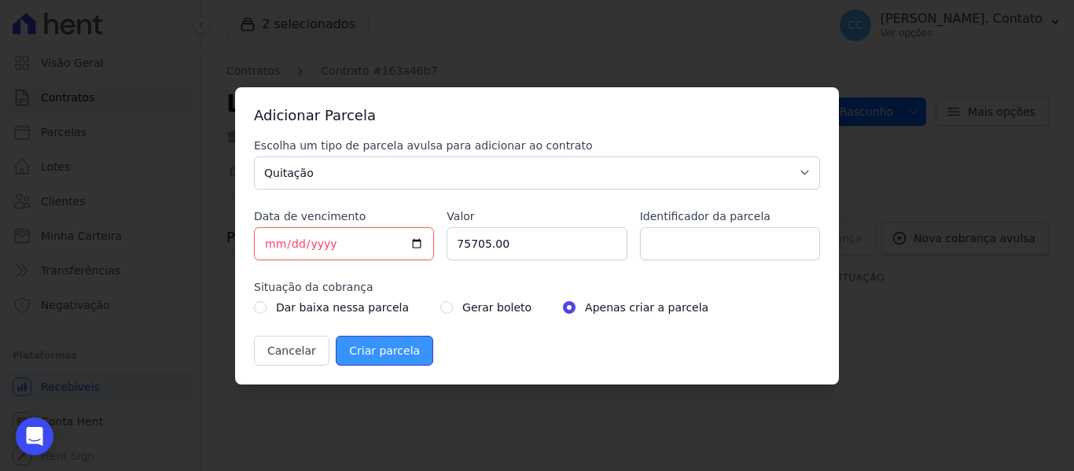
click at [362, 351] on input "Criar parcela" at bounding box center [384, 351] width 97 height 30
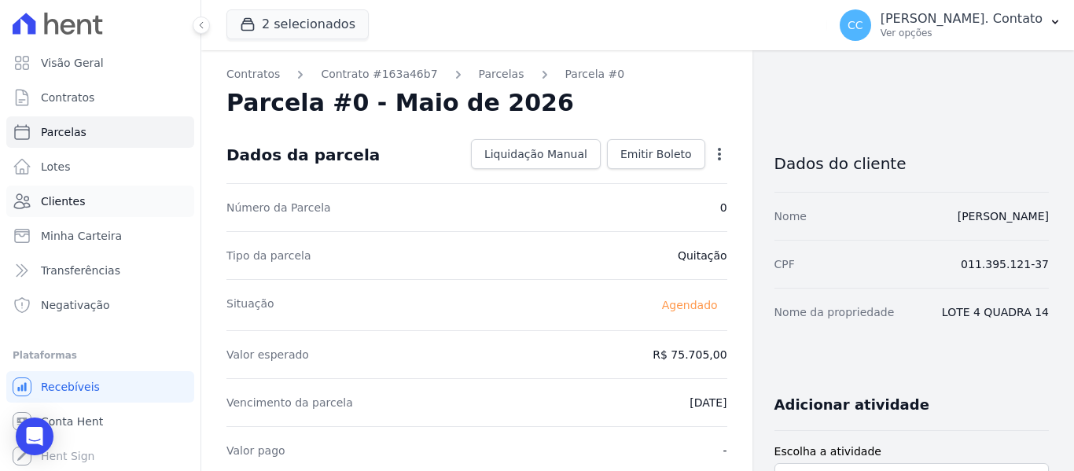
click at [110, 196] on link "Clientes" at bounding box center [100, 201] width 188 height 31
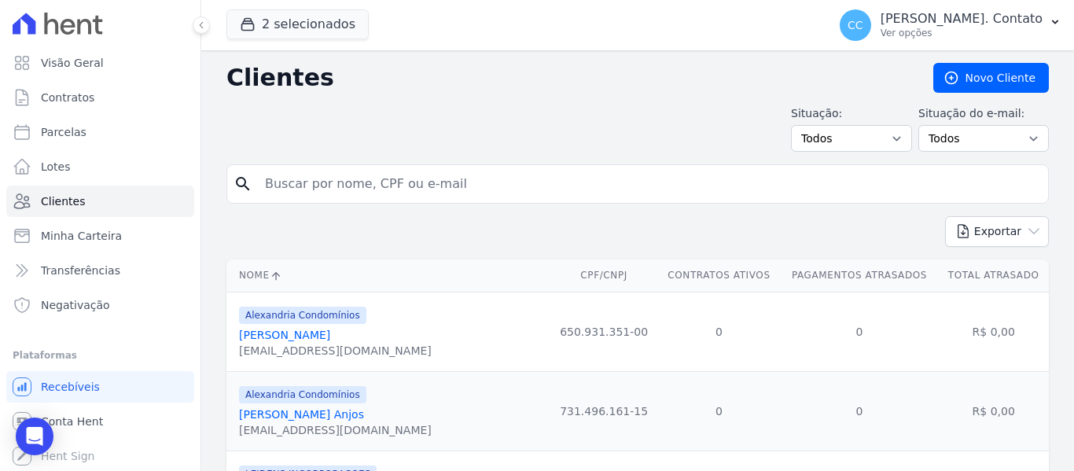
click at [357, 180] on input "search" at bounding box center [648, 183] width 786 height 31
type input "oreli"
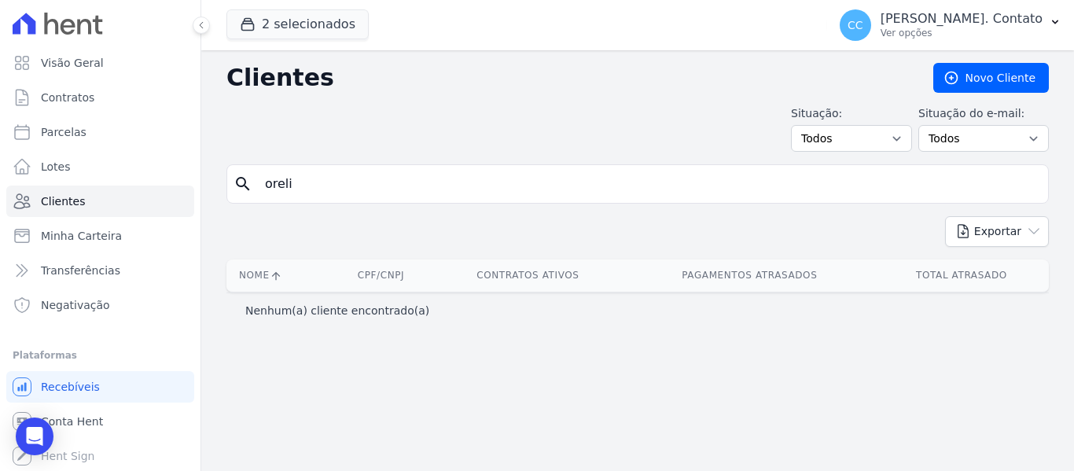
click at [357, 180] on input "oreli" at bounding box center [648, 183] width 786 height 31
type input "orlei"
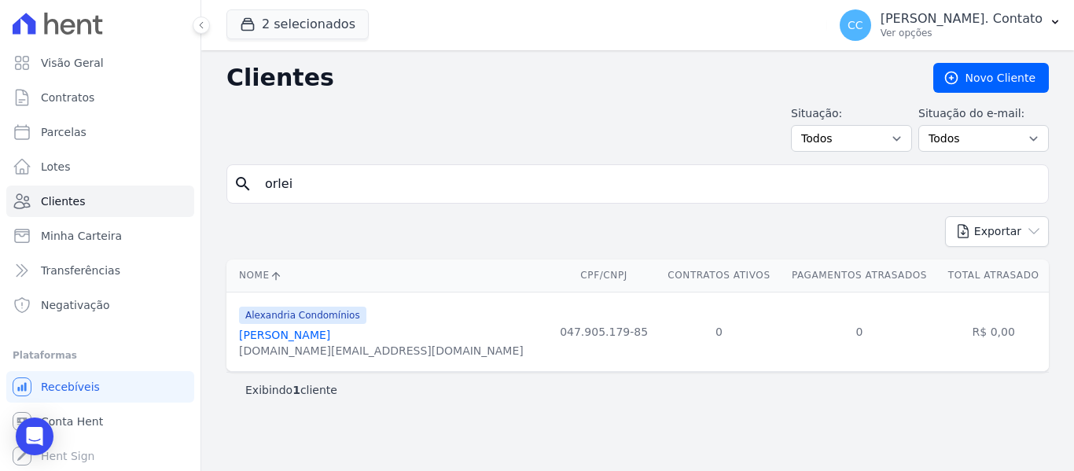
click at [325, 331] on link "[PERSON_NAME]" at bounding box center [284, 335] width 91 height 13
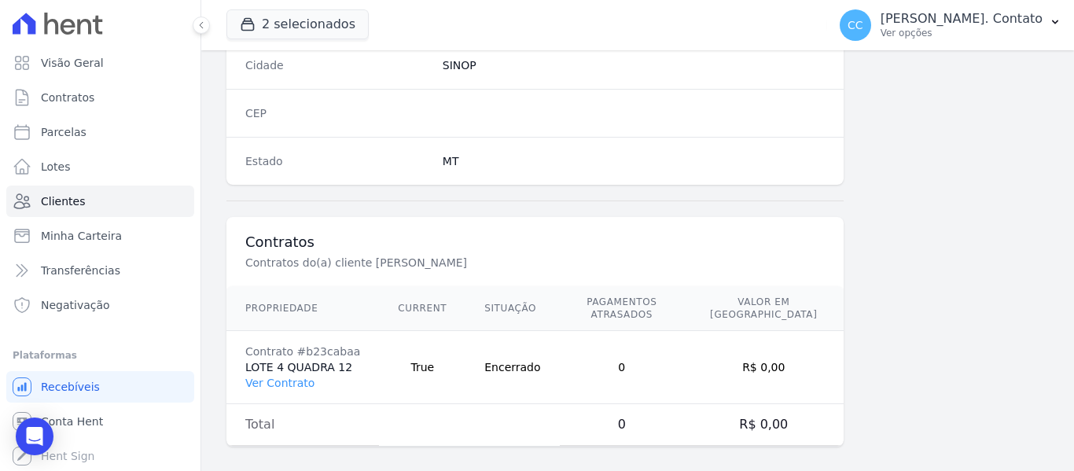
scroll to position [1000, 0]
click at [274, 376] on link "Ver Contrato" at bounding box center [279, 382] width 69 height 13
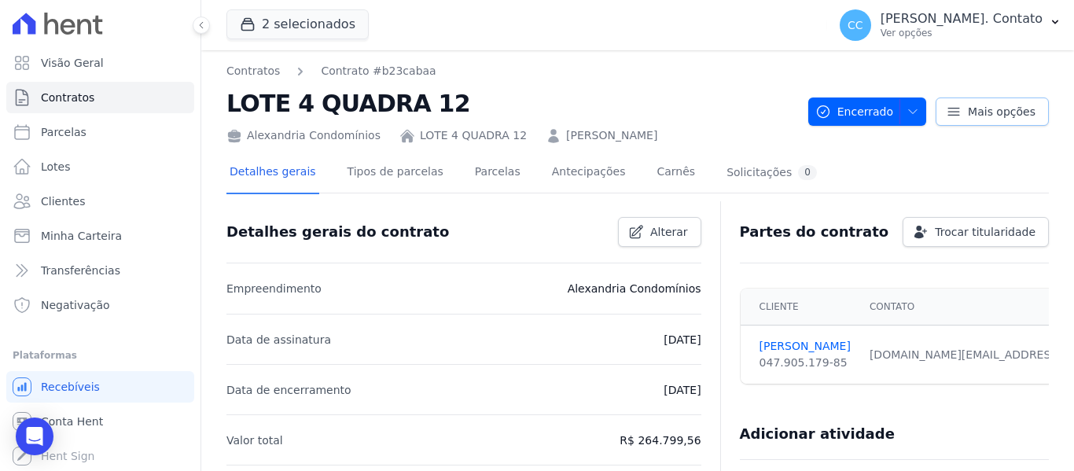
click at [972, 105] on span "Mais opções" at bounding box center [1002, 112] width 68 height 16
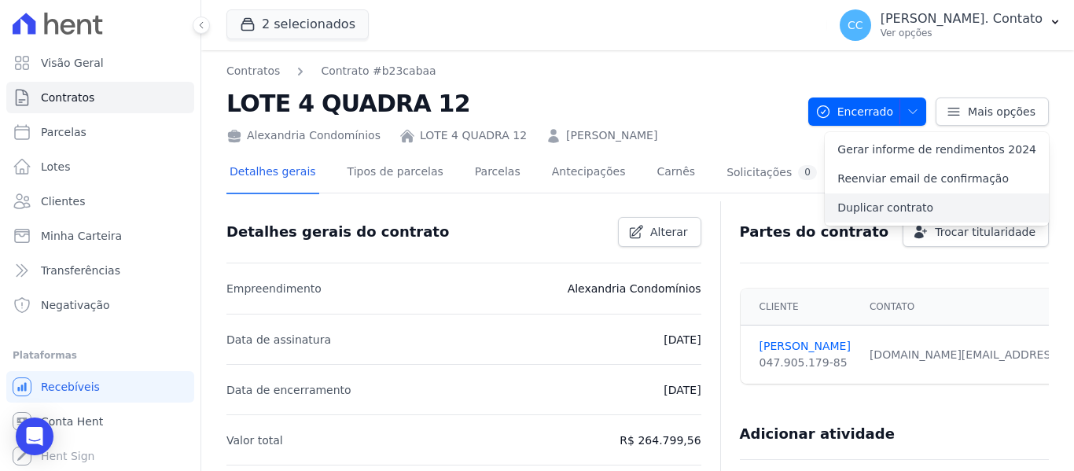
click at [920, 208] on link "Duplicar contrato" at bounding box center [937, 207] width 224 height 29
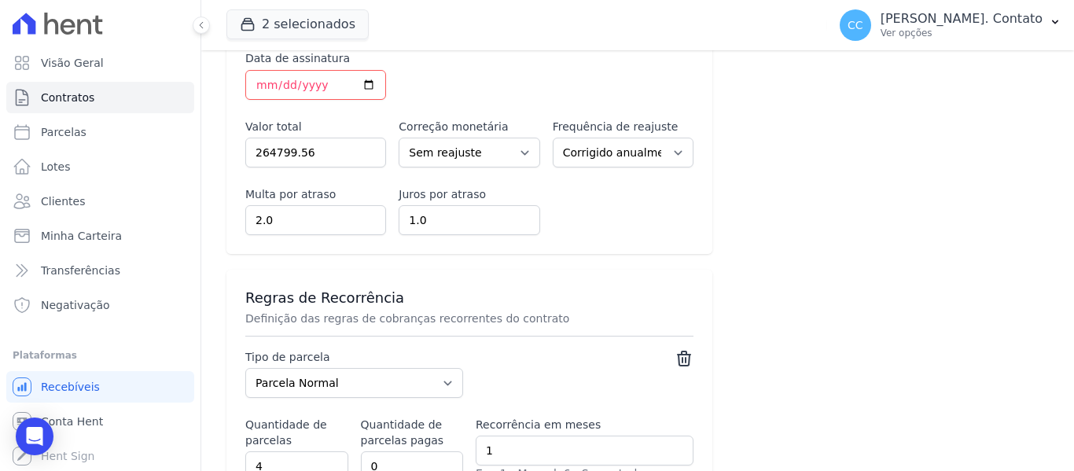
scroll to position [708, 0]
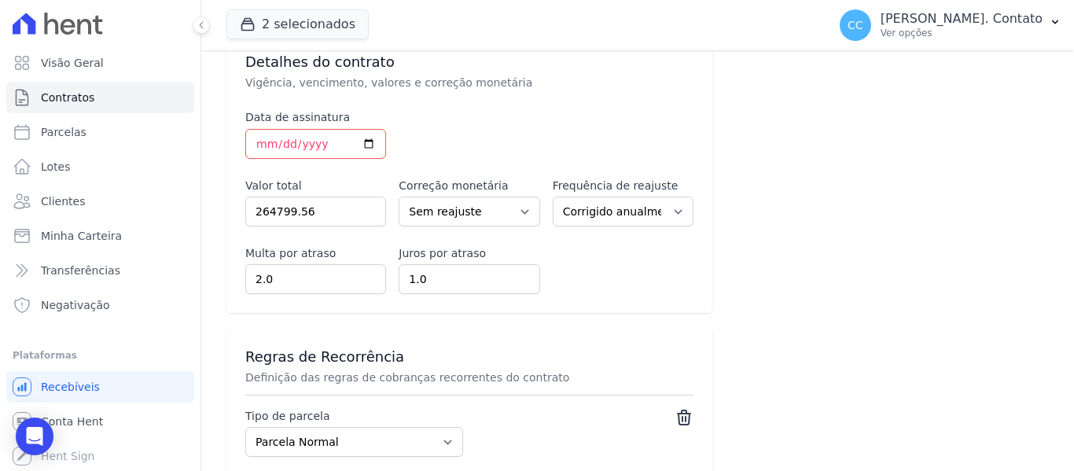
click at [678, 410] on icon at bounding box center [684, 417] width 13 height 14
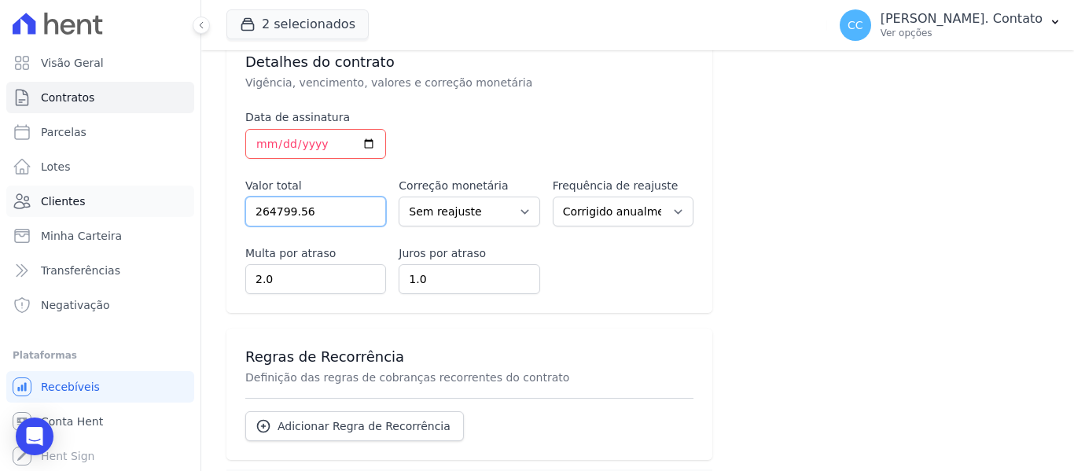
drag, startPoint x: 311, startPoint y: 194, endPoint x: 156, endPoint y: 193, distance: 154.9
click at [156, 193] on div "Visão Geral Contratos [GEOGRAPHIC_DATA] Lotes Clientes Minha Carteira Transferê…" at bounding box center [537, 235] width 1074 height 471
type input "74490.00"
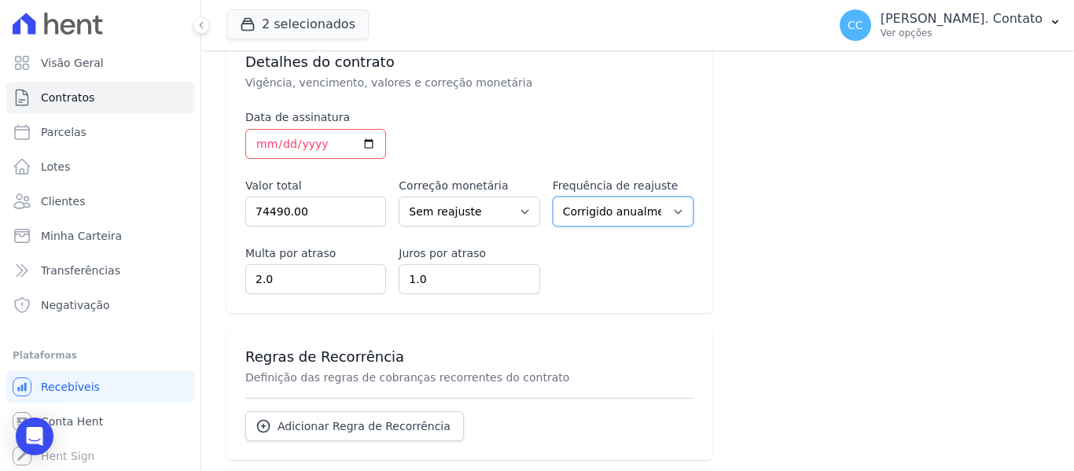
click at [616, 197] on select "Corrigido semestralmente Corrigido mensalmente Corrigido anualmente" at bounding box center [623, 212] width 141 height 30
select select
click at [553, 197] on select "Corrigido semestralmente Corrigido mensalmente Corrigido anualmente" at bounding box center [623, 212] width 141 height 30
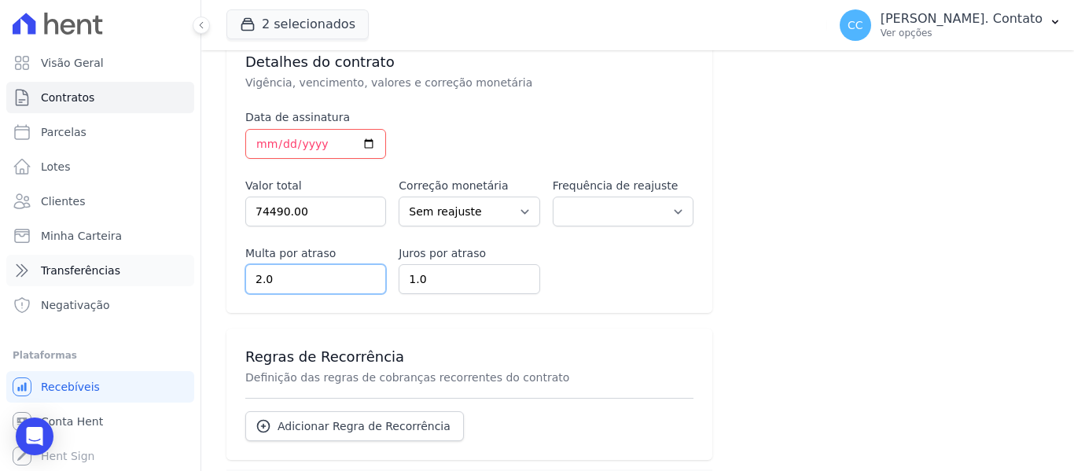
drag, startPoint x: 252, startPoint y: 270, endPoint x: 106, endPoint y: 264, distance: 146.3
click at [106, 263] on div "Visão Geral Contratos [GEOGRAPHIC_DATA] Lotes Clientes Minha Carteira Transferê…" at bounding box center [537, 235] width 1074 height 471
type input "0"
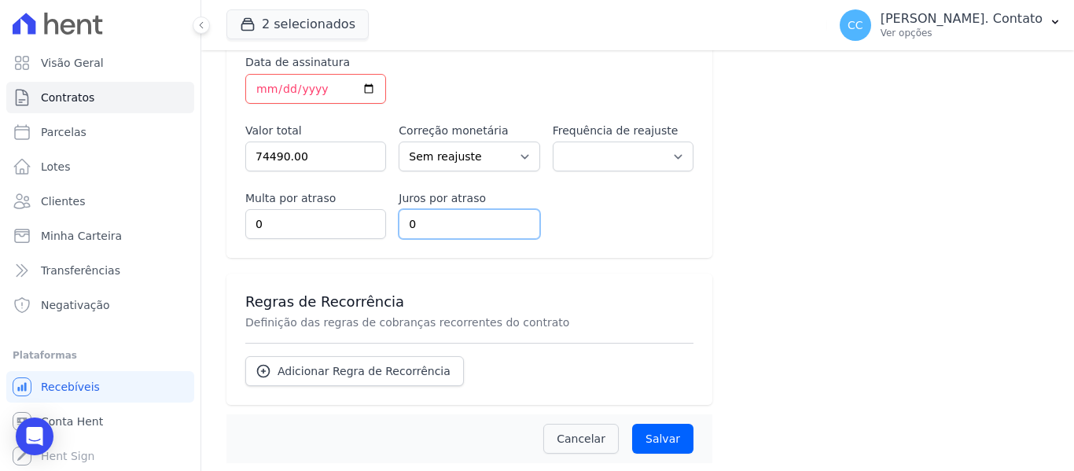
scroll to position [770, 0]
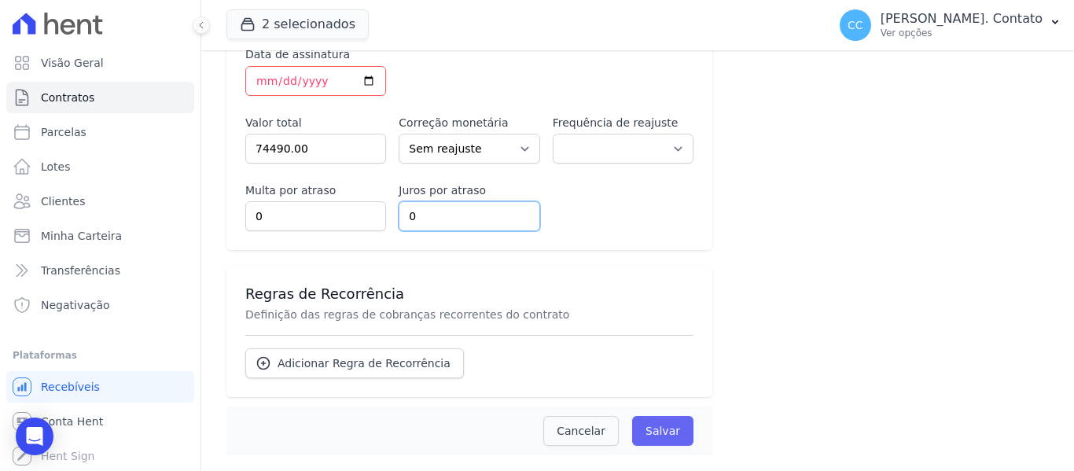
type input "0"
click at [663, 416] on input "Salvar" at bounding box center [662, 431] width 61 height 30
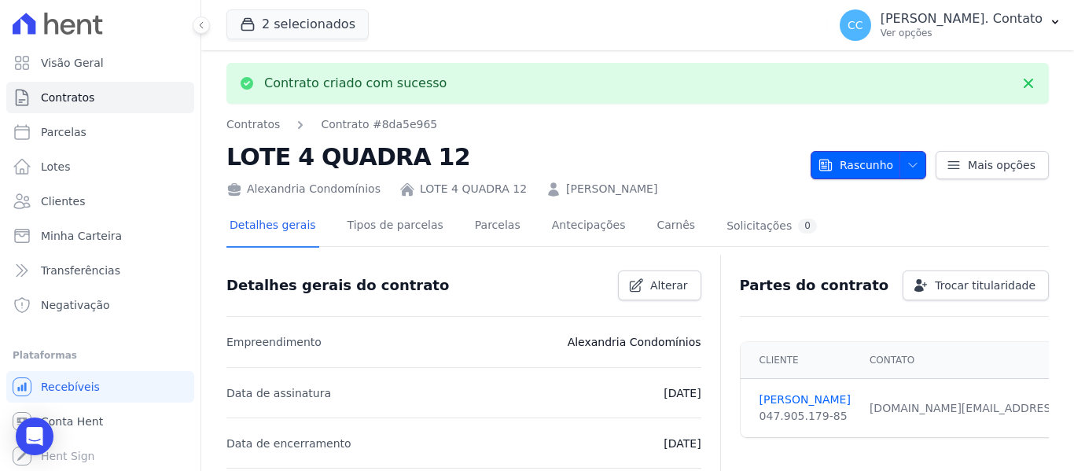
click at [906, 162] on icon "button" at bounding box center [912, 165] width 13 height 13
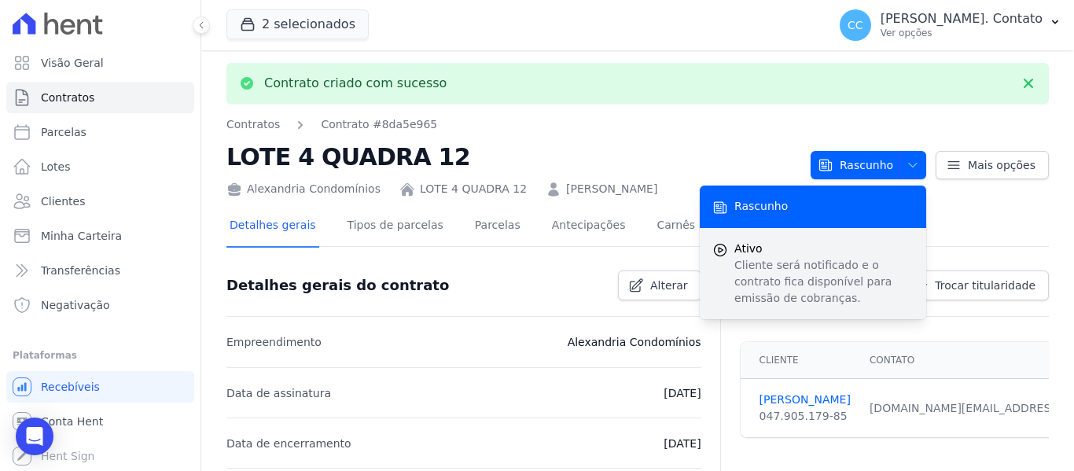
click at [788, 259] on p "Cliente será notificado e o contrato fica disponível para emissão de cobranças." at bounding box center [823, 282] width 179 height 50
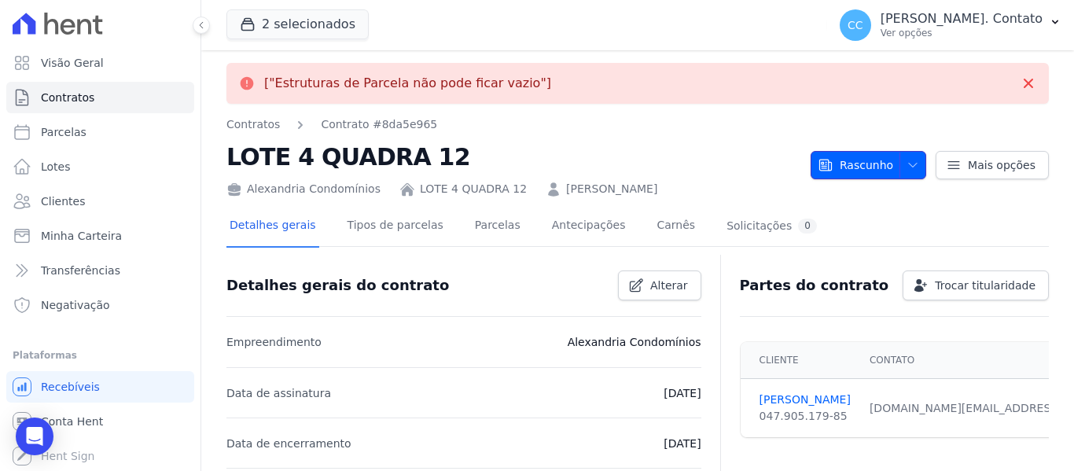
click at [913, 171] on button "Rascunho" at bounding box center [869, 165] width 116 height 28
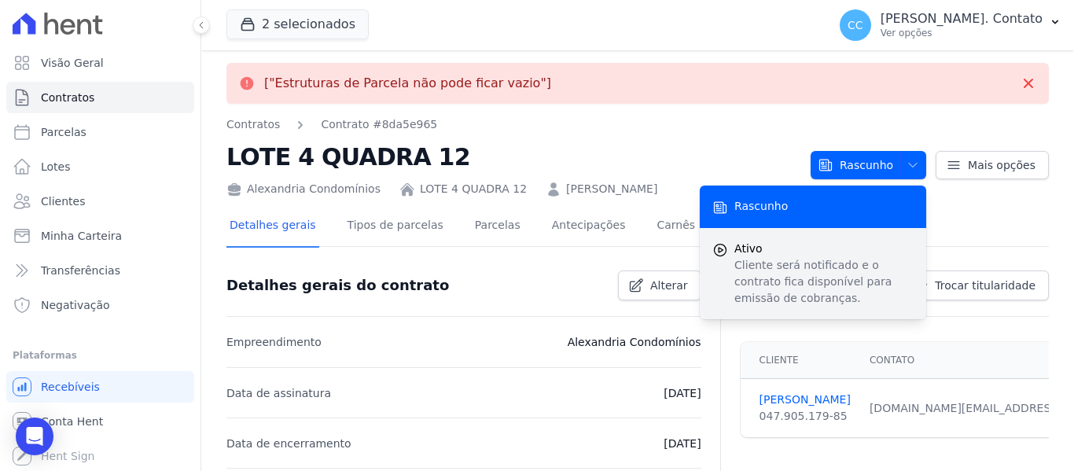
click at [793, 280] on p "Cliente será notificado e o contrato fica disponível para emissão de cobranças." at bounding box center [823, 282] width 179 height 50
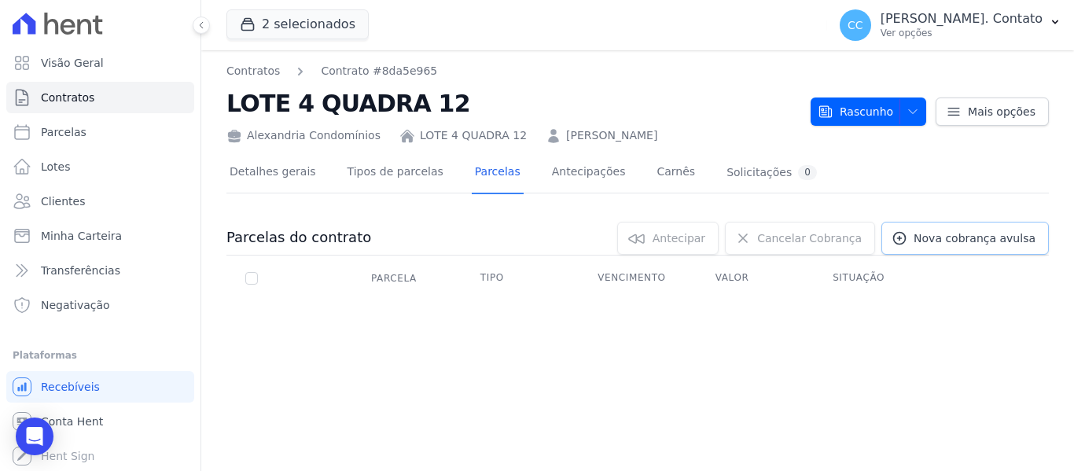
click at [999, 227] on link "Nova cobrança avulsa" at bounding box center [964, 238] width 167 height 33
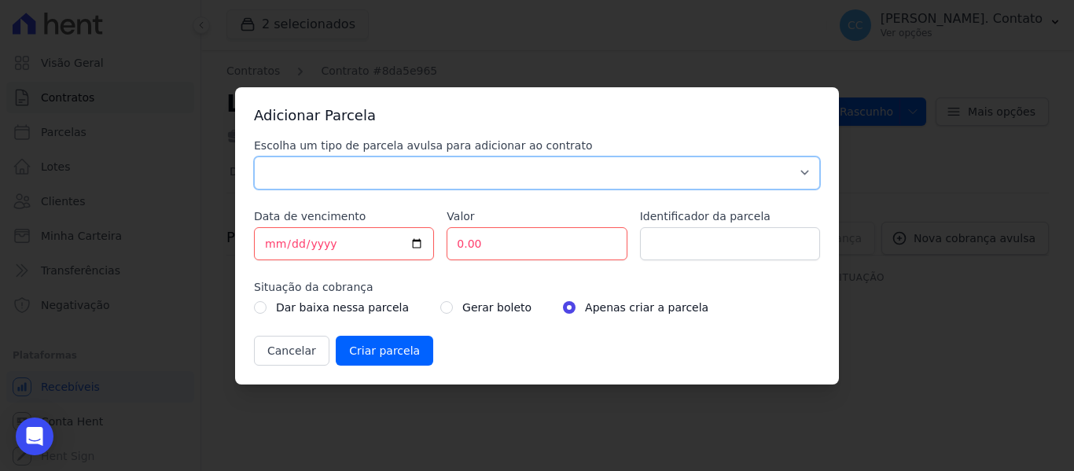
click at [425, 178] on select "Parcela Normal Sinal Caução Intercalada Chaves Pré Chaves Pós Chaves Taxas Quit…" at bounding box center [537, 172] width 566 height 33
select select "discharge"
click at [254, 156] on select "Parcela Normal Sinal Caução Intercalada Chaves Pré Chaves Pós Chaves Taxas Quit…" at bounding box center [537, 172] width 566 height 33
click at [417, 242] on input "[DATE]" at bounding box center [344, 243] width 180 height 33
type input "[DATE]"
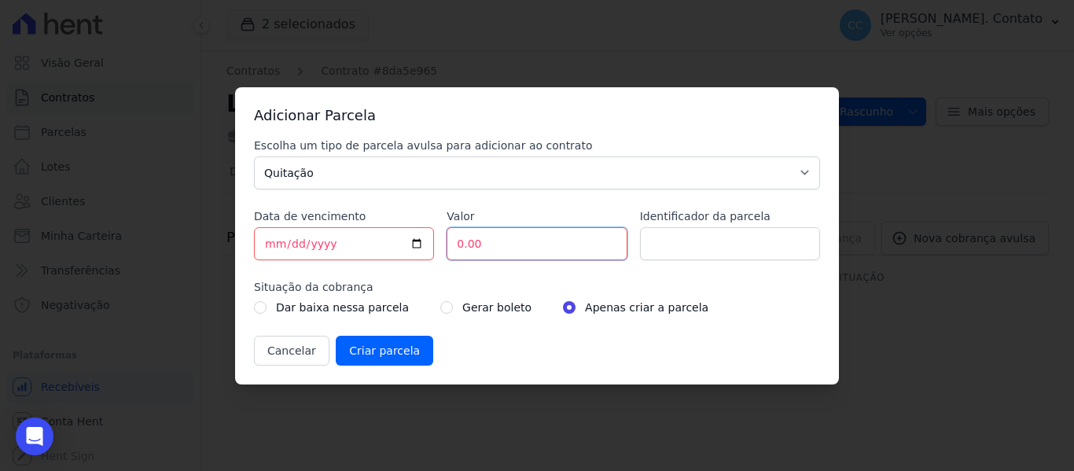
drag, startPoint x: 489, startPoint y: 248, endPoint x: 423, endPoint y: 219, distance: 71.8
click at [428, 227] on div "Escolha um tipo de parcela avulsa para adicionar ao contrato Parcela Normal Sin…" at bounding box center [537, 252] width 566 height 228
type input "74490.00"
drag, startPoint x: 358, startPoint y: 353, endPoint x: 600, endPoint y: 387, distance: 244.5
click at [359, 352] on input "Criar parcela" at bounding box center [384, 351] width 97 height 30
